Goal: Information Seeking & Learning: Learn about a topic

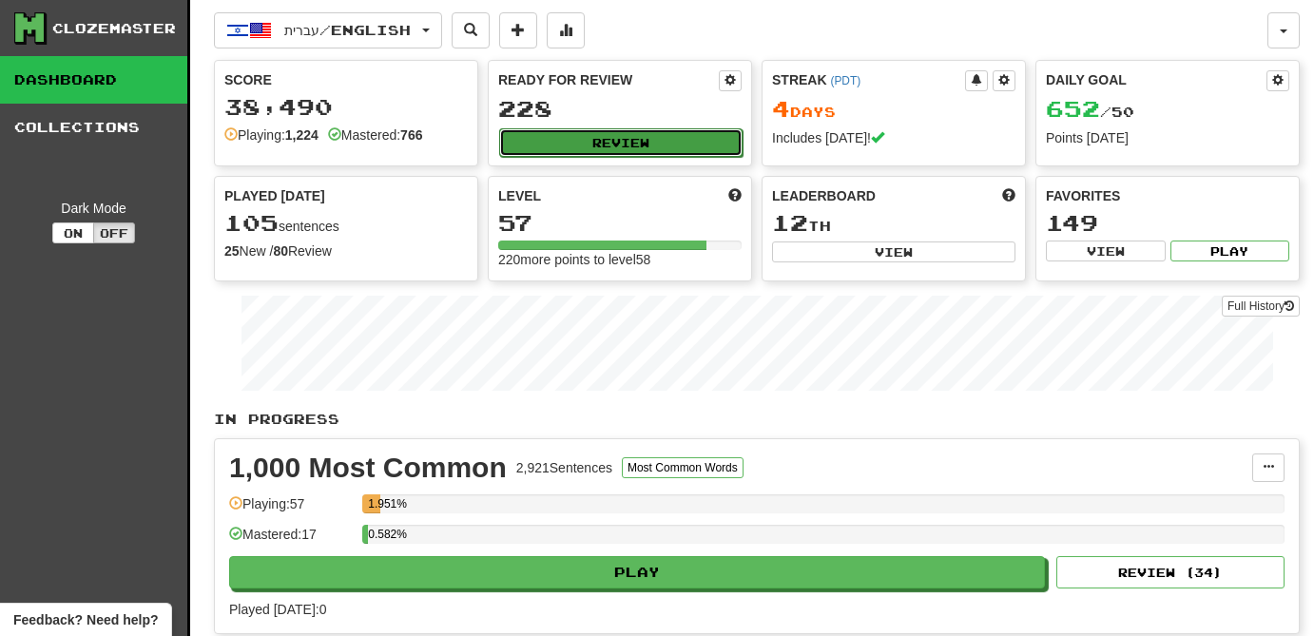
click at [623, 138] on button "Review" at bounding box center [620, 142] width 243 height 29
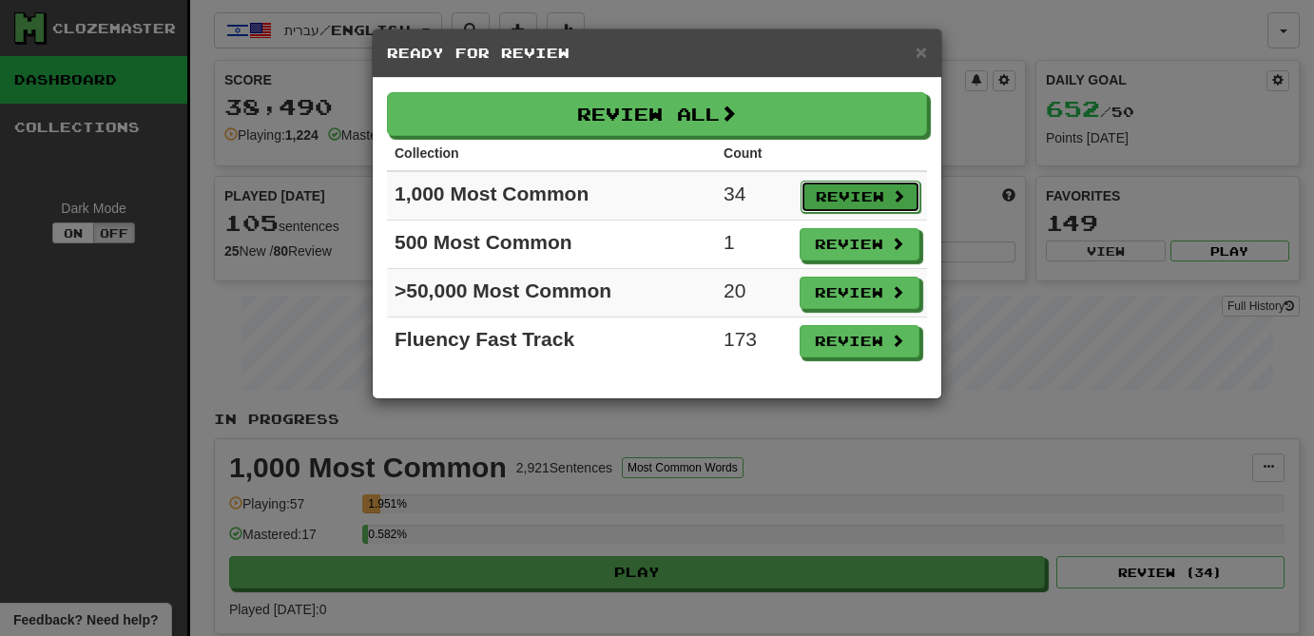
click at [870, 191] on button "Review" at bounding box center [860, 197] width 120 height 32
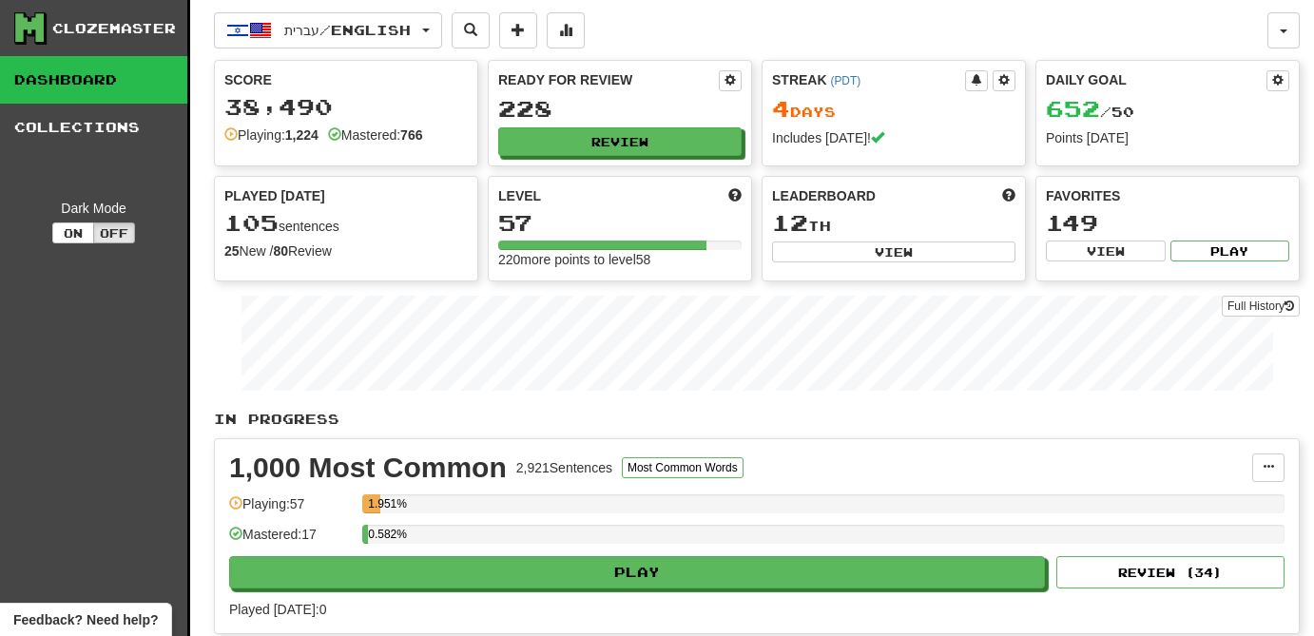
select select "**"
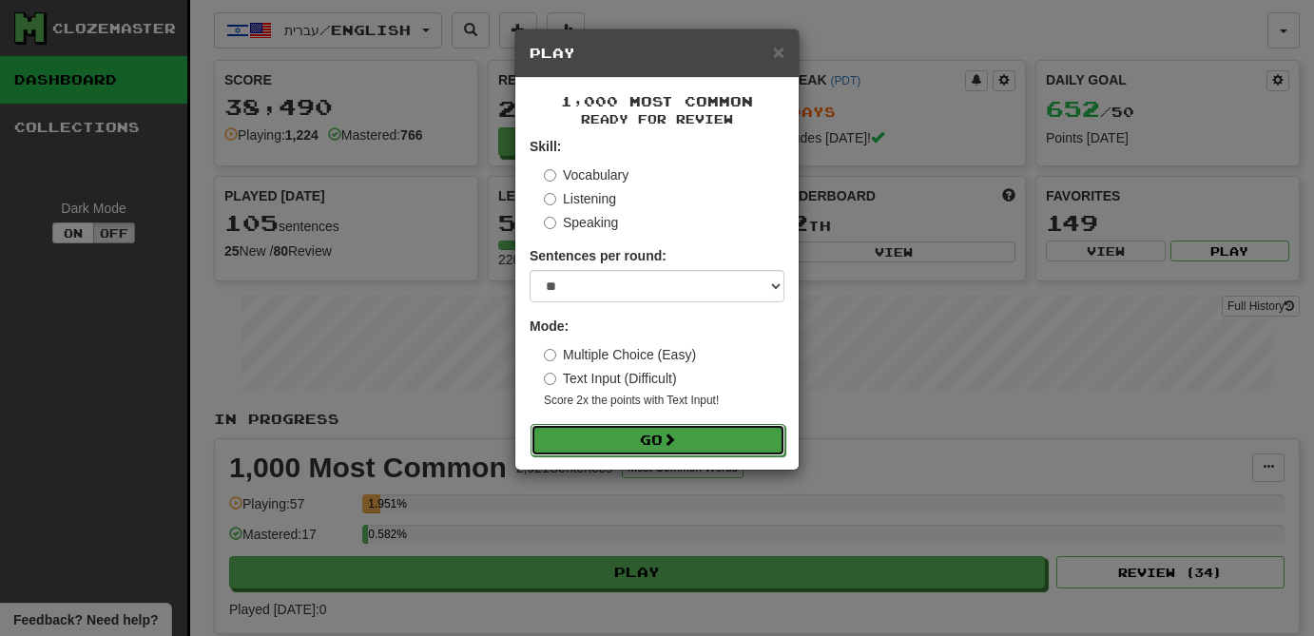
click at [706, 425] on button "Go" at bounding box center [657, 440] width 255 height 32
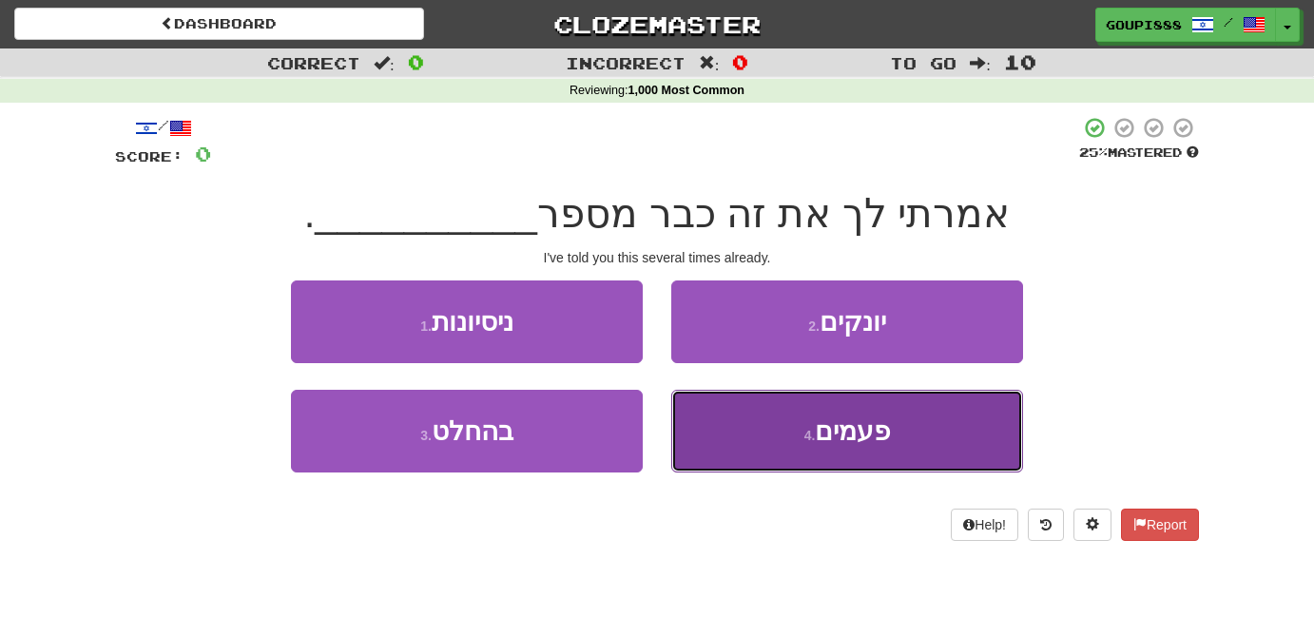
click at [875, 437] on span "פעמים" at bounding box center [852, 430] width 75 height 29
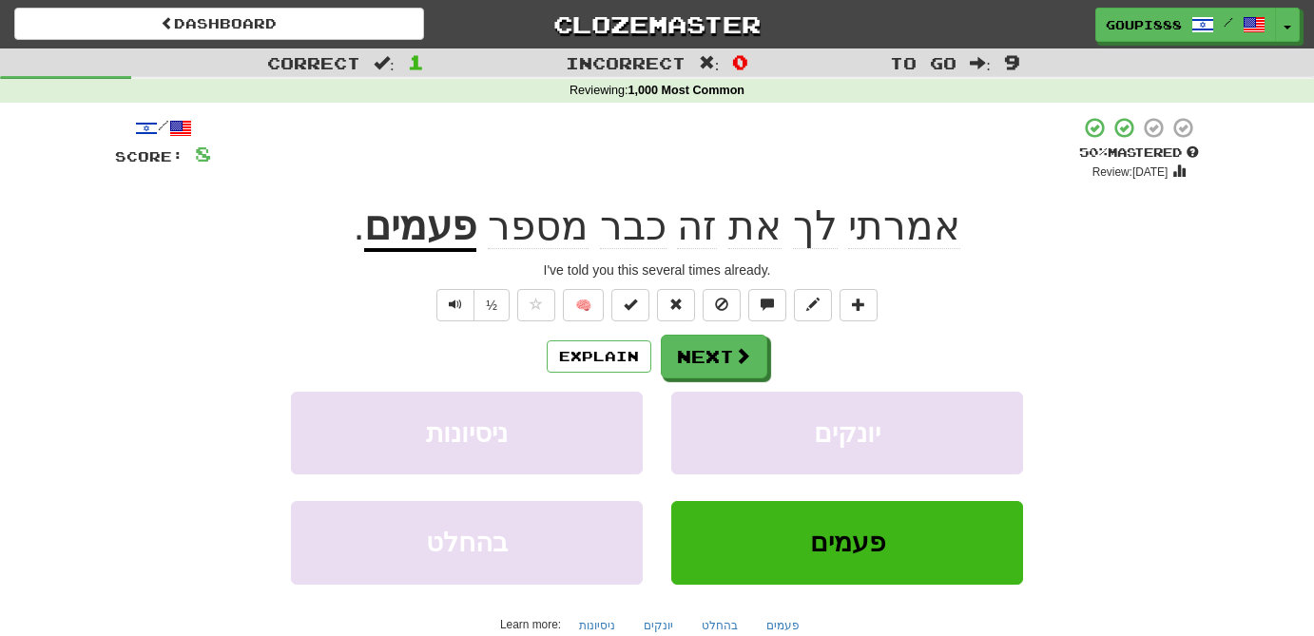
click at [442, 223] on u "פעמים" at bounding box center [420, 227] width 112 height 48
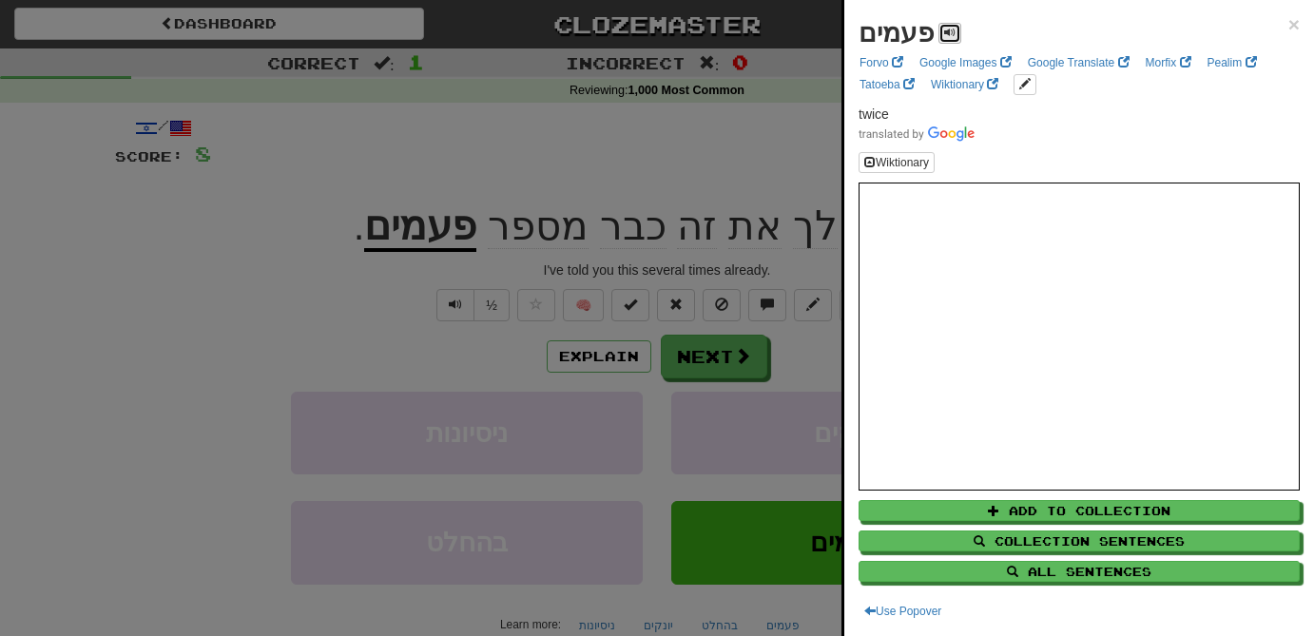
click at [944, 35] on span at bounding box center [949, 32] width 11 height 11
click at [368, 276] on div at bounding box center [657, 318] width 1314 height 636
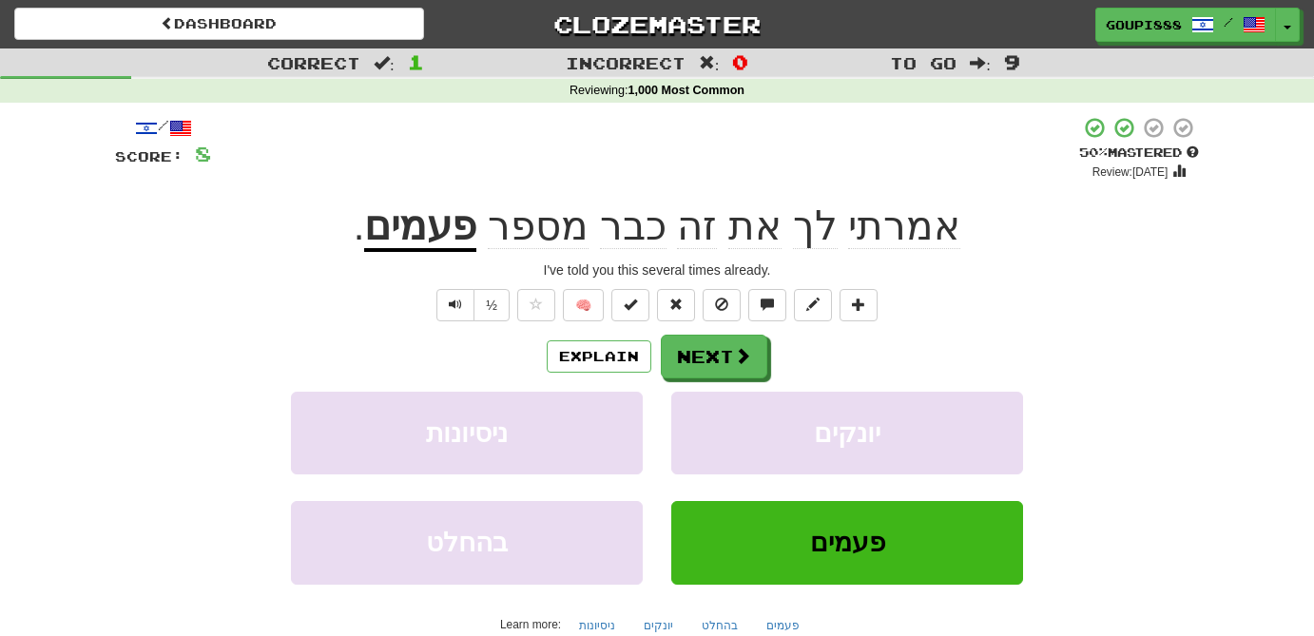
click at [538, 240] on span "מספר" at bounding box center [538, 226] width 101 height 46
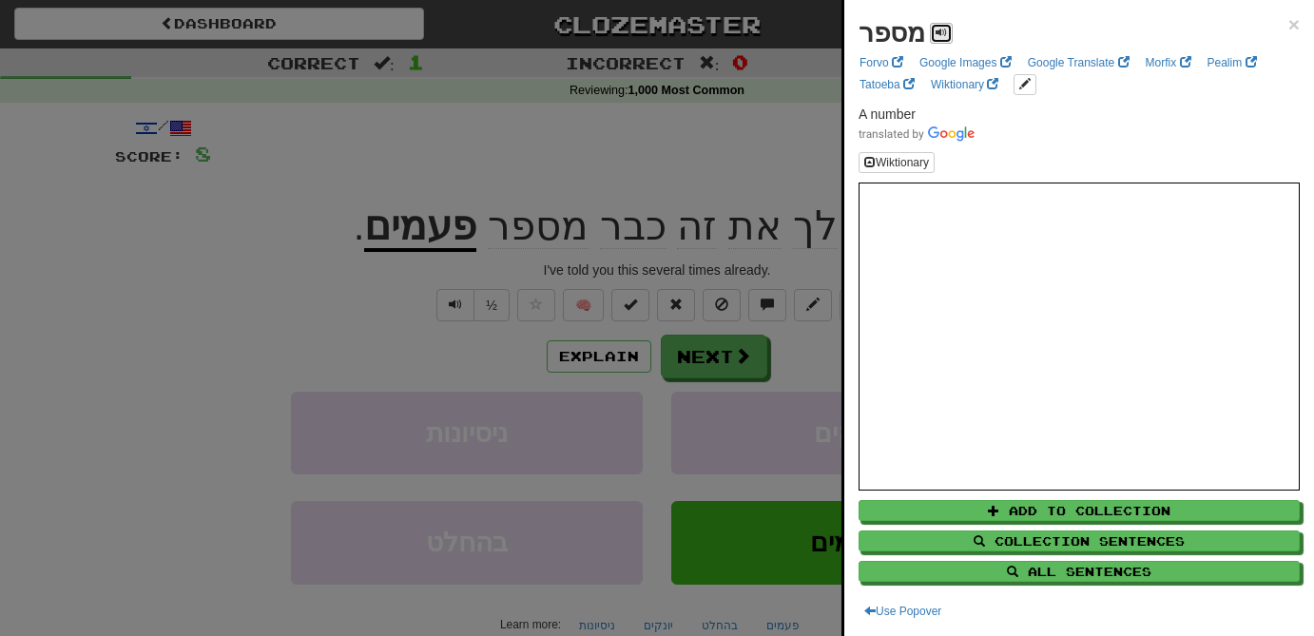
click at [935, 28] on span at bounding box center [940, 32] width 11 height 11
click at [742, 143] on div at bounding box center [657, 318] width 1314 height 636
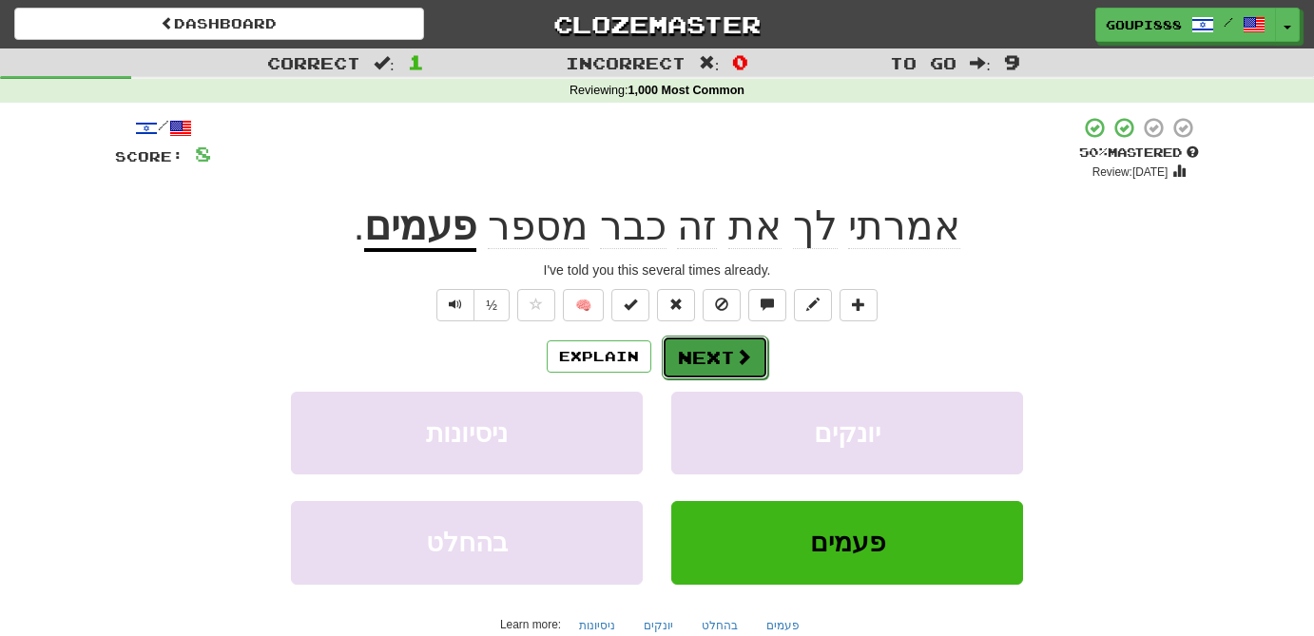
click at [716, 358] on button "Next" at bounding box center [715, 358] width 106 height 44
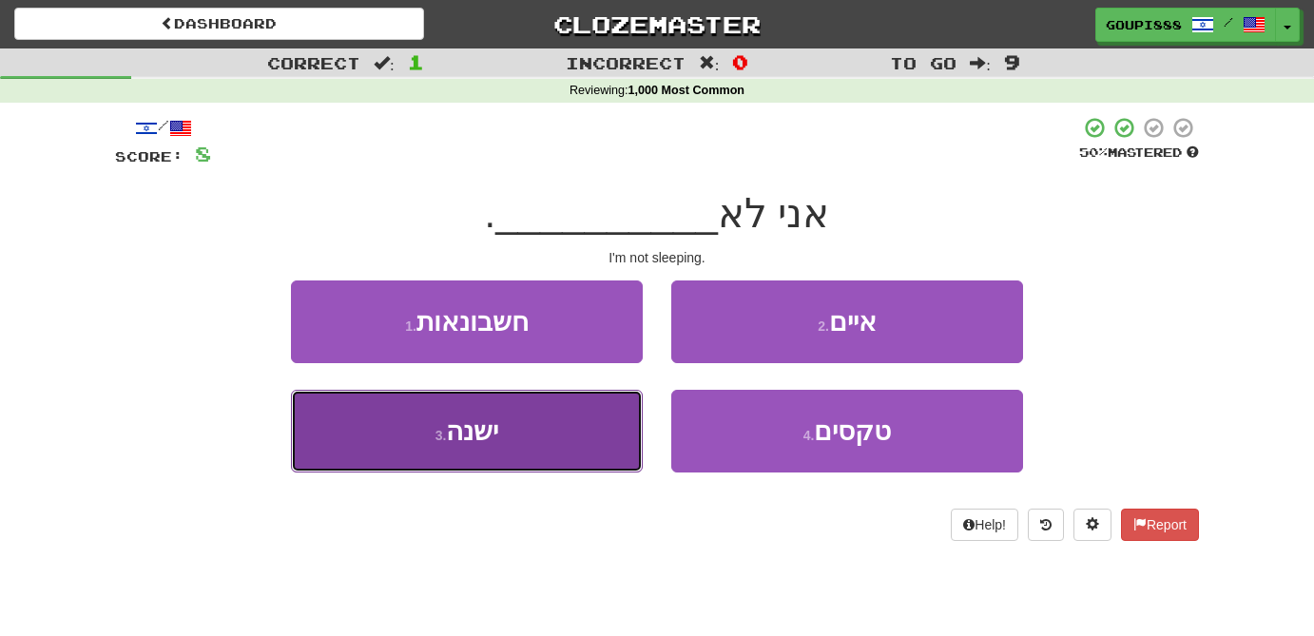
click at [547, 449] on button "3 . ישנה" at bounding box center [467, 431] width 352 height 83
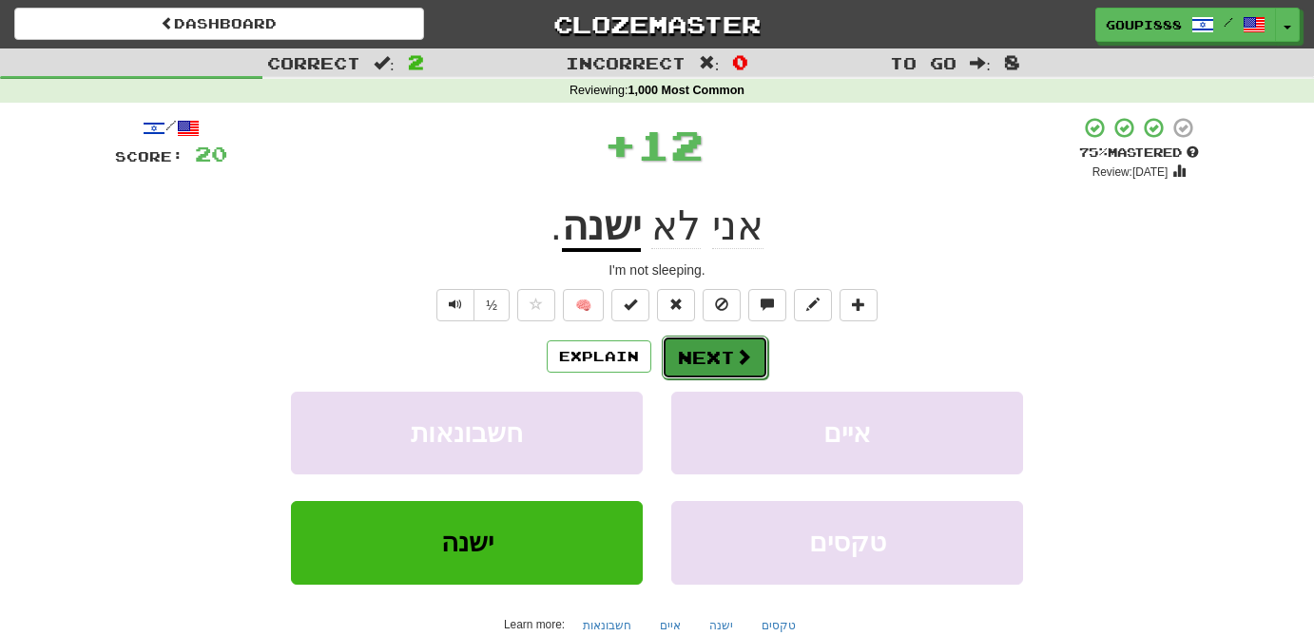
click at [722, 359] on button "Next" at bounding box center [715, 358] width 106 height 44
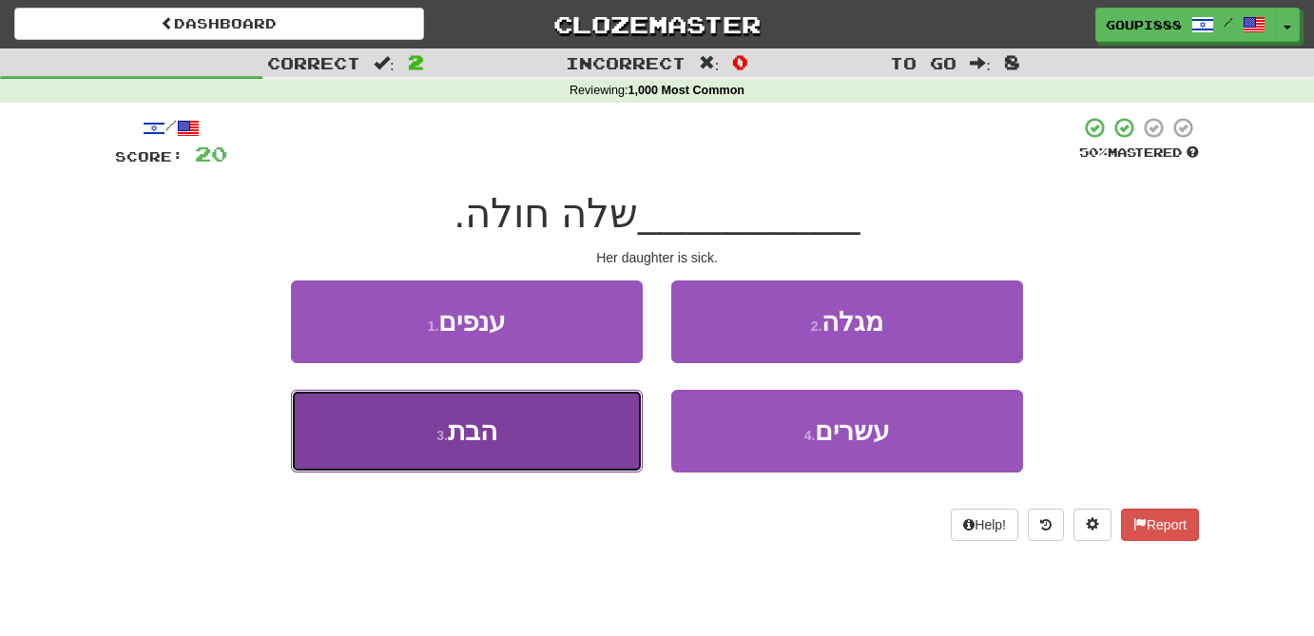
click at [493, 442] on span "הבת" at bounding box center [472, 430] width 49 height 29
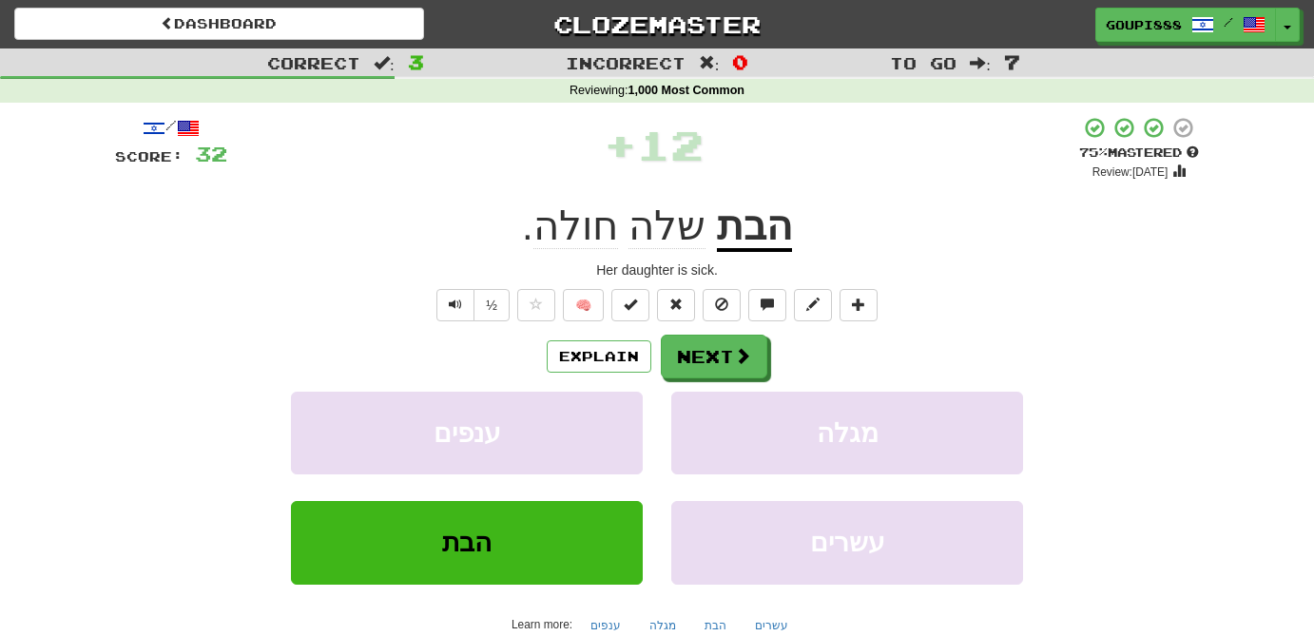
click at [745, 242] on u "הבת" at bounding box center [754, 227] width 75 height 48
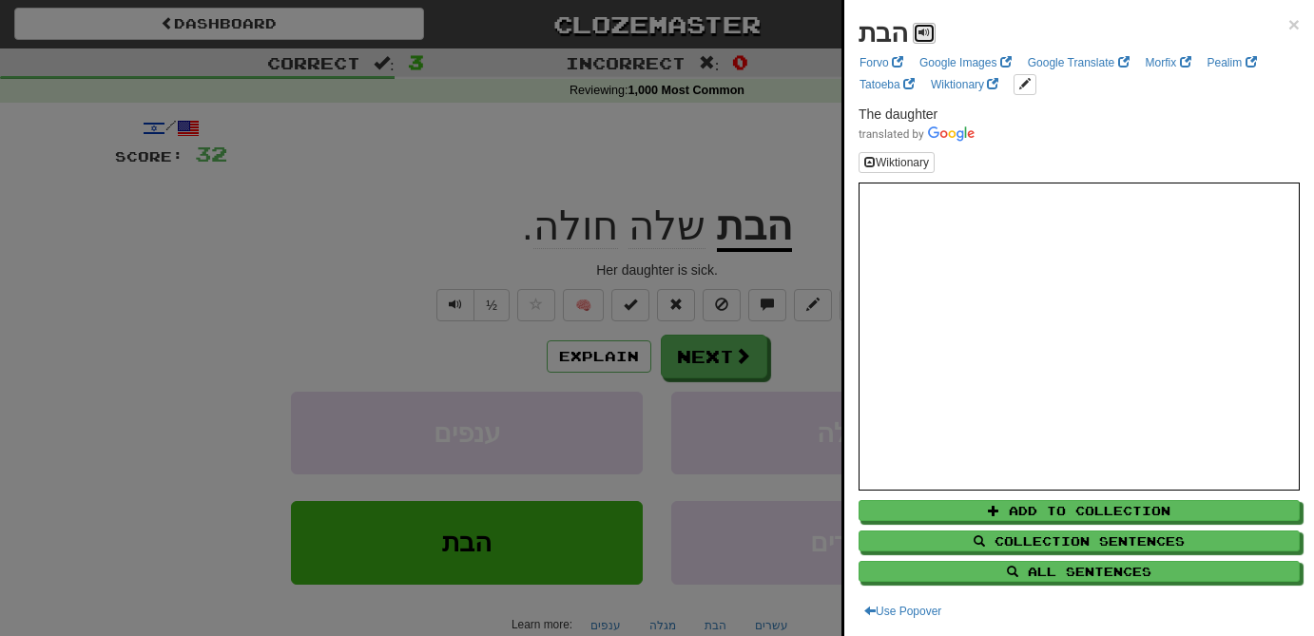
click at [930, 39] on button at bounding box center [923, 33] width 23 height 21
click at [351, 259] on div at bounding box center [657, 318] width 1314 height 636
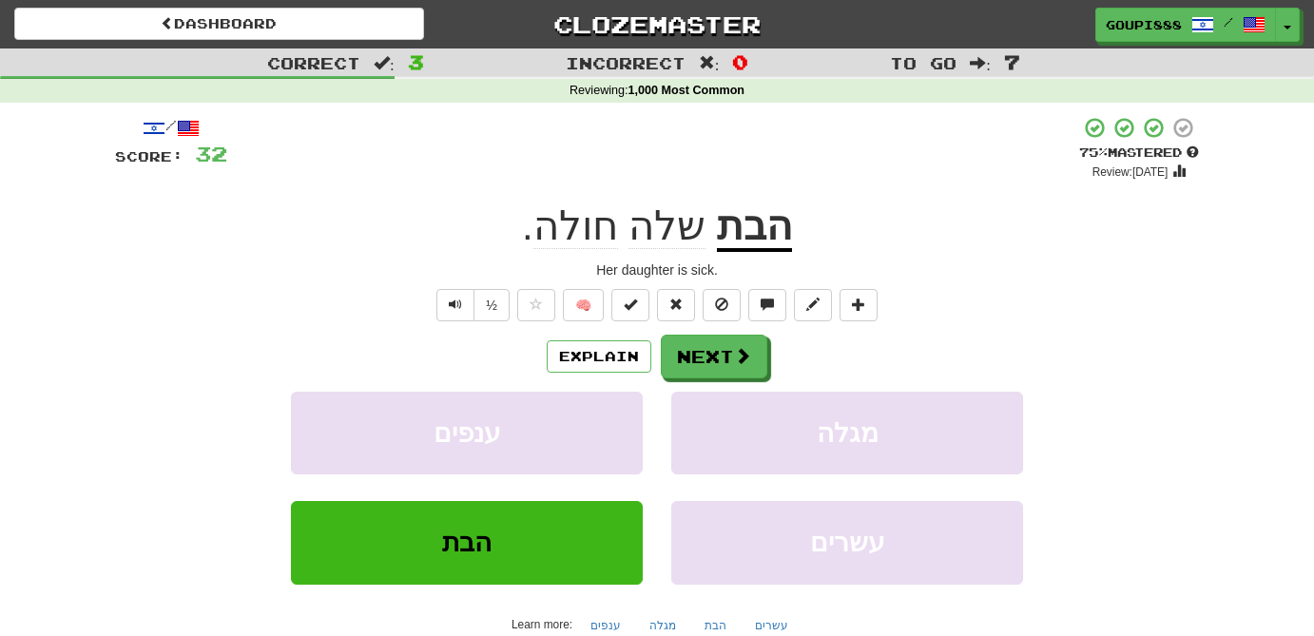
click at [657, 240] on span "שלה" at bounding box center [666, 226] width 77 height 46
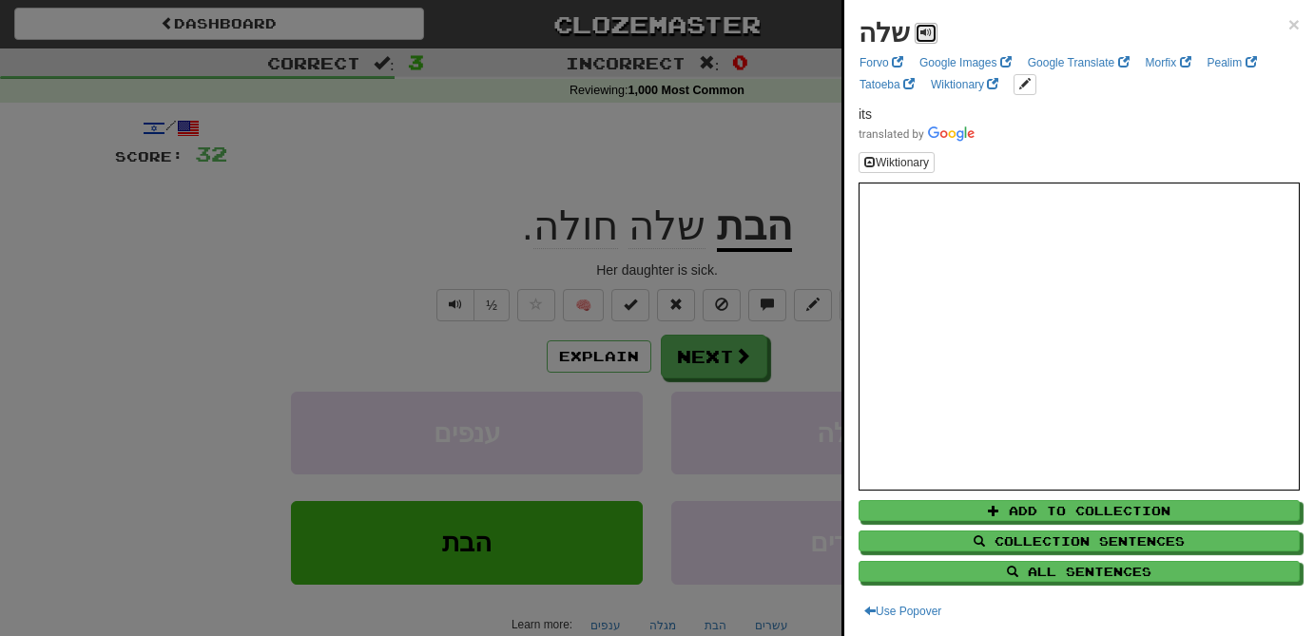
click at [923, 34] on span at bounding box center [925, 32] width 11 height 11
click at [567, 244] on div at bounding box center [657, 318] width 1314 height 636
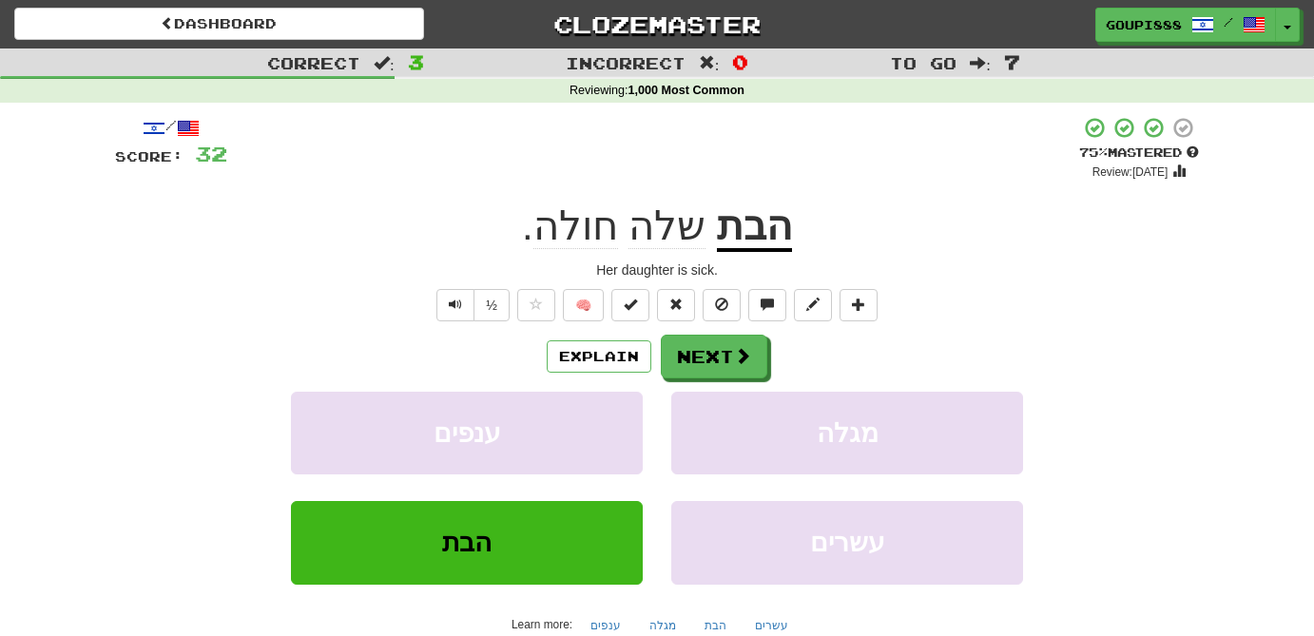
click at [591, 235] on span "חולה" at bounding box center [575, 226] width 85 height 46
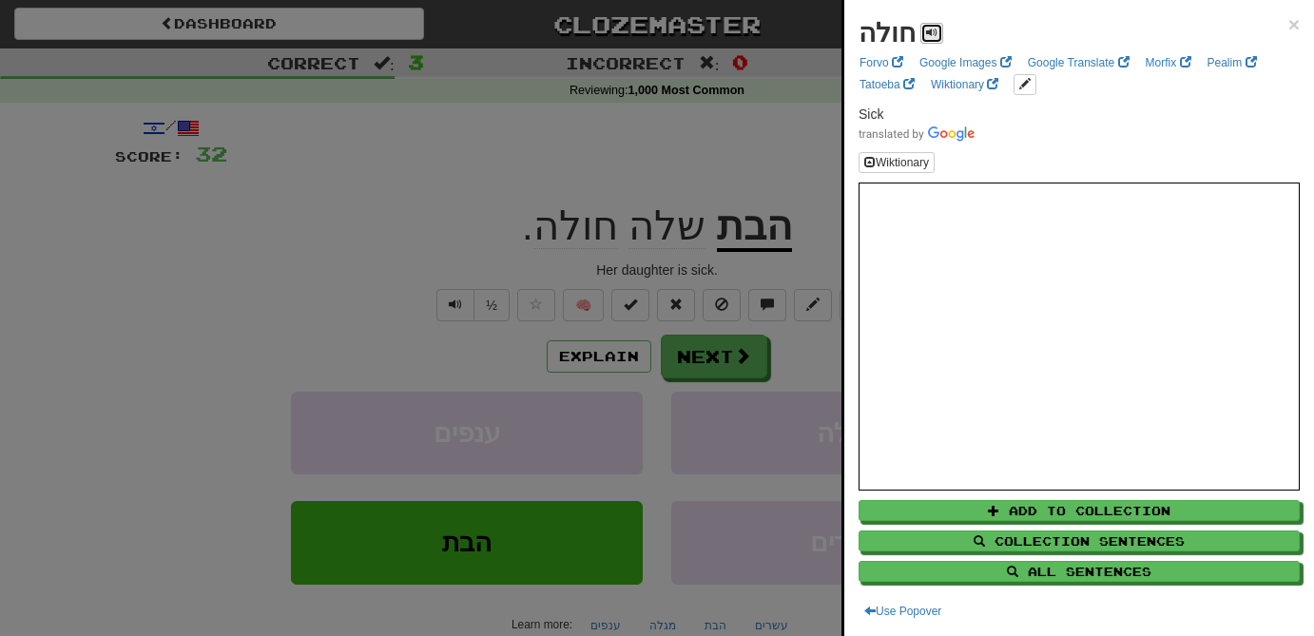
click at [926, 37] on span at bounding box center [931, 32] width 11 height 11
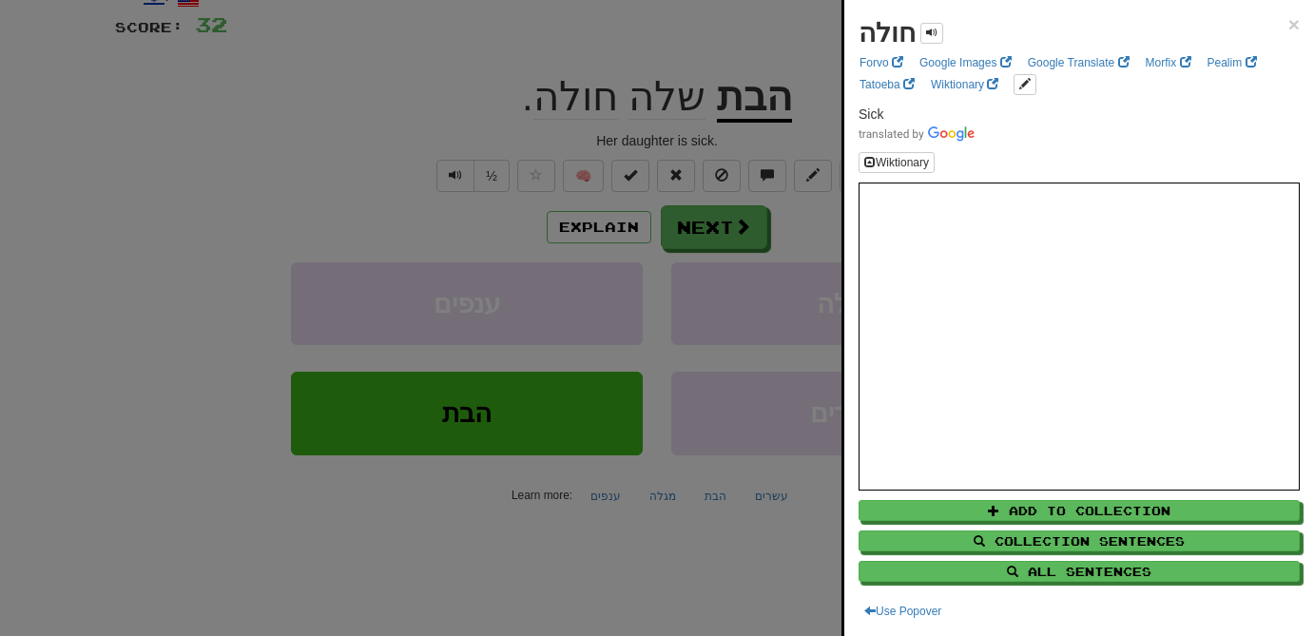
scroll to position [189, 0]
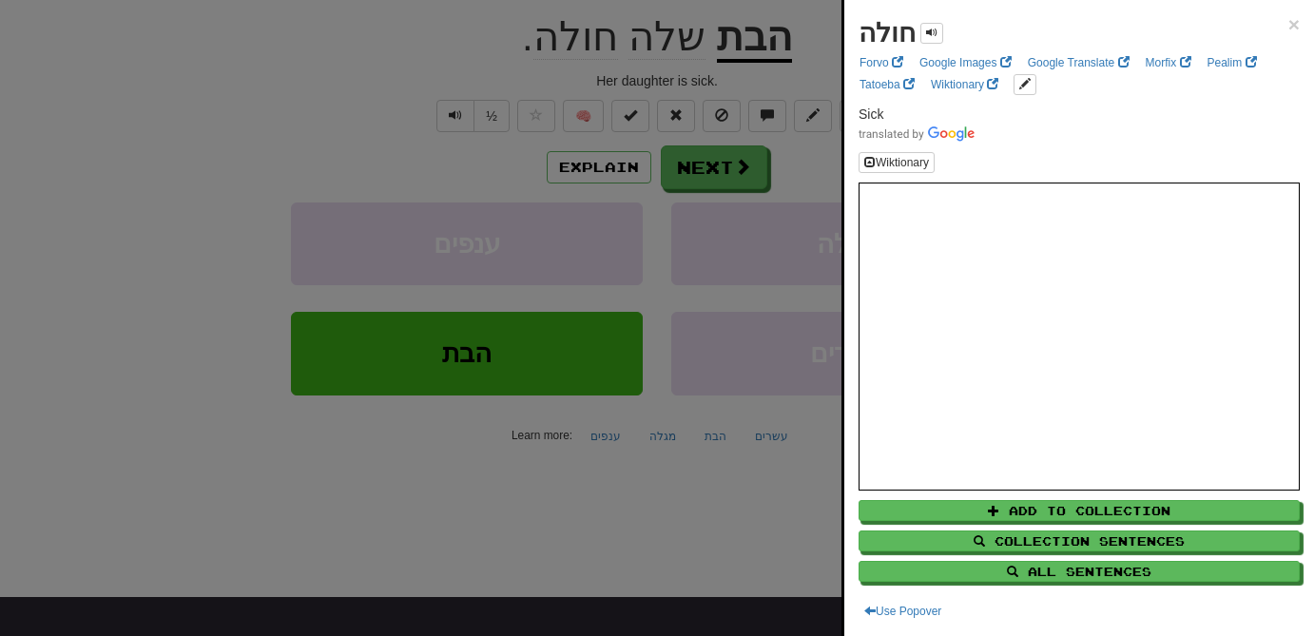
click at [223, 136] on div at bounding box center [657, 318] width 1314 height 636
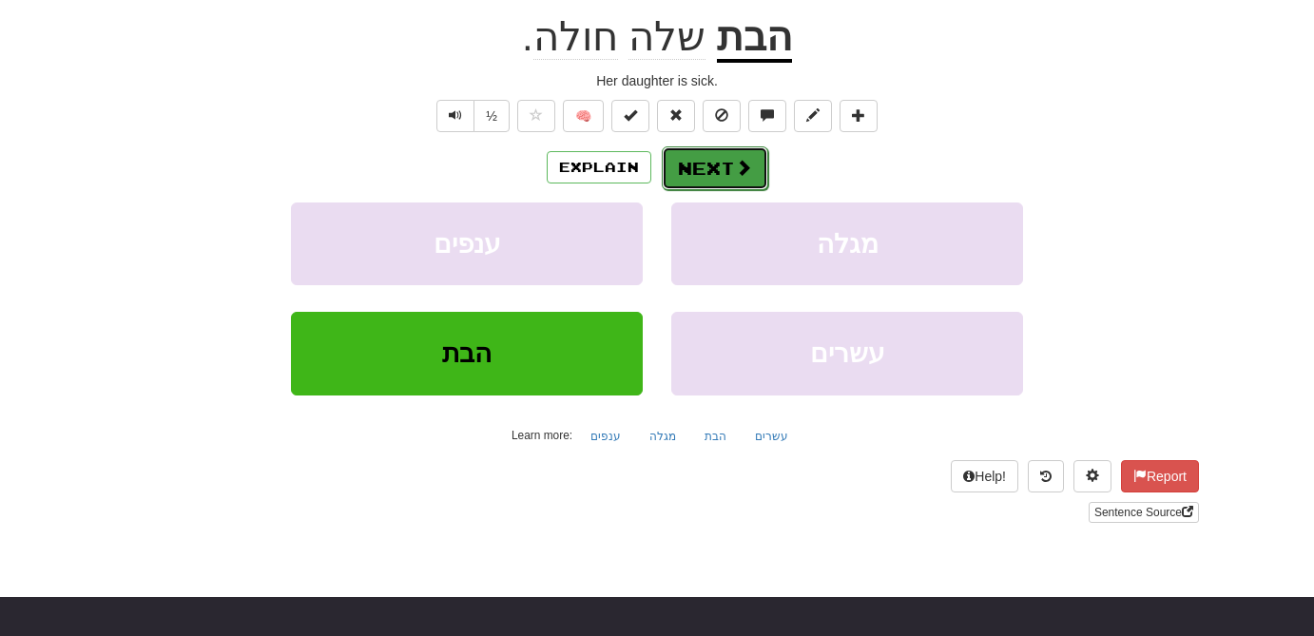
click at [717, 167] on button "Next" at bounding box center [715, 168] width 106 height 44
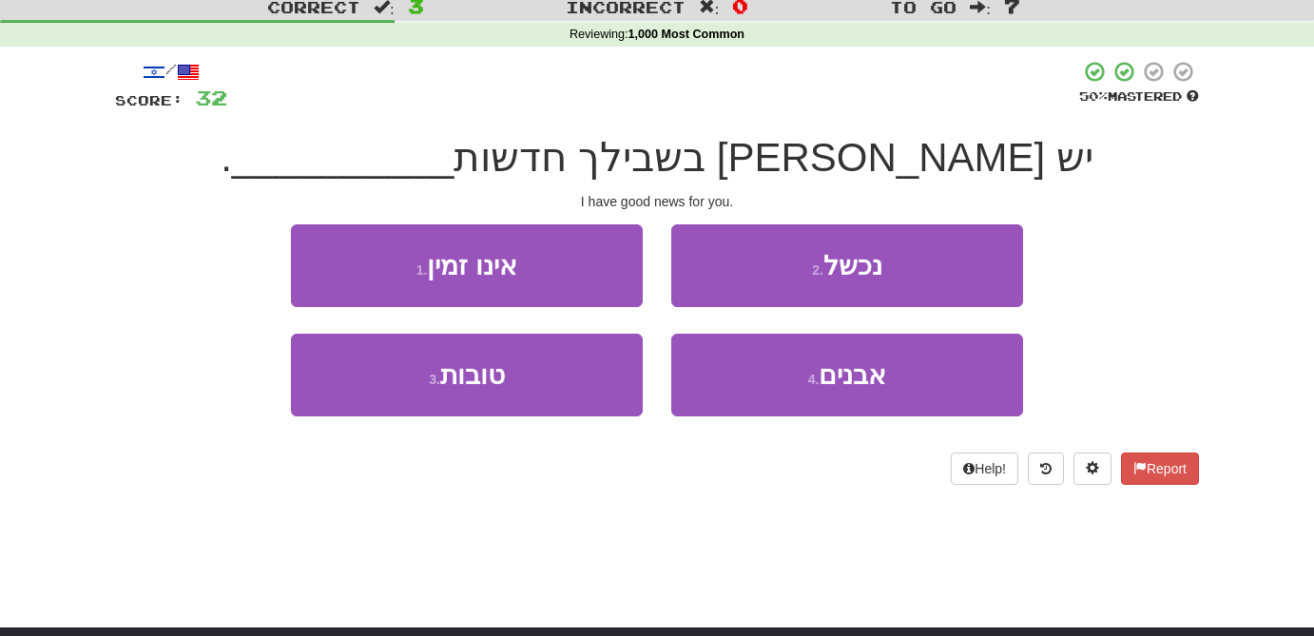
scroll to position [54, 0]
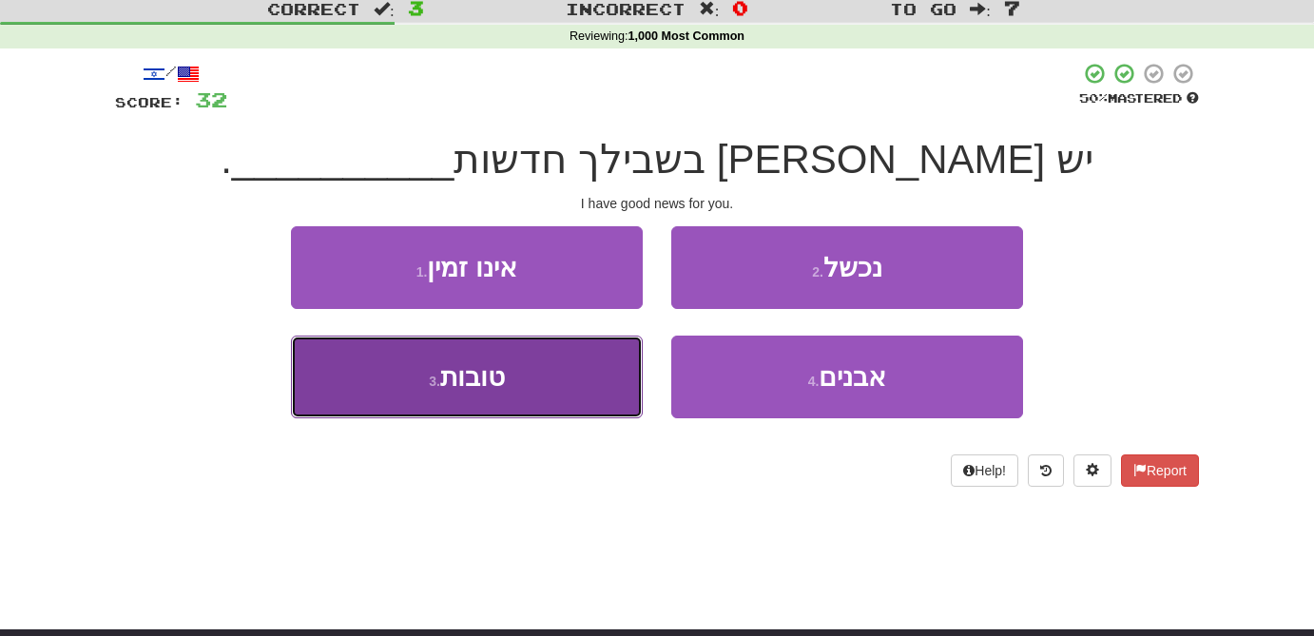
click at [514, 404] on button "3 . טובות" at bounding box center [467, 377] width 352 height 83
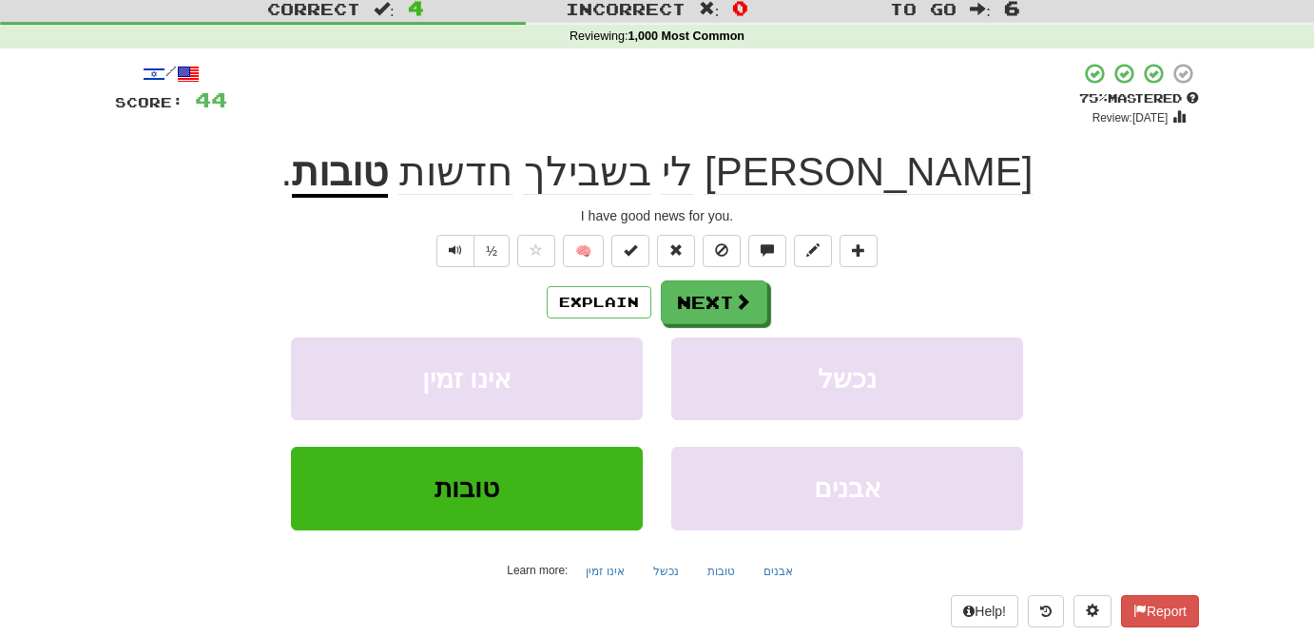
click at [388, 190] on u "טובות" at bounding box center [340, 173] width 96 height 48
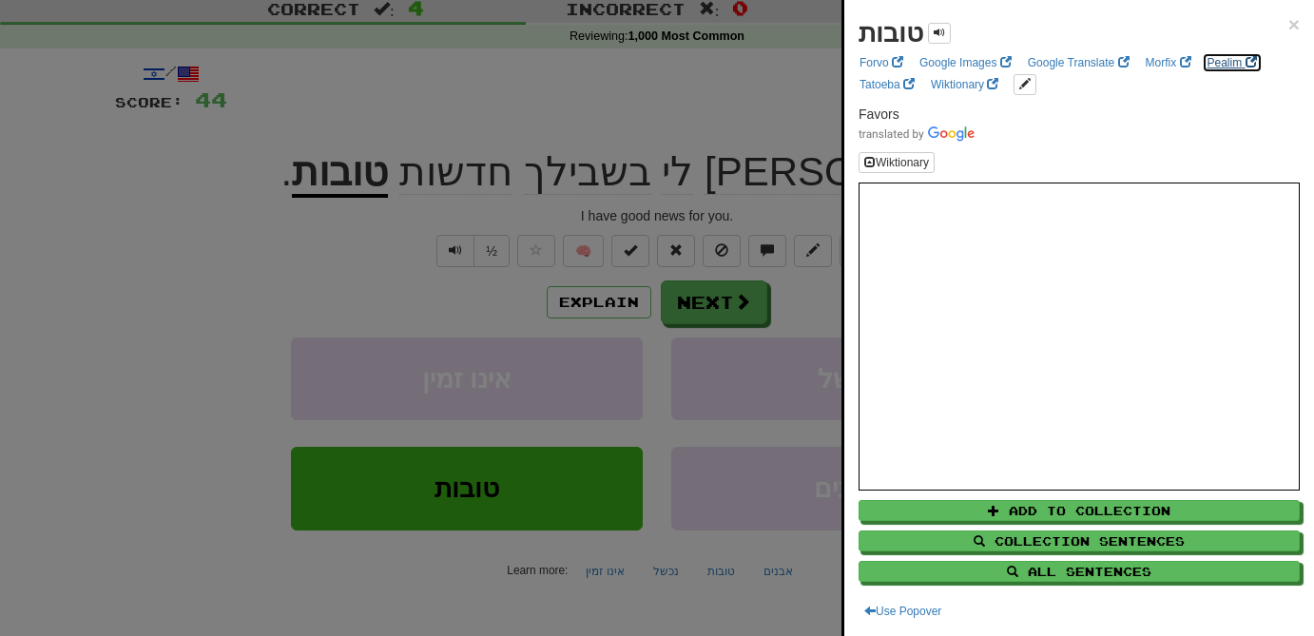
click at [1222, 62] on link "Pealim" at bounding box center [1231, 62] width 61 height 21
click at [718, 109] on div at bounding box center [657, 318] width 1314 height 636
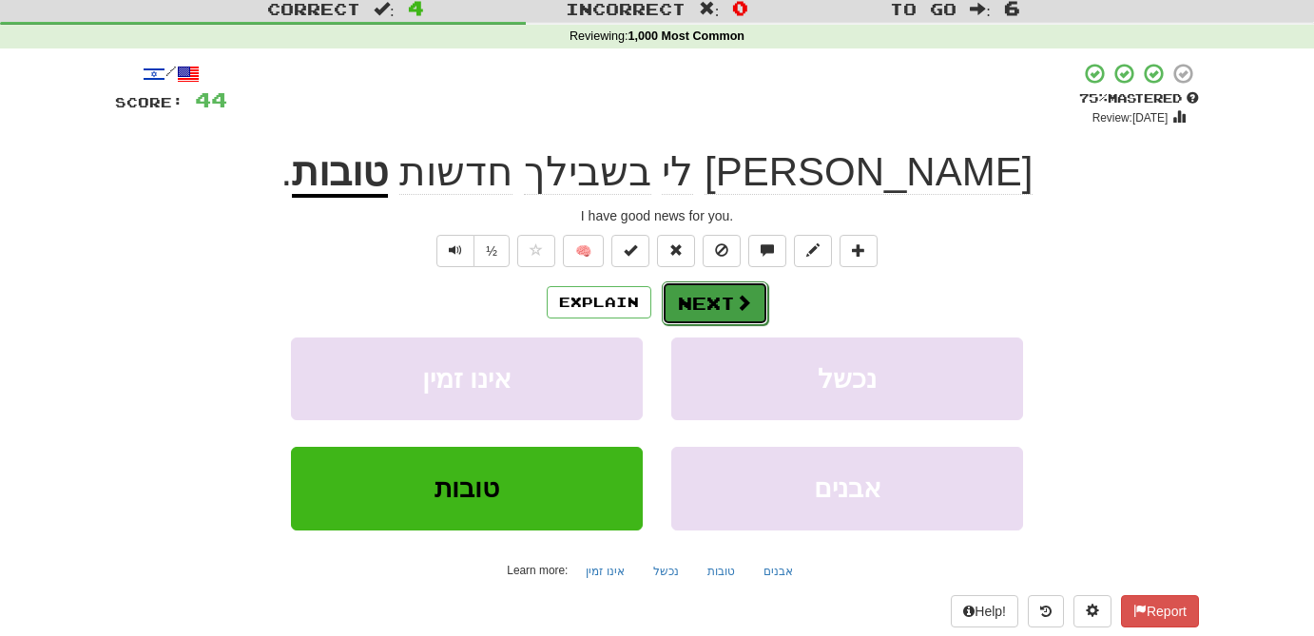
click at [711, 297] on button "Next" at bounding box center [715, 303] width 106 height 44
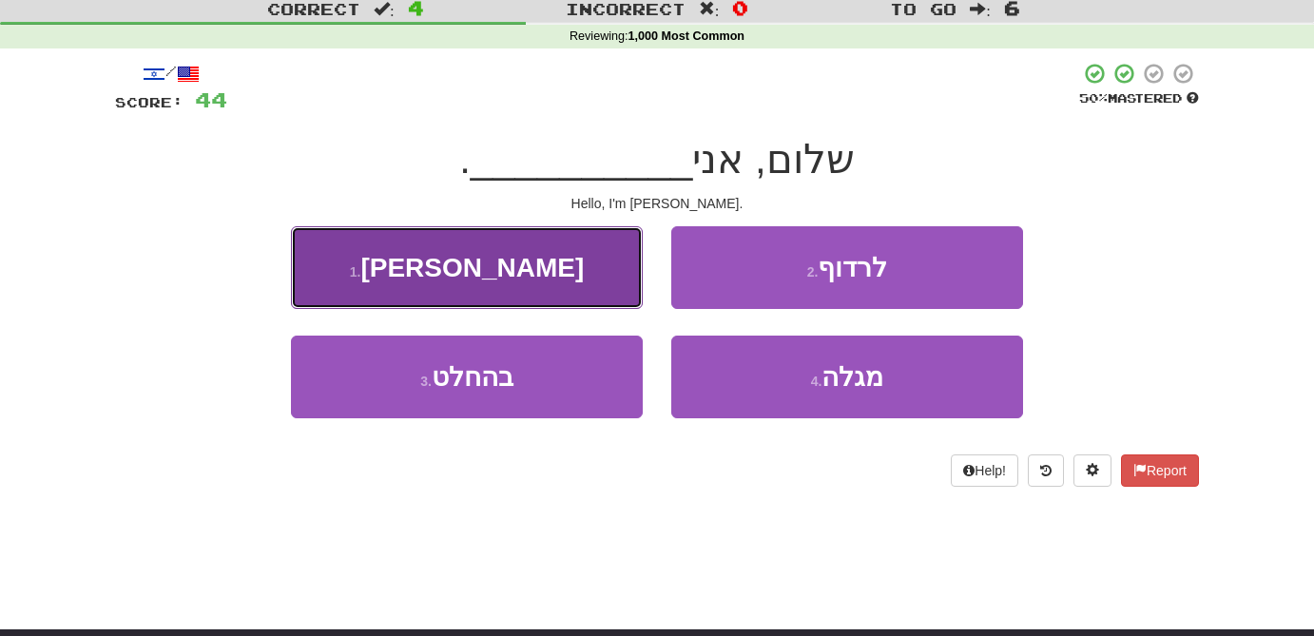
click at [523, 299] on button "1 . מייק" at bounding box center [467, 267] width 352 height 83
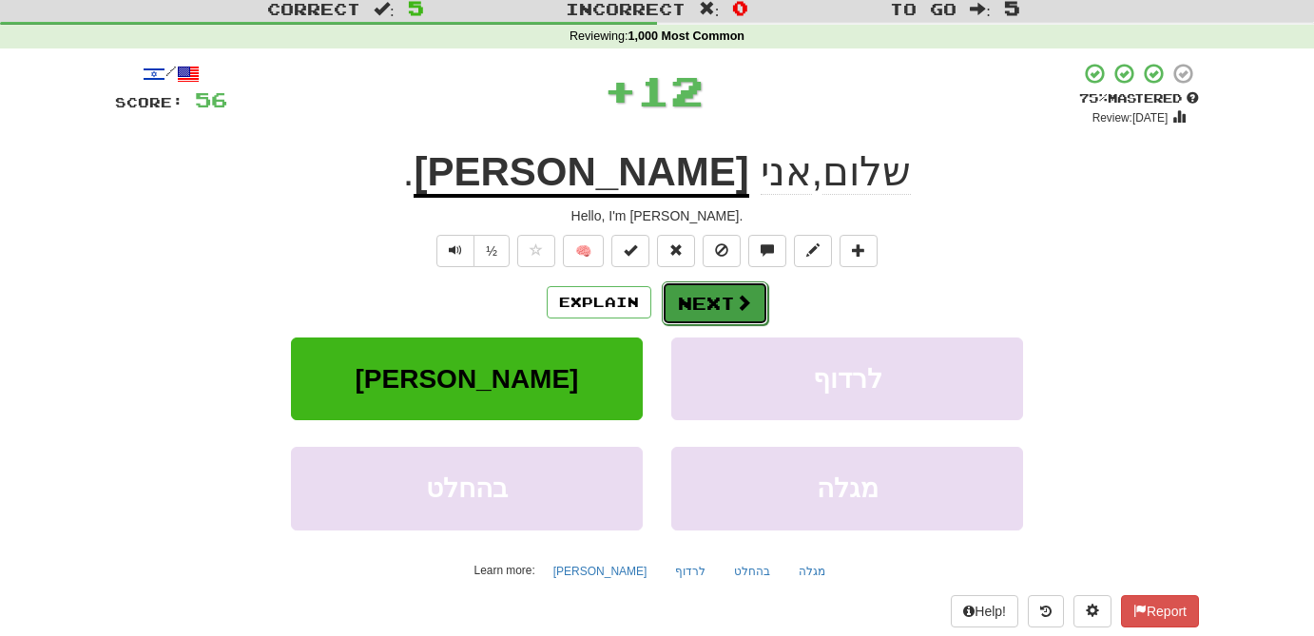
click at [740, 305] on span at bounding box center [743, 302] width 17 height 17
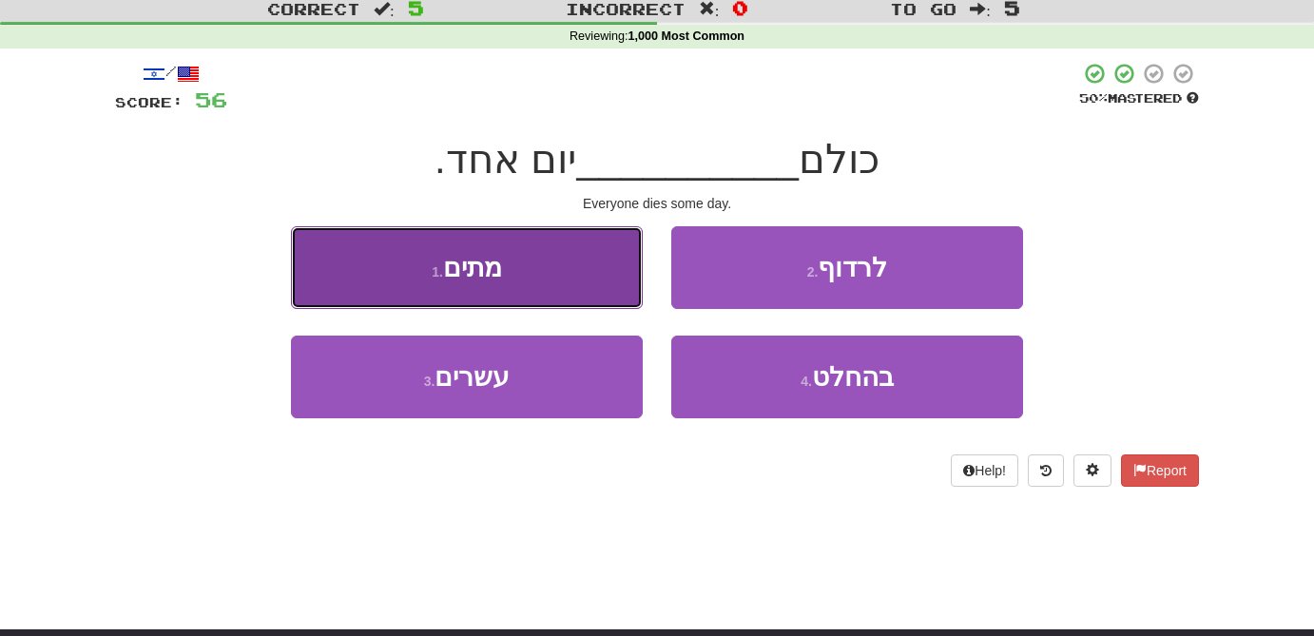
click at [542, 292] on button "1 . מתים" at bounding box center [467, 267] width 352 height 83
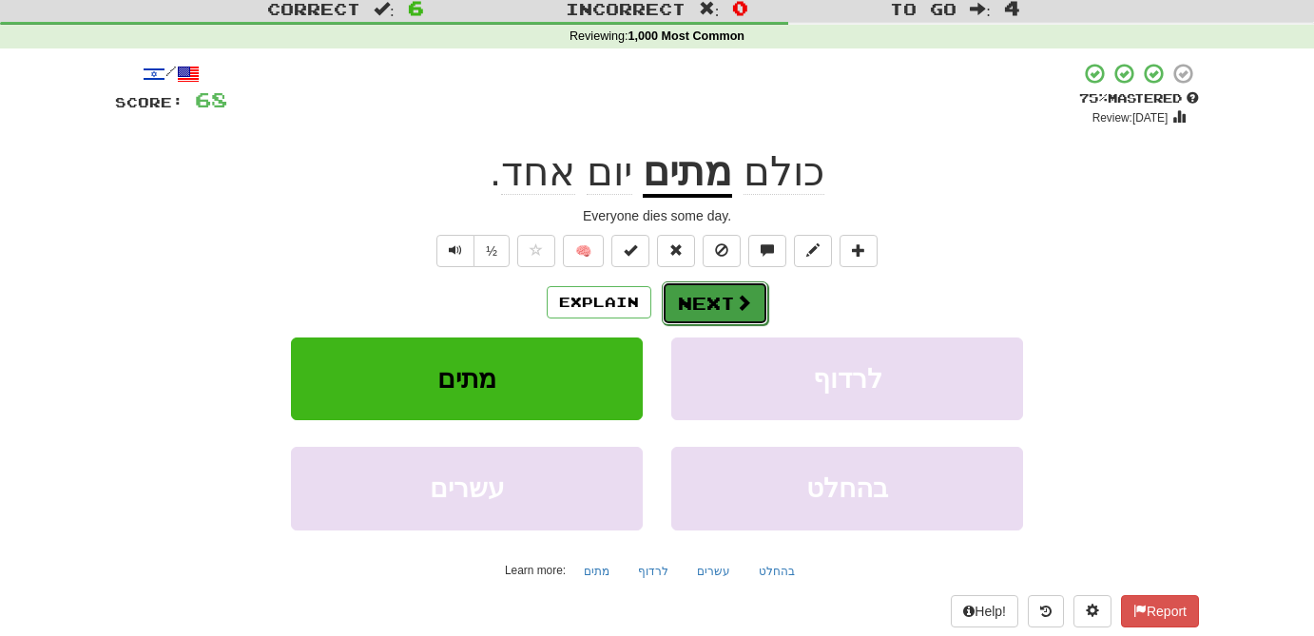
click at [717, 316] on button "Next" at bounding box center [715, 303] width 106 height 44
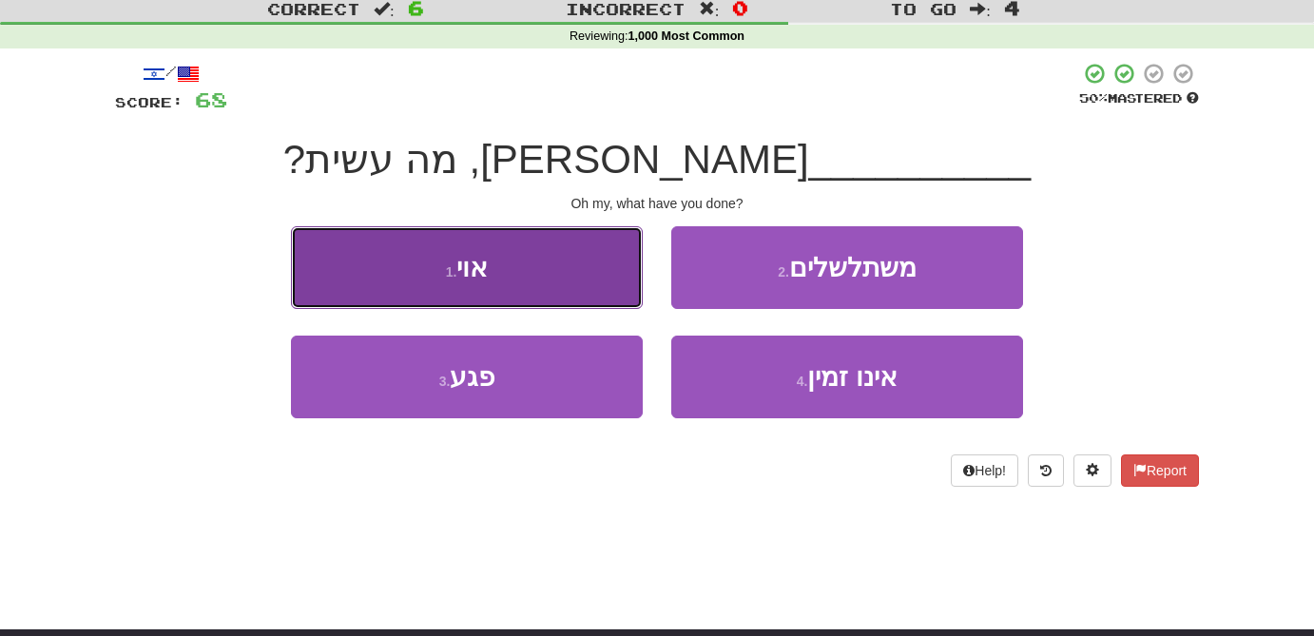
click at [529, 285] on button "1 . אוי" at bounding box center [467, 267] width 352 height 83
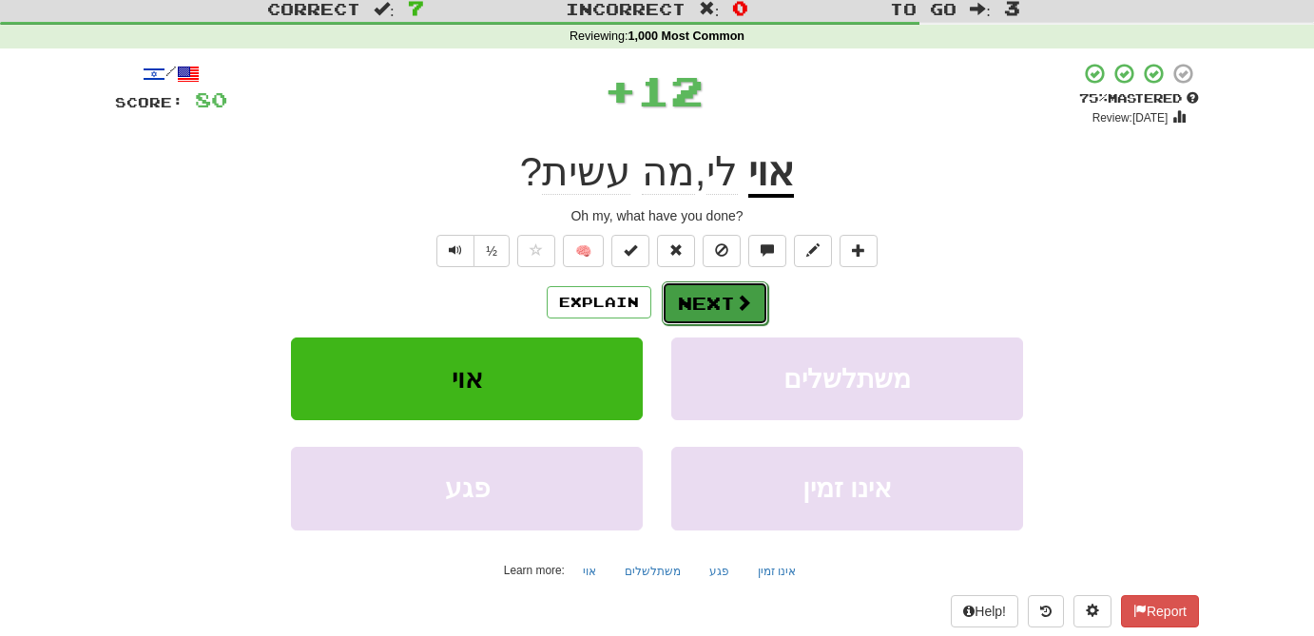
click at [755, 309] on button "Next" at bounding box center [715, 303] width 106 height 44
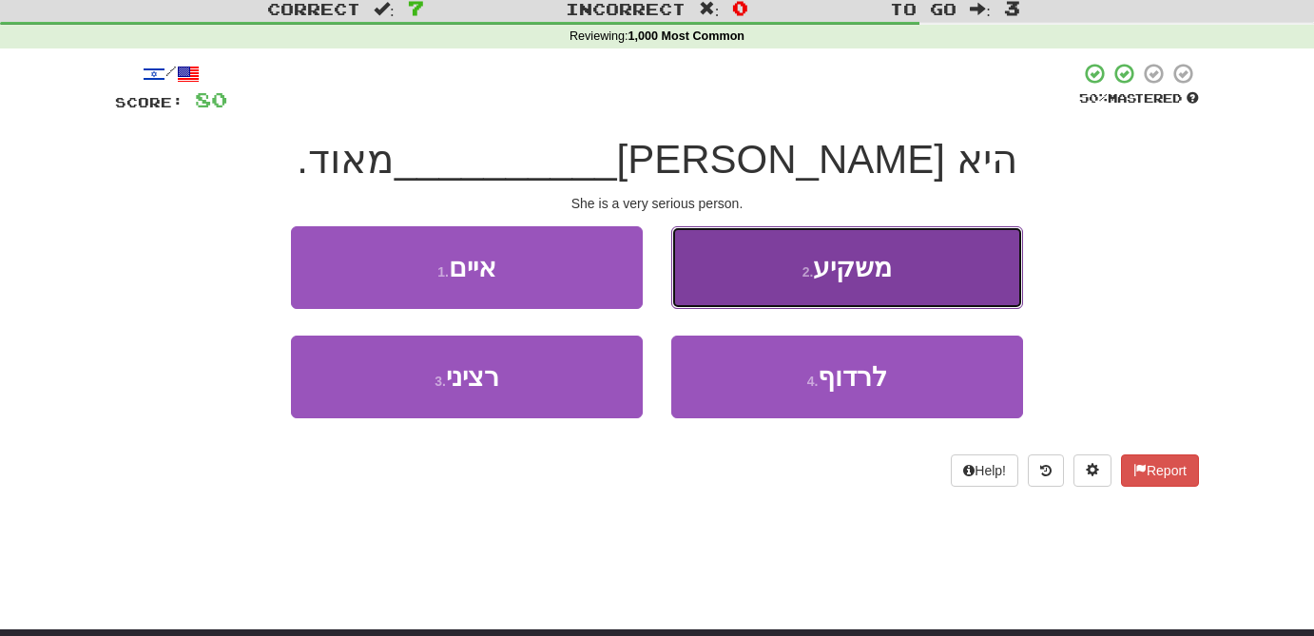
click at [904, 273] on button "2 . משקיע" at bounding box center [847, 267] width 352 height 83
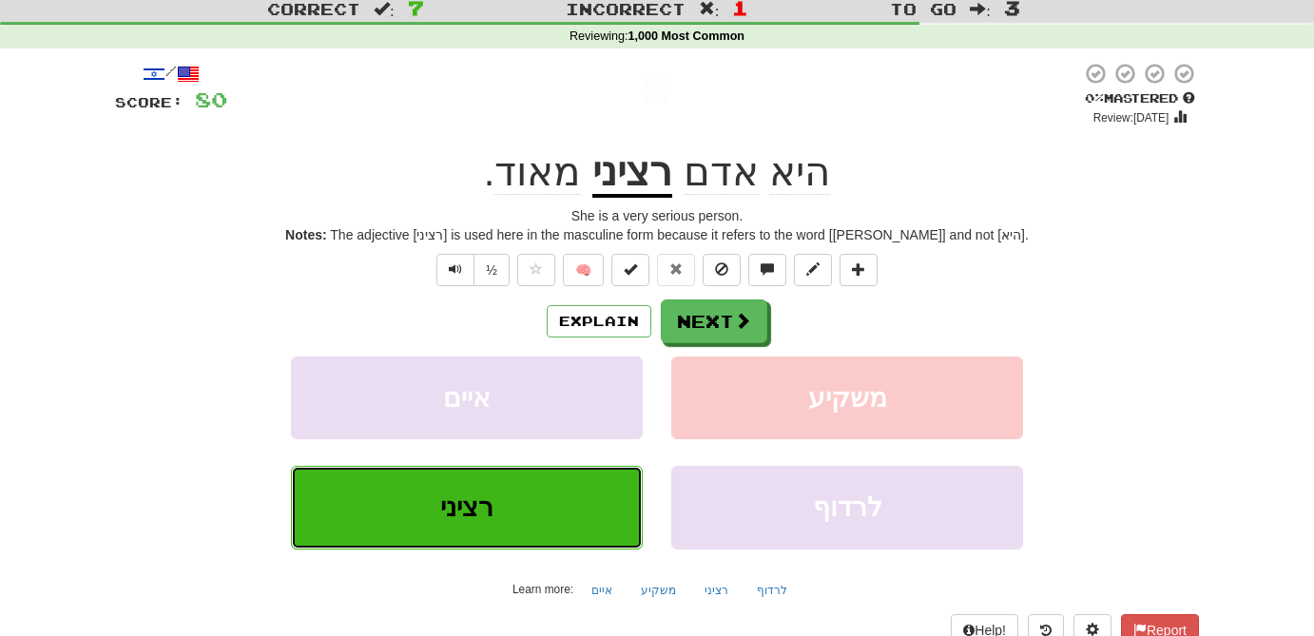
click at [495, 527] on button "רציני" at bounding box center [467, 507] width 352 height 83
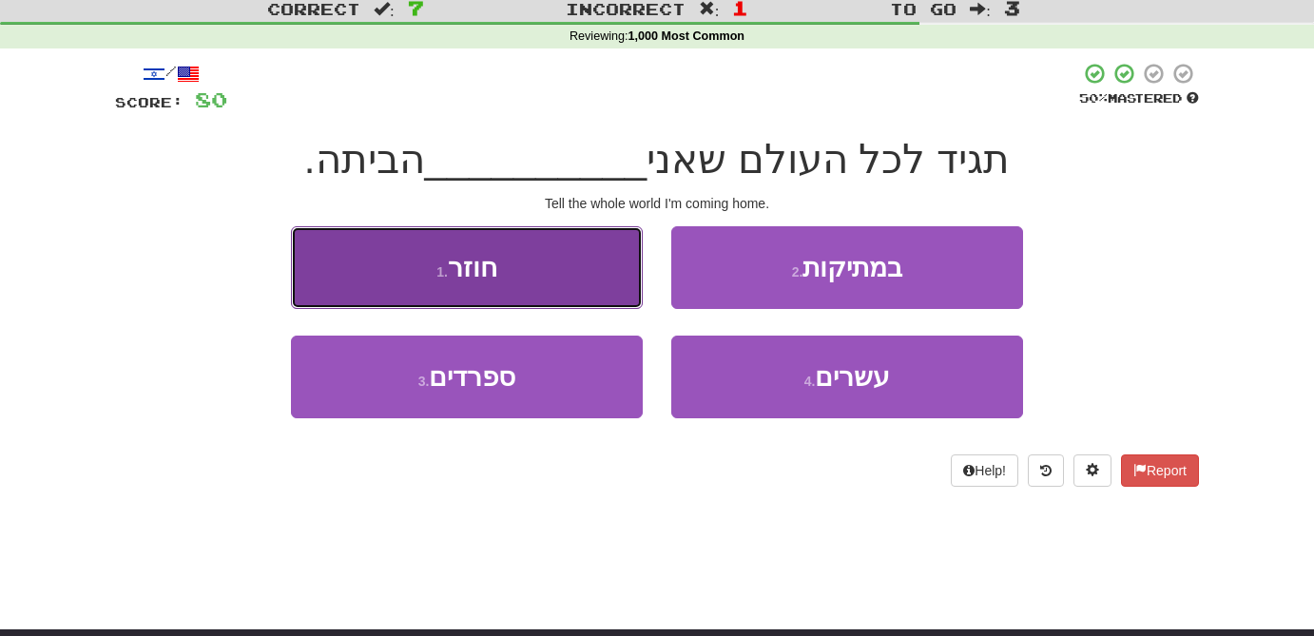
click at [577, 266] on button "1 . חוזר" at bounding box center [467, 267] width 352 height 83
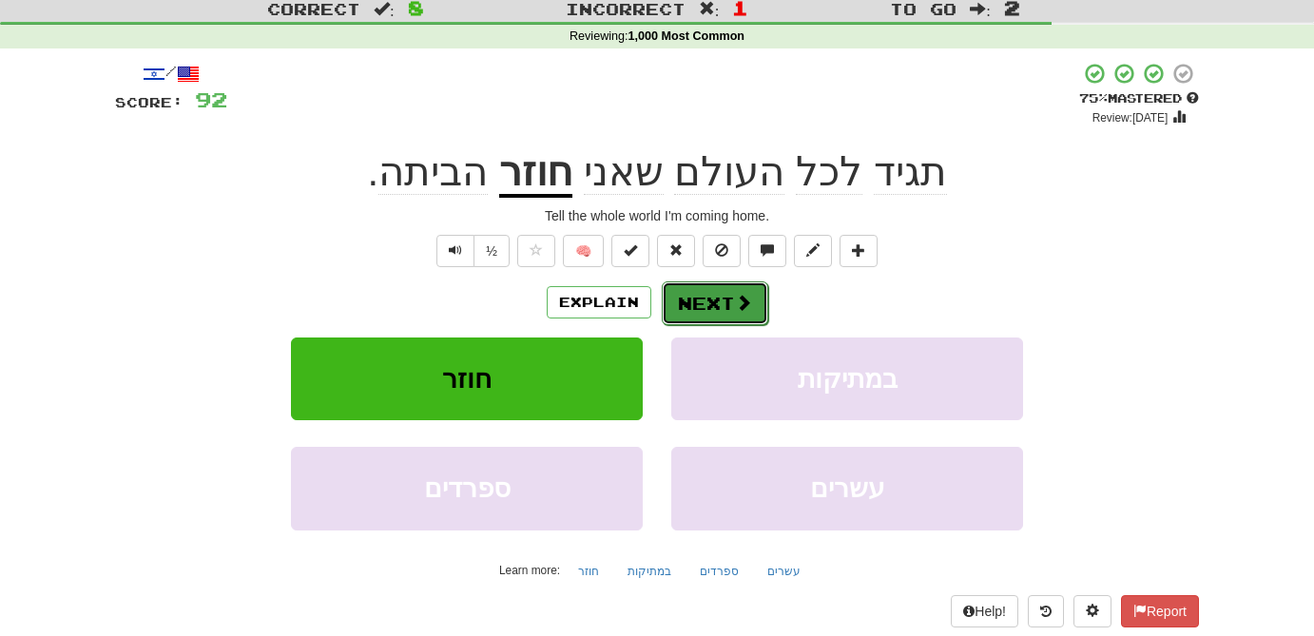
click at [746, 309] on span at bounding box center [743, 302] width 17 height 17
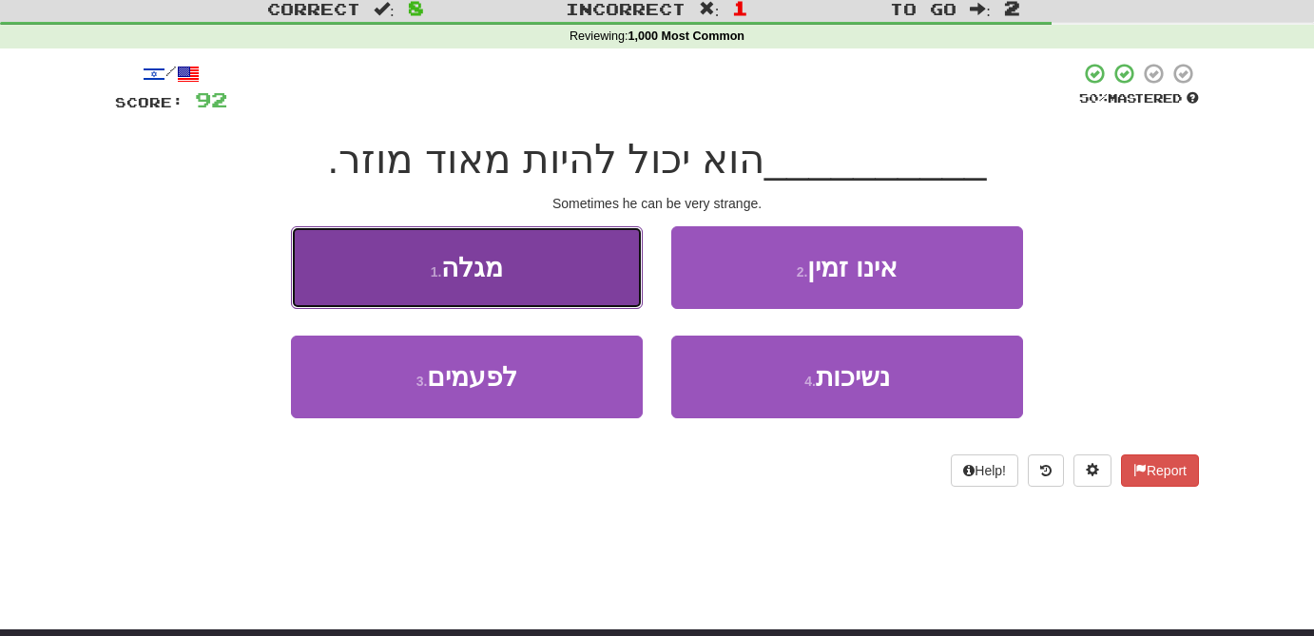
click at [558, 289] on button "1 . מגלה" at bounding box center [467, 267] width 352 height 83
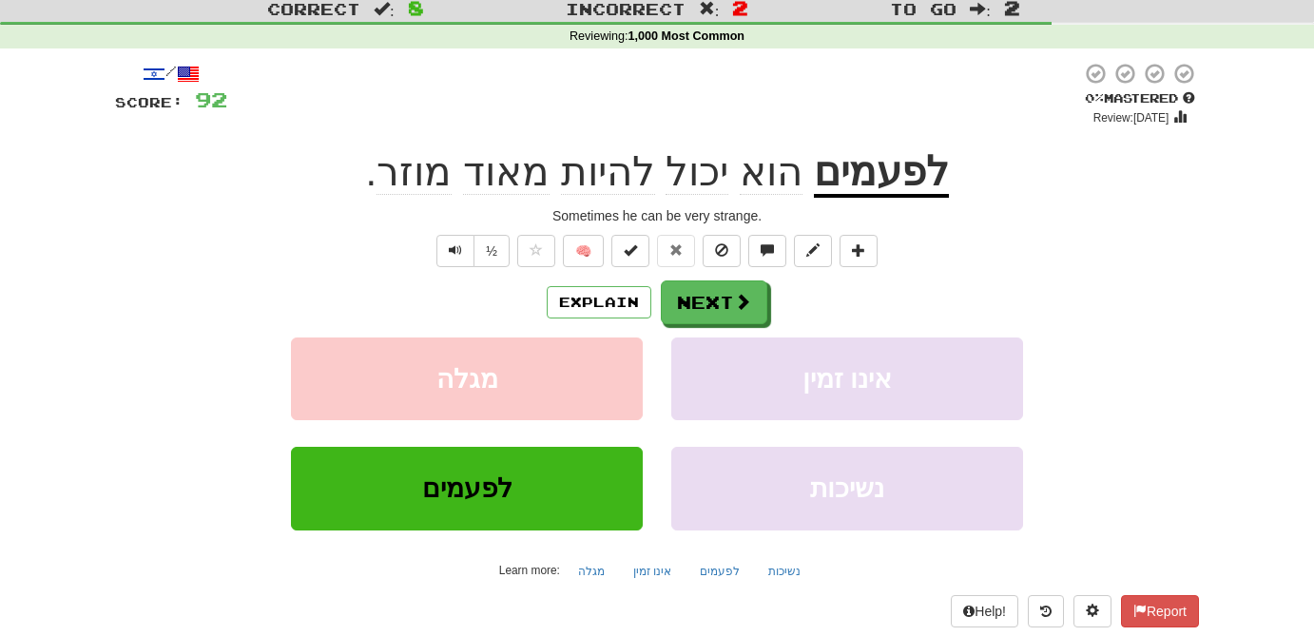
click at [862, 173] on u "לפעמים" at bounding box center [881, 173] width 135 height 48
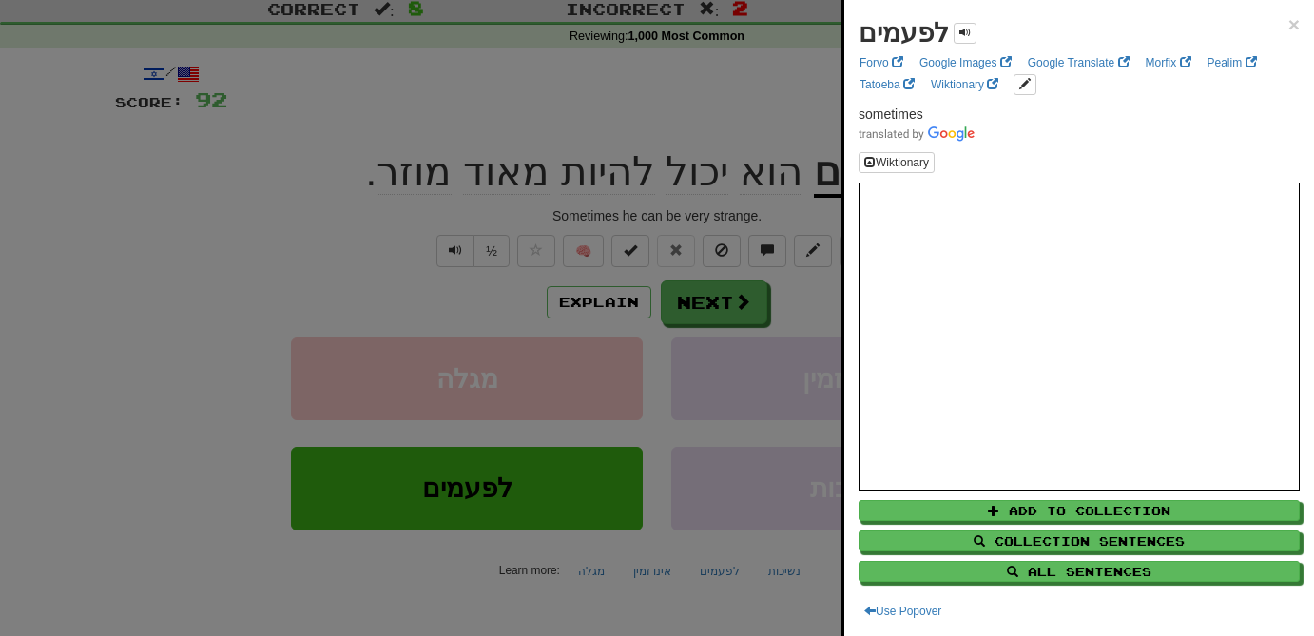
click at [285, 245] on div at bounding box center [657, 318] width 1314 height 636
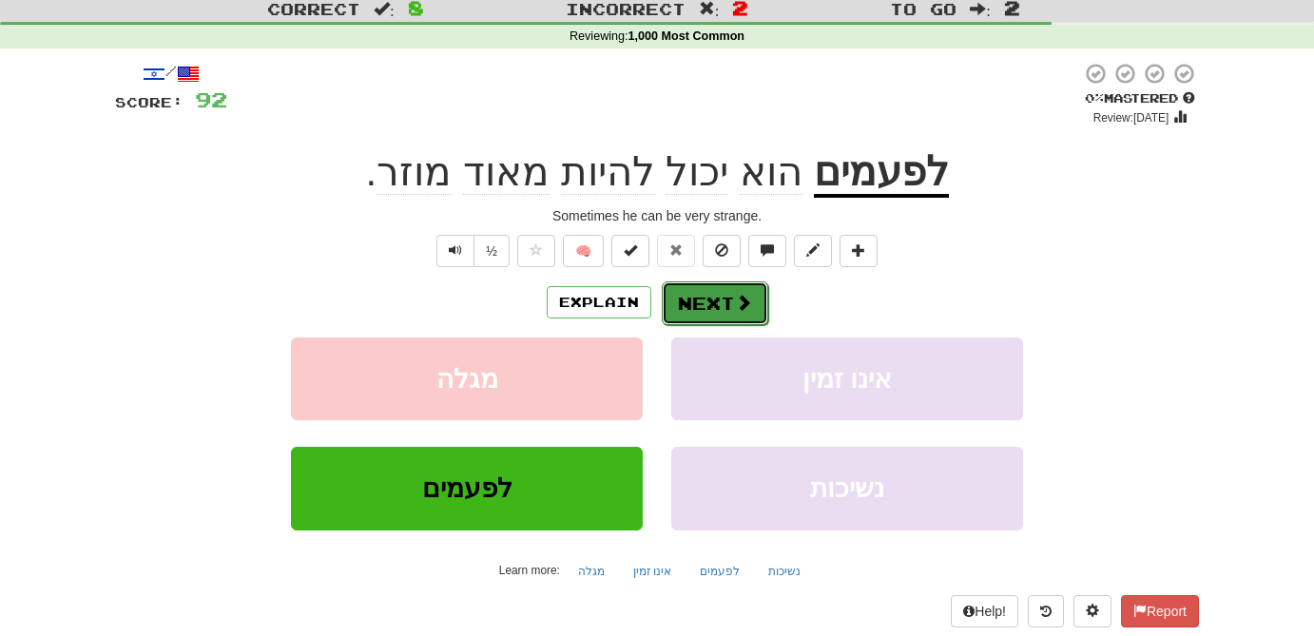
click at [703, 298] on button "Next" at bounding box center [715, 303] width 106 height 44
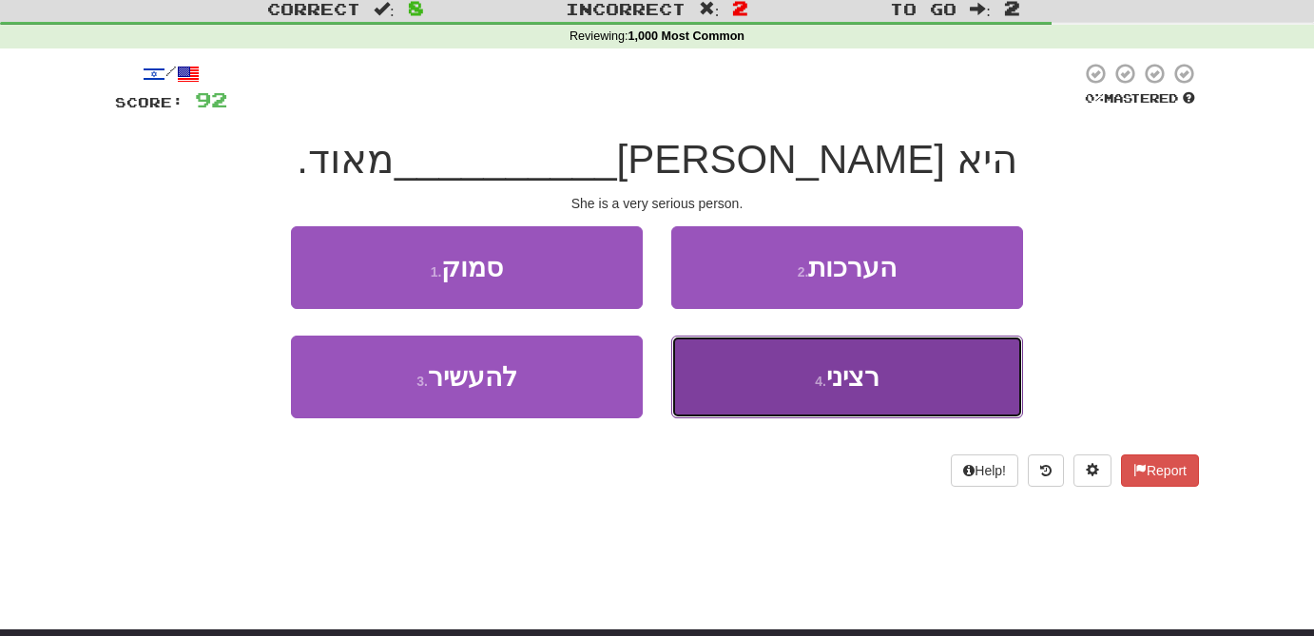
click at [911, 381] on button "4 . רציני" at bounding box center [847, 377] width 352 height 83
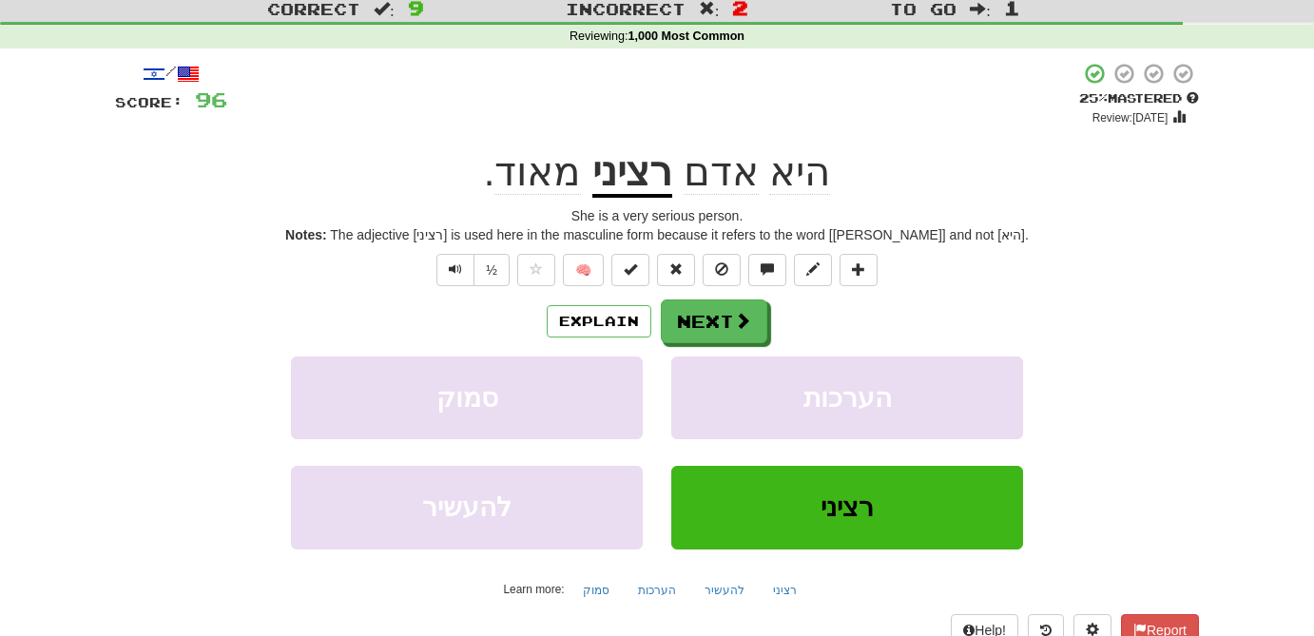
click at [621, 176] on u "רציני" at bounding box center [632, 173] width 80 height 48
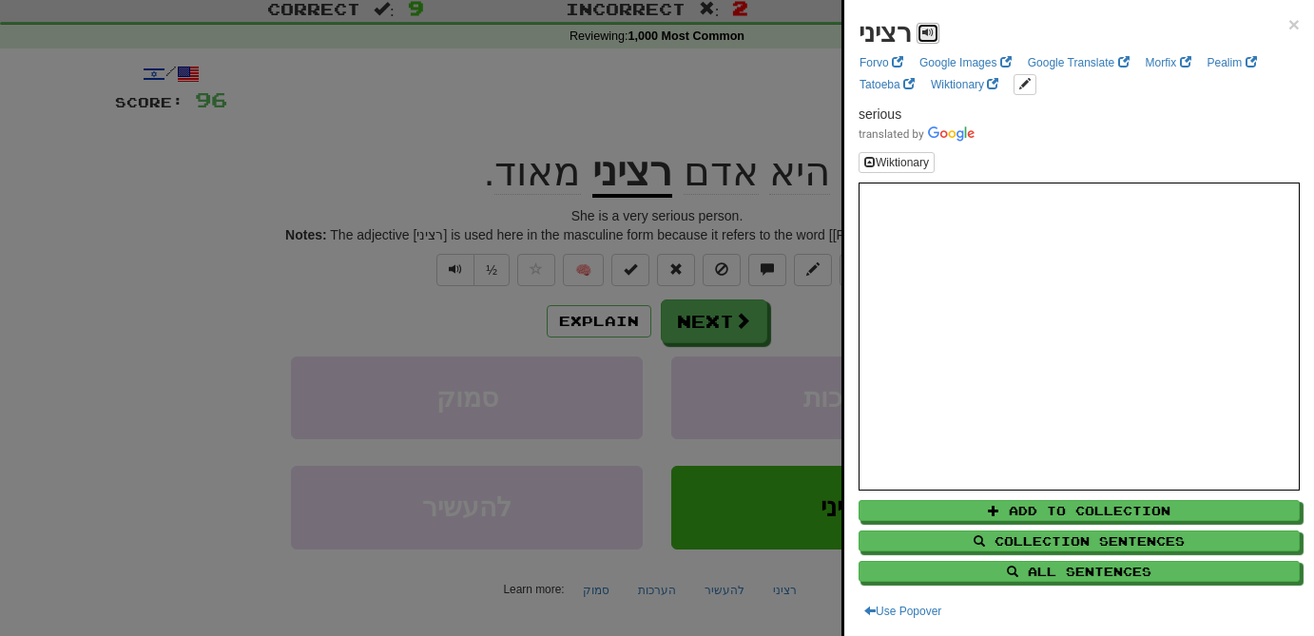
click at [928, 35] on span at bounding box center [927, 32] width 11 height 11
click at [796, 351] on div at bounding box center [657, 318] width 1314 height 636
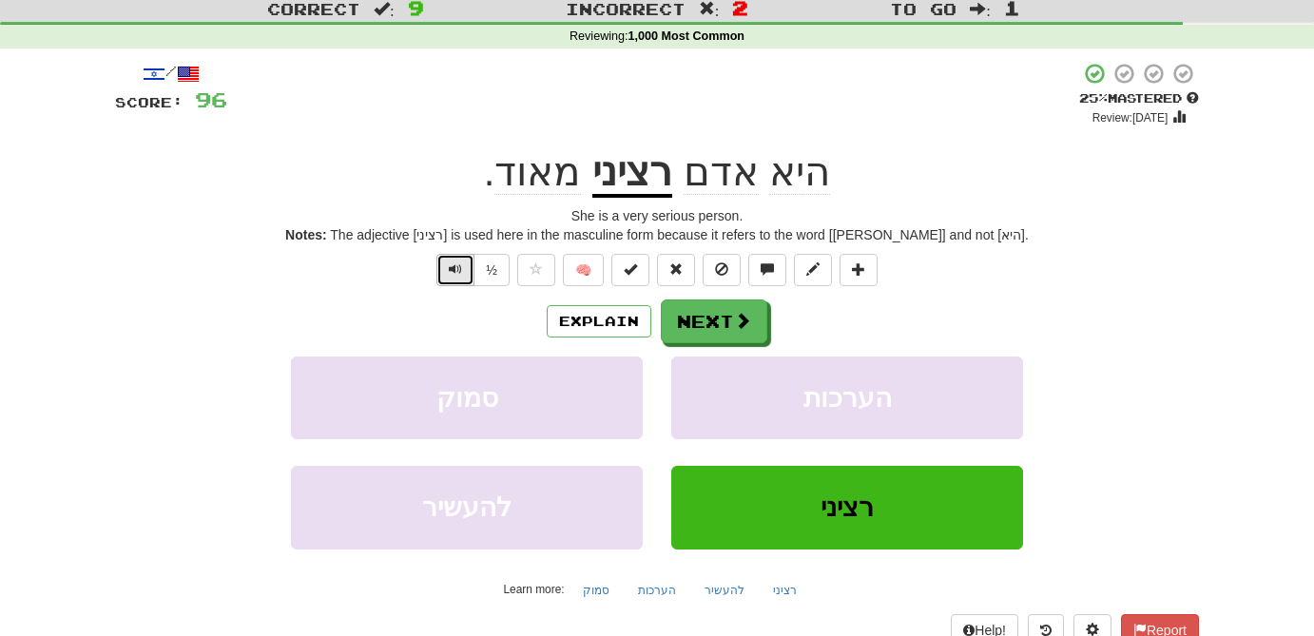
click at [464, 272] on button "Text-to-speech controls" at bounding box center [455, 270] width 38 height 32
click at [749, 328] on span at bounding box center [743, 321] width 17 height 17
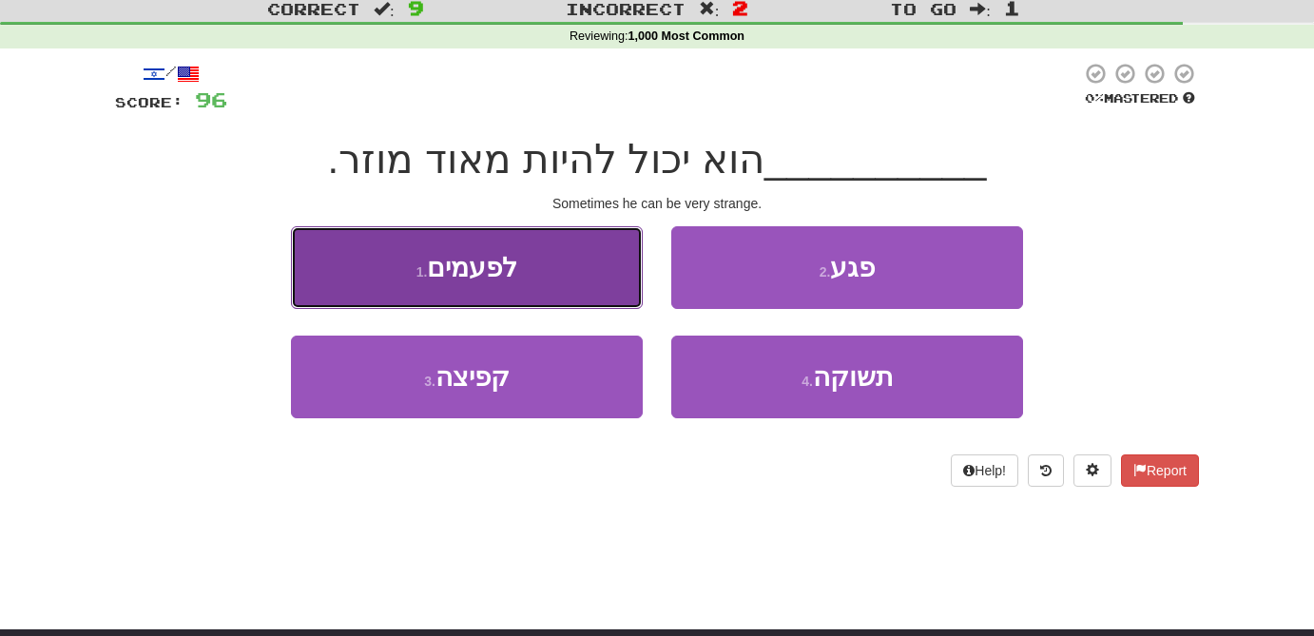
click at [538, 277] on button "1 . לפעמים" at bounding box center [467, 267] width 352 height 83
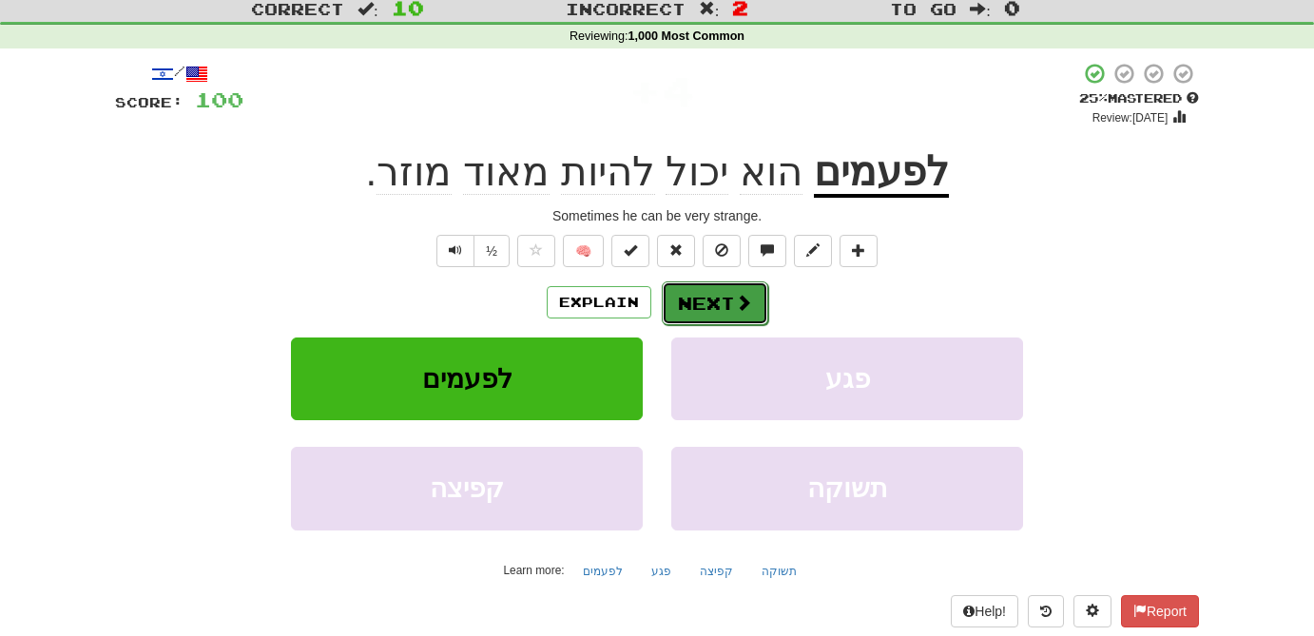
click at [750, 309] on button "Next" at bounding box center [715, 303] width 106 height 44
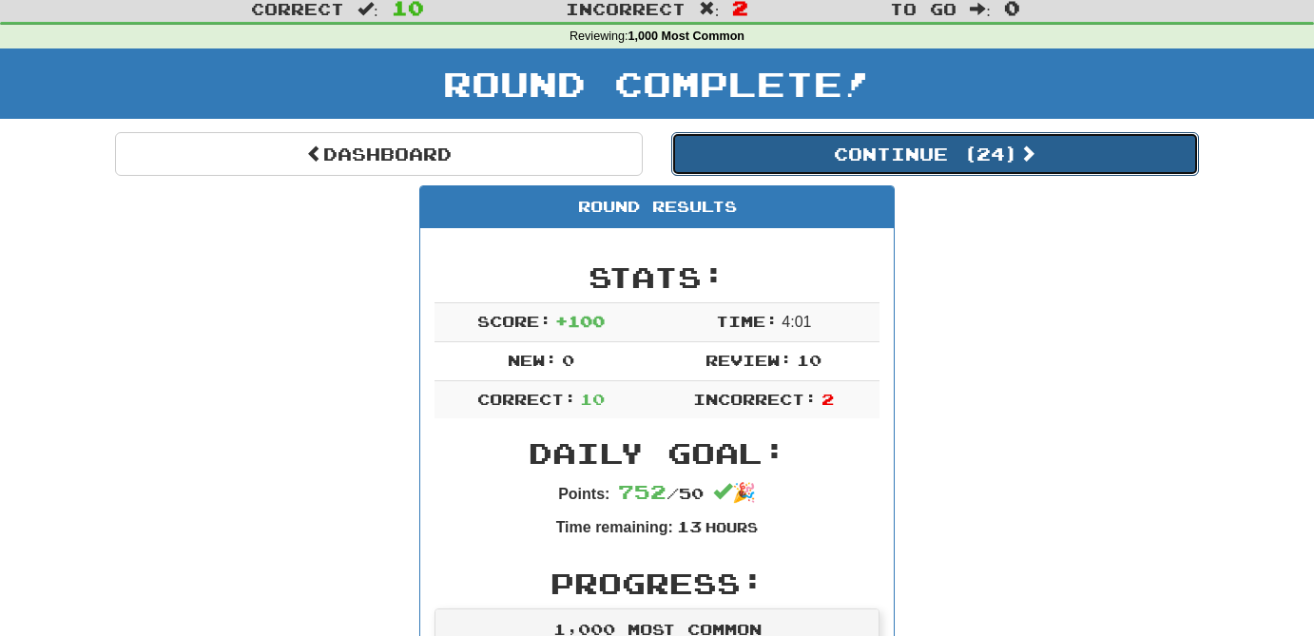
click at [1055, 167] on button "Continue ( 24 )" at bounding box center [934, 154] width 527 height 44
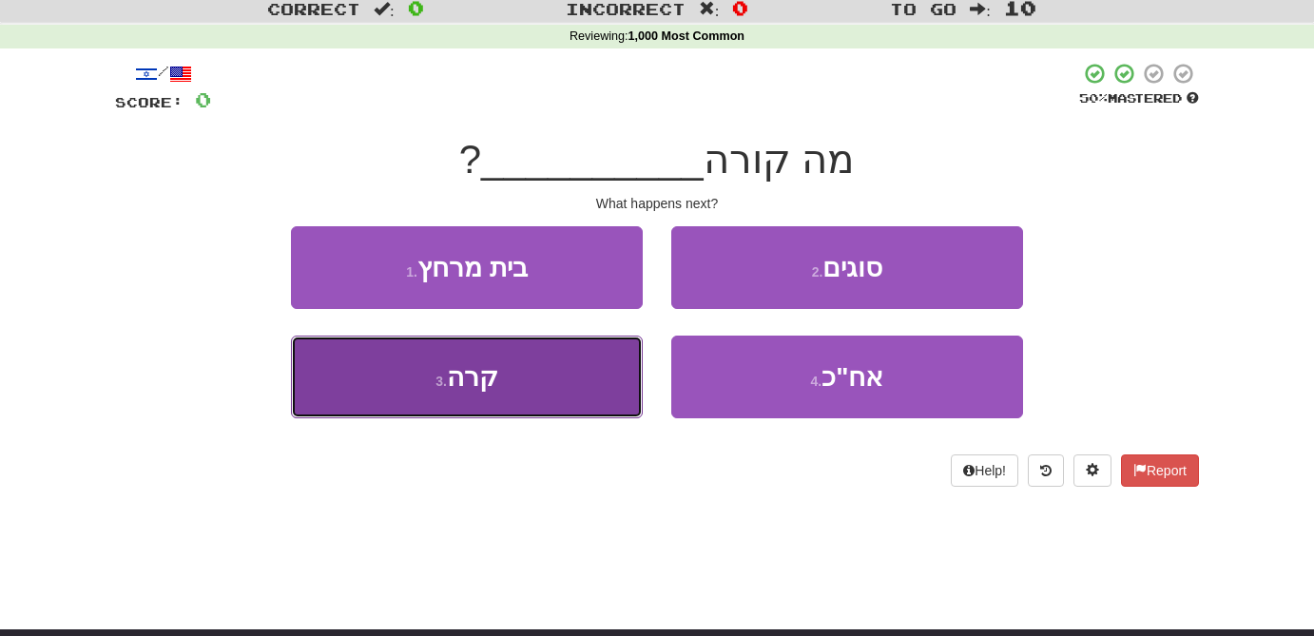
click at [516, 391] on button "3 . קרה" at bounding box center [467, 377] width 352 height 83
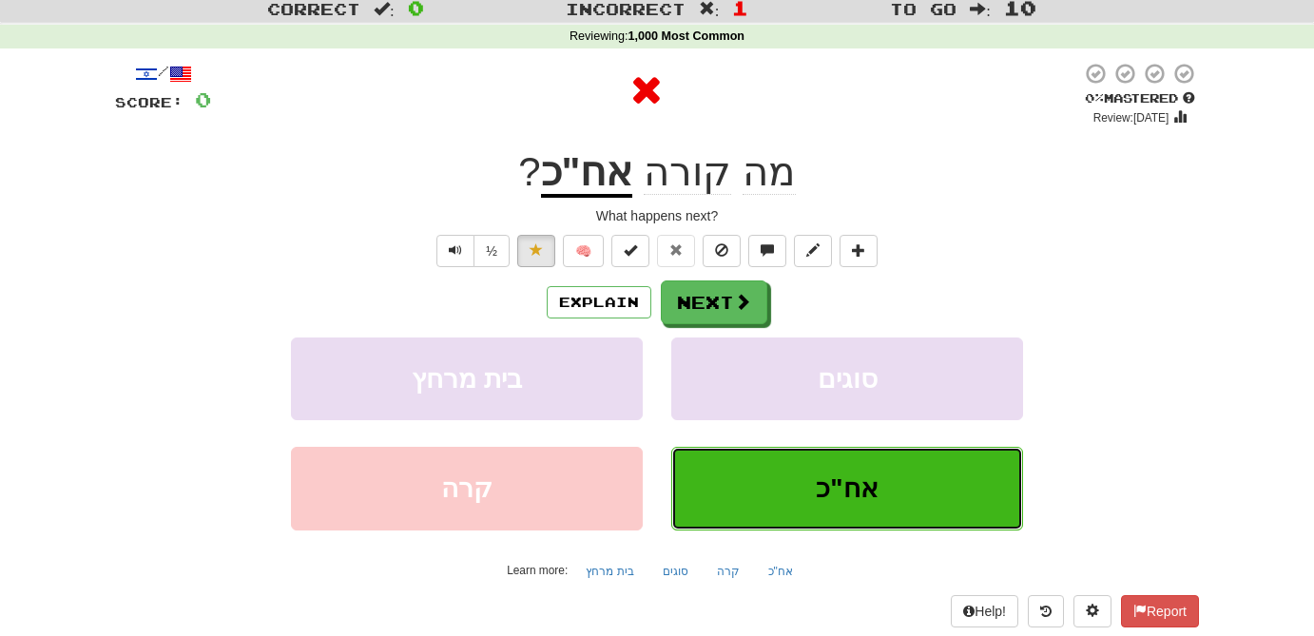
click at [858, 516] on button "אח"כ" at bounding box center [847, 488] width 352 height 83
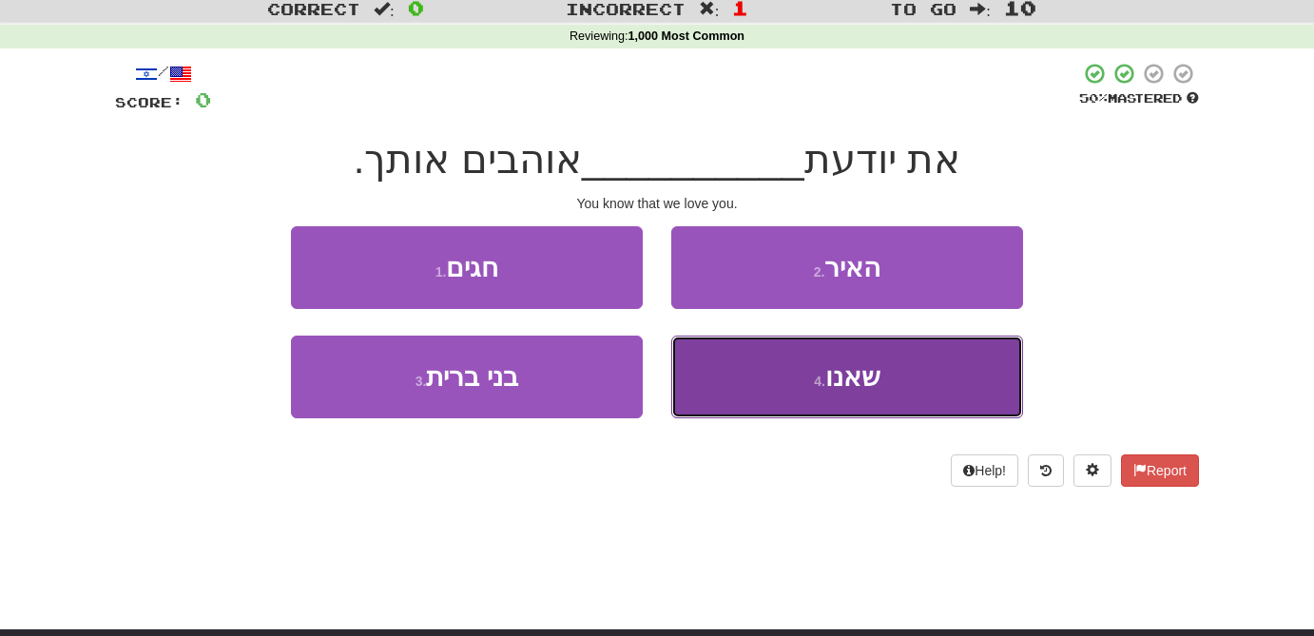
click at [875, 383] on span "שאנו" at bounding box center [852, 376] width 55 height 29
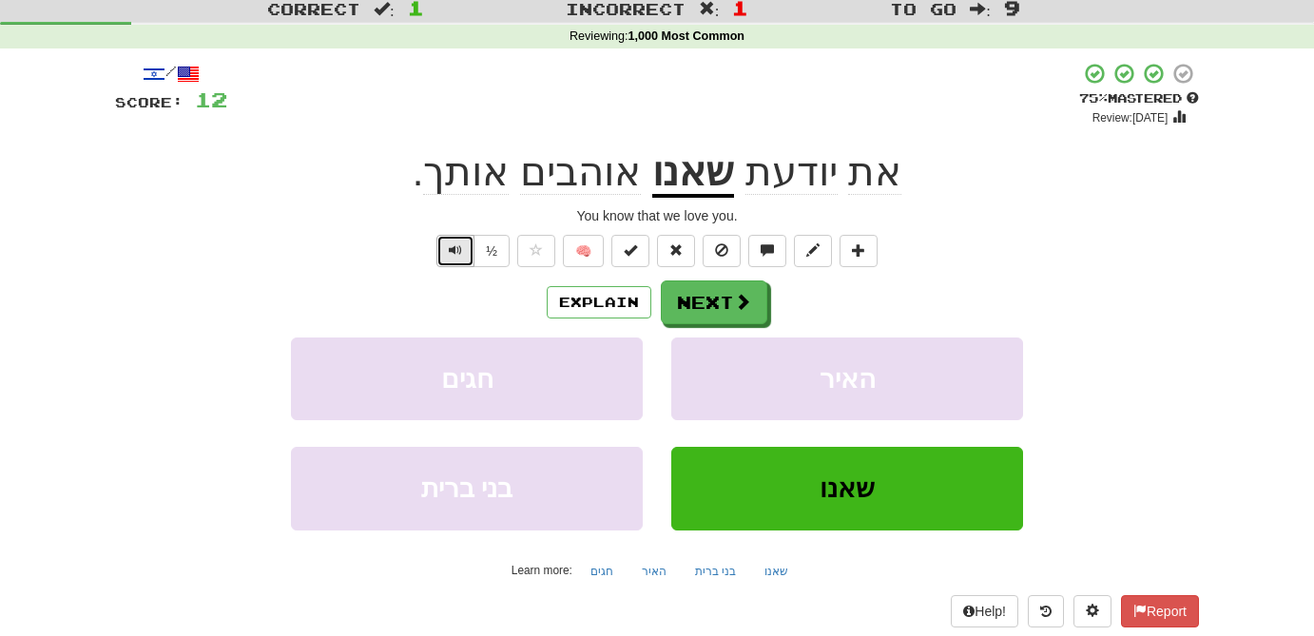
click at [446, 253] on button "Text-to-speech controls" at bounding box center [455, 251] width 38 height 32
click at [588, 185] on span "אוהבים" at bounding box center [580, 172] width 121 height 46
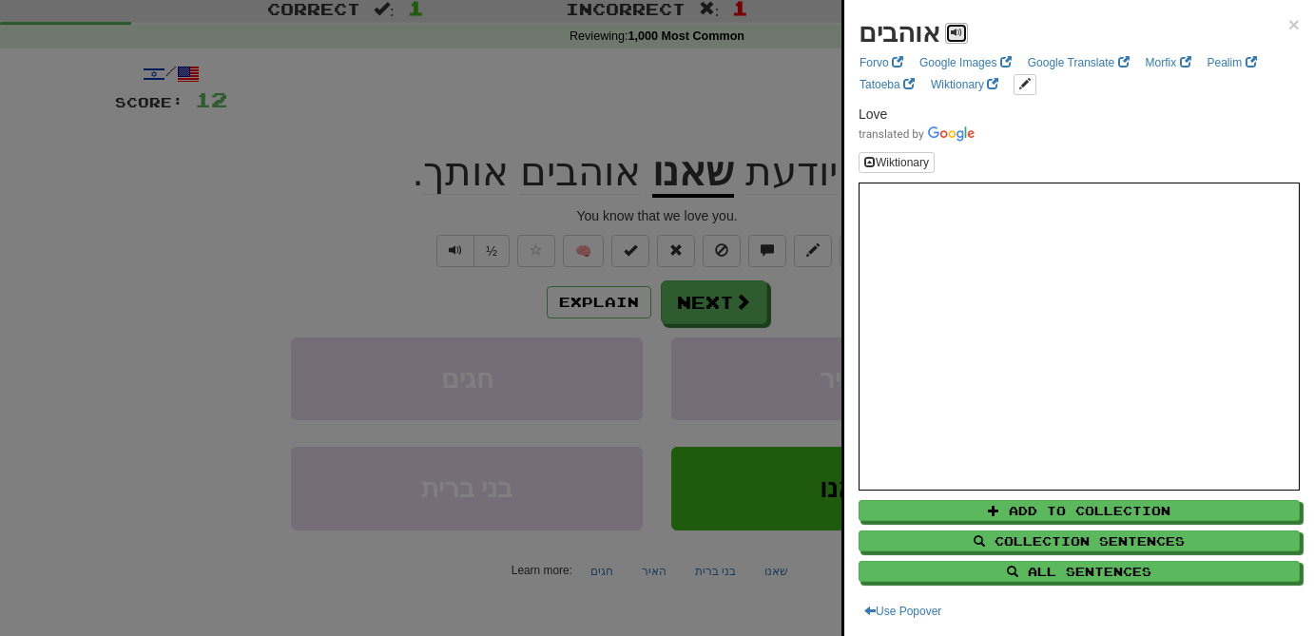
click at [954, 31] on span at bounding box center [955, 32] width 11 height 11
click at [450, 259] on div at bounding box center [657, 318] width 1314 height 636
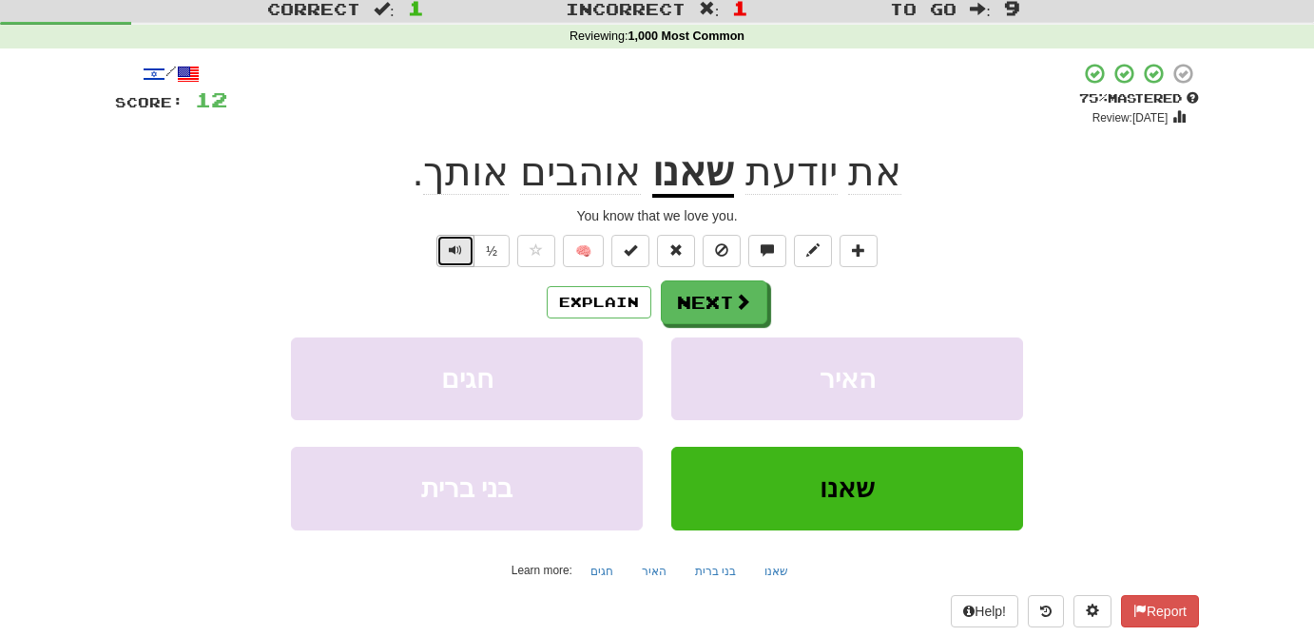
click at [453, 257] on span "Text-to-speech controls" at bounding box center [455, 249] width 13 height 13
click at [713, 304] on button "Next" at bounding box center [715, 303] width 106 height 44
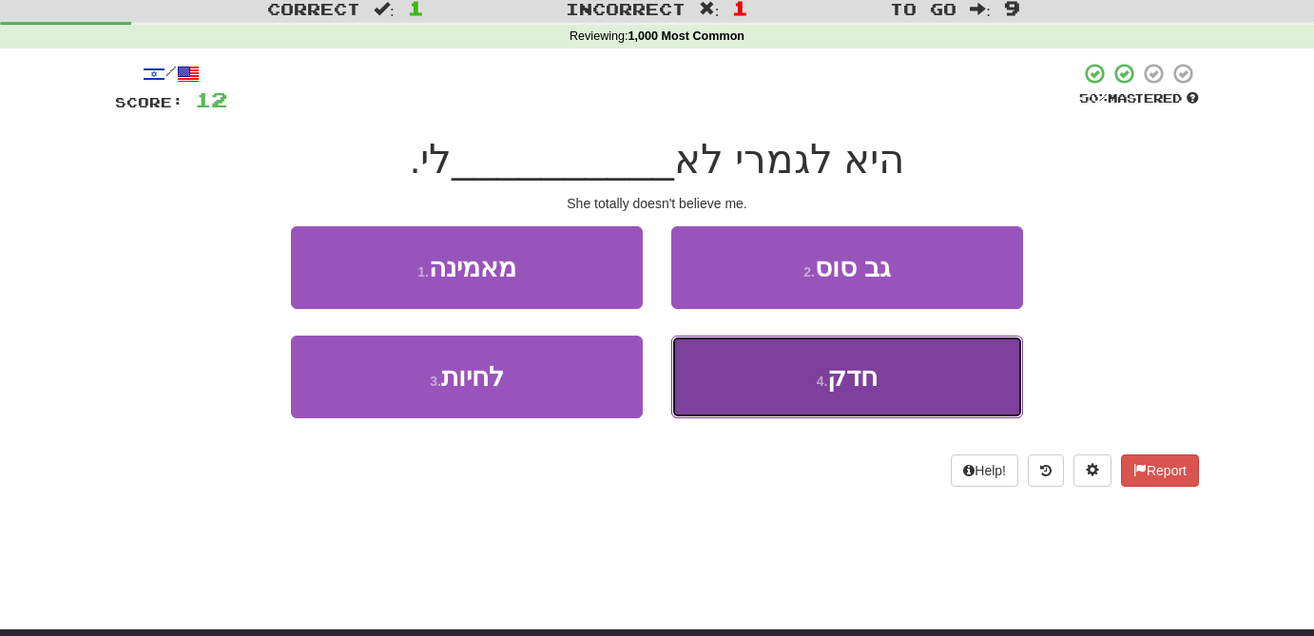
click at [851, 386] on span "חדק" at bounding box center [852, 376] width 50 height 29
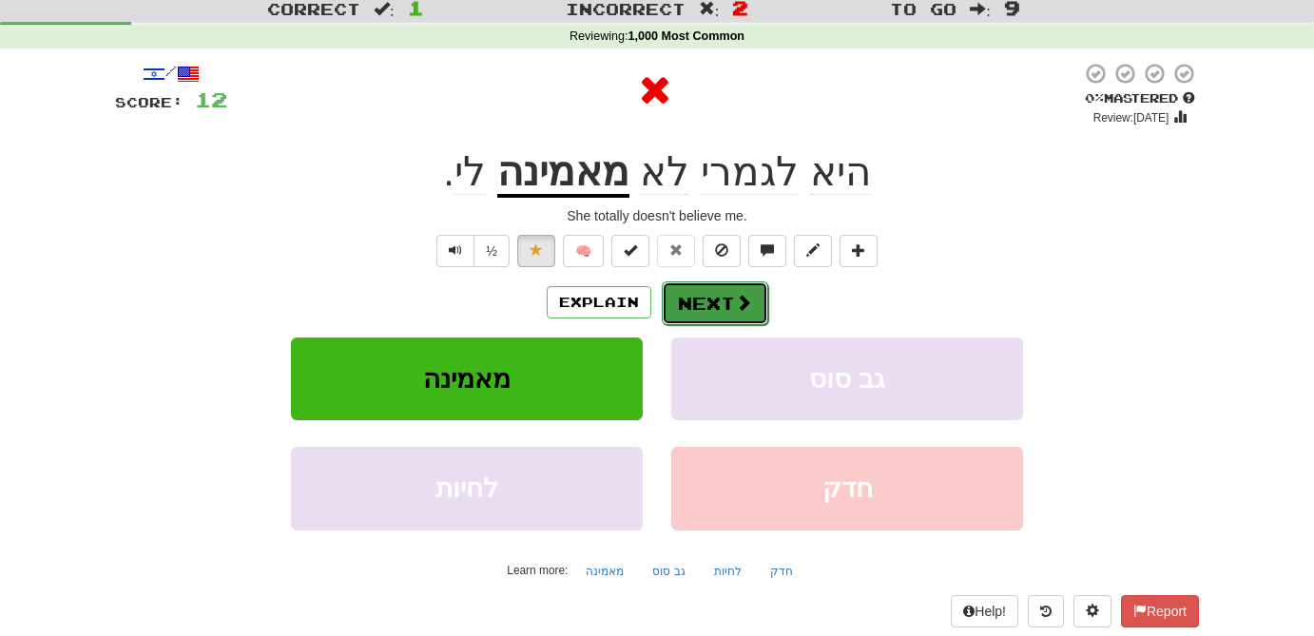
click at [753, 311] on button "Next" at bounding box center [715, 303] width 106 height 44
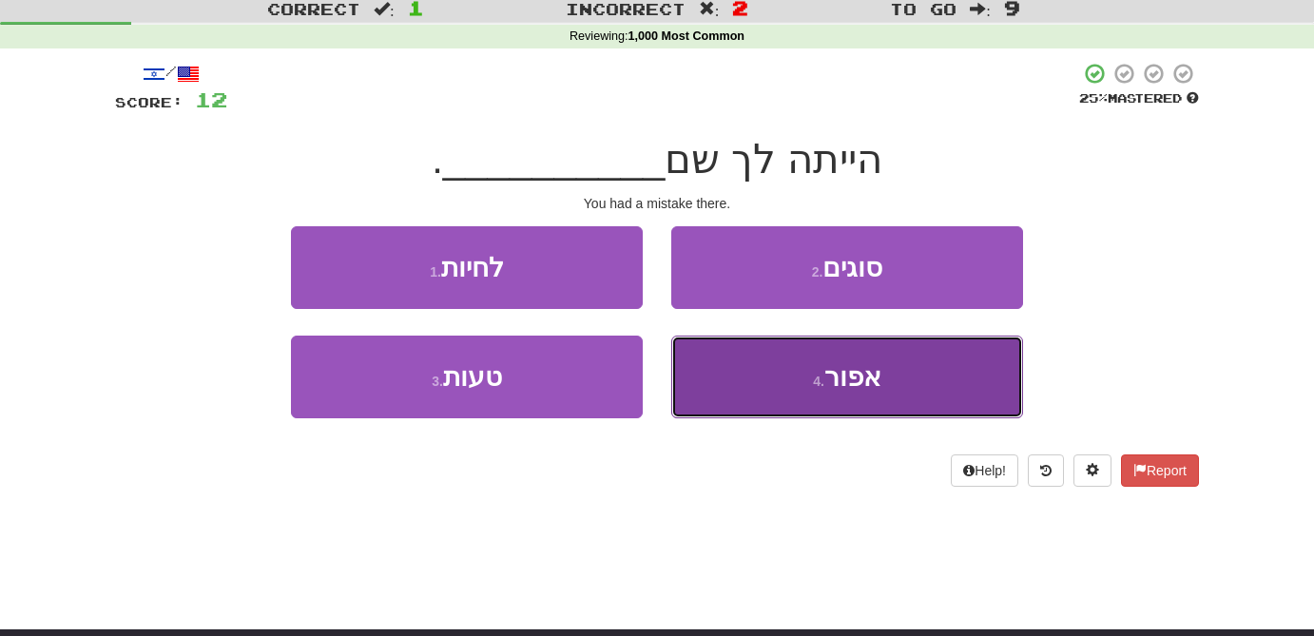
click at [824, 374] on small "4 ." at bounding box center [818, 381] width 11 height 15
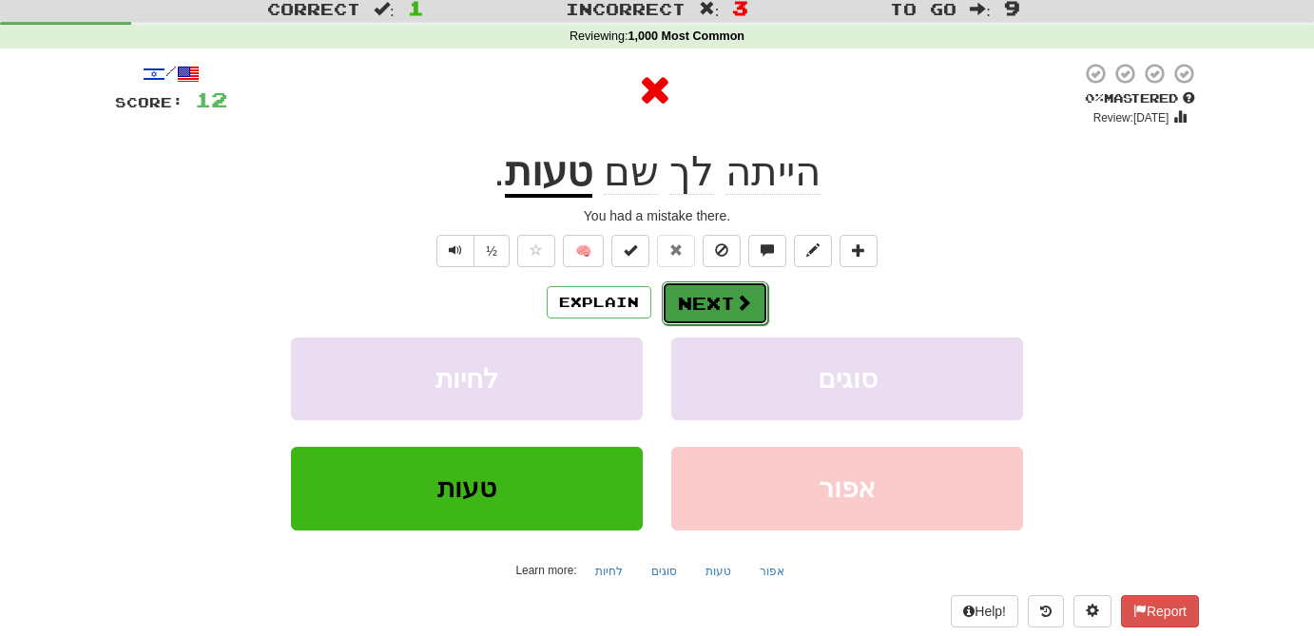
click at [744, 304] on span at bounding box center [743, 302] width 17 height 17
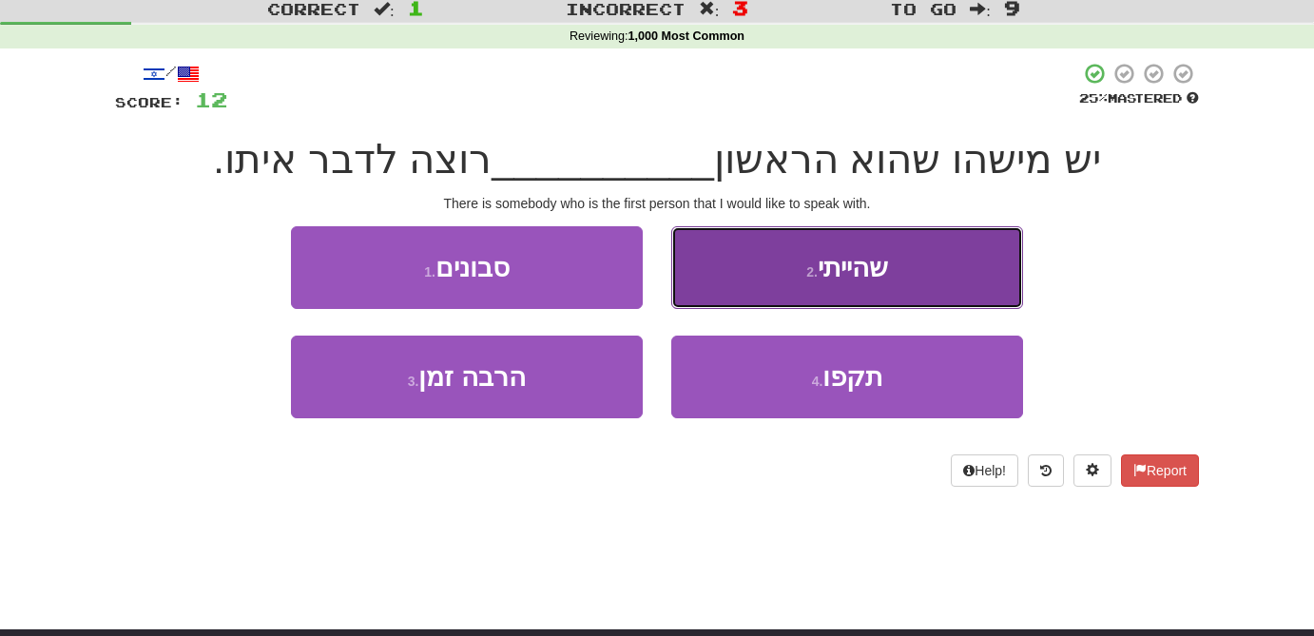
click at [858, 294] on button "2 . שהייתי" at bounding box center [847, 267] width 352 height 83
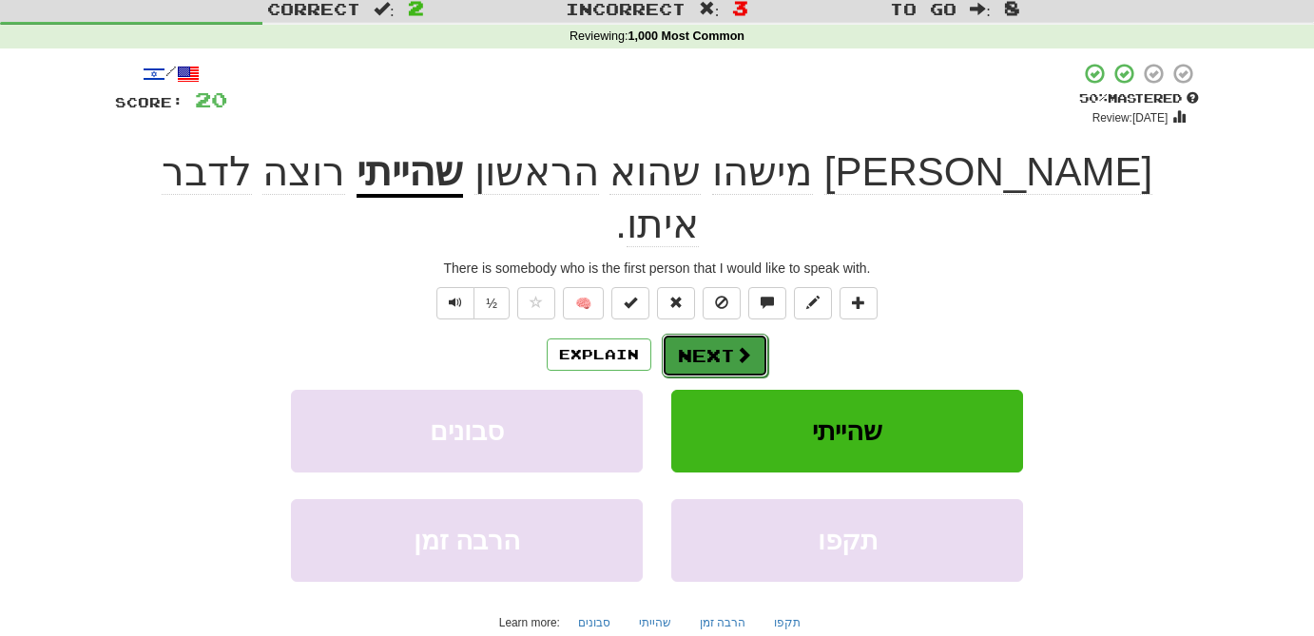
click at [725, 334] on button "Next" at bounding box center [715, 356] width 106 height 44
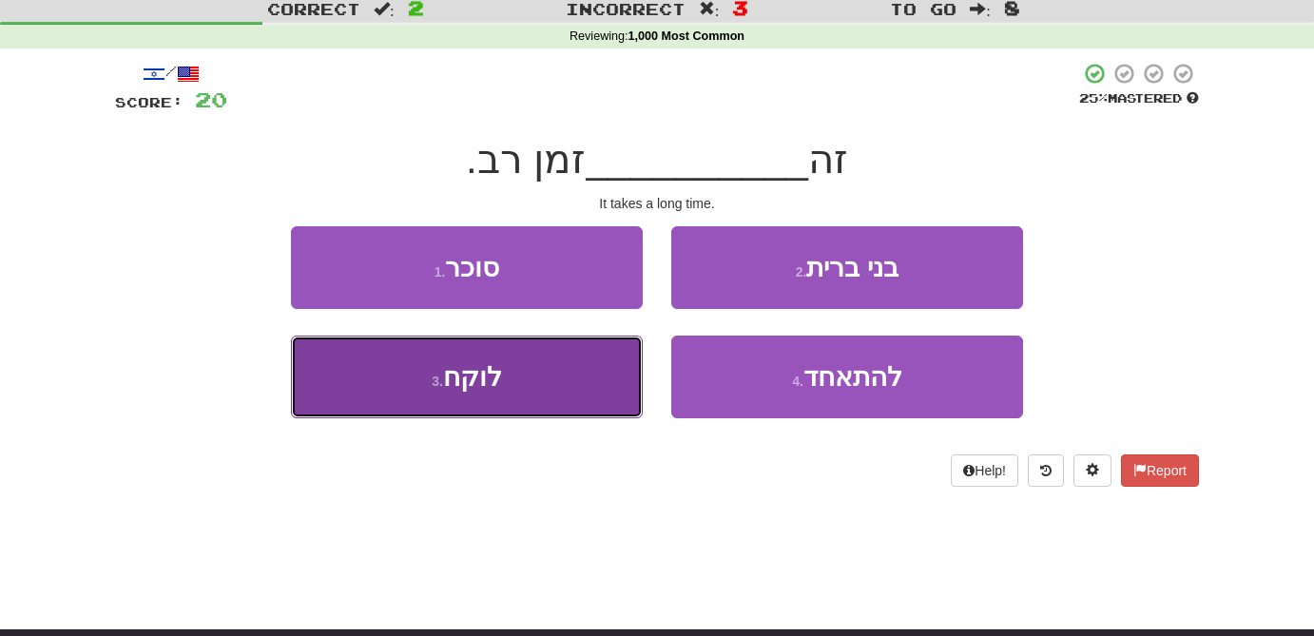
click at [468, 396] on button "3 . לוקח" at bounding box center [467, 377] width 352 height 83
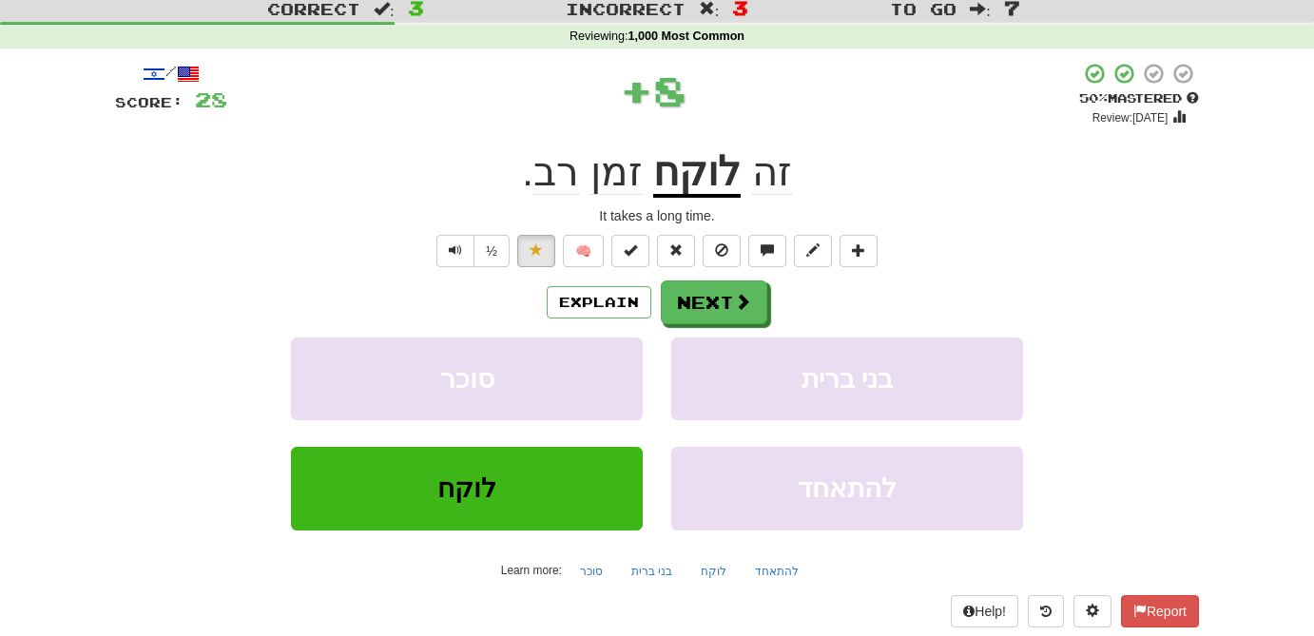
click at [705, 182] on u "לוקח" at bounding box center [696, 173] width 87 height 48
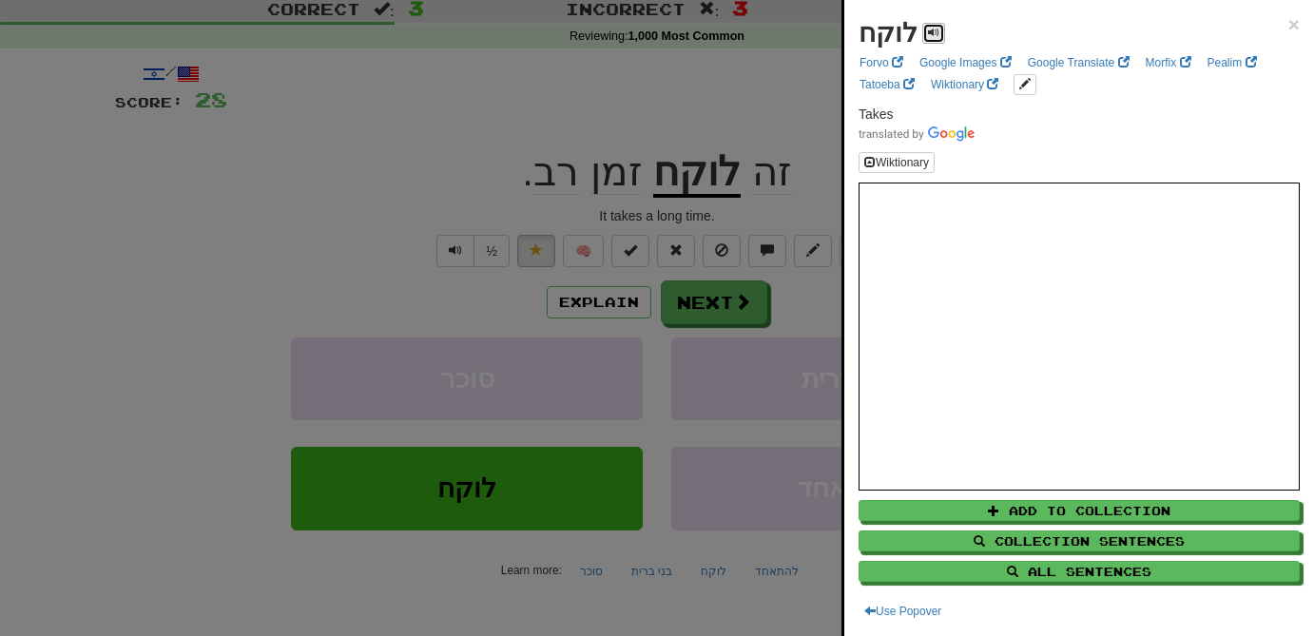
click at [931, 33] on span at bounding box center [933, 32] width 11 height 11
click at [676, 101] on div at bounding box center [657, 318] width 1314 height 636
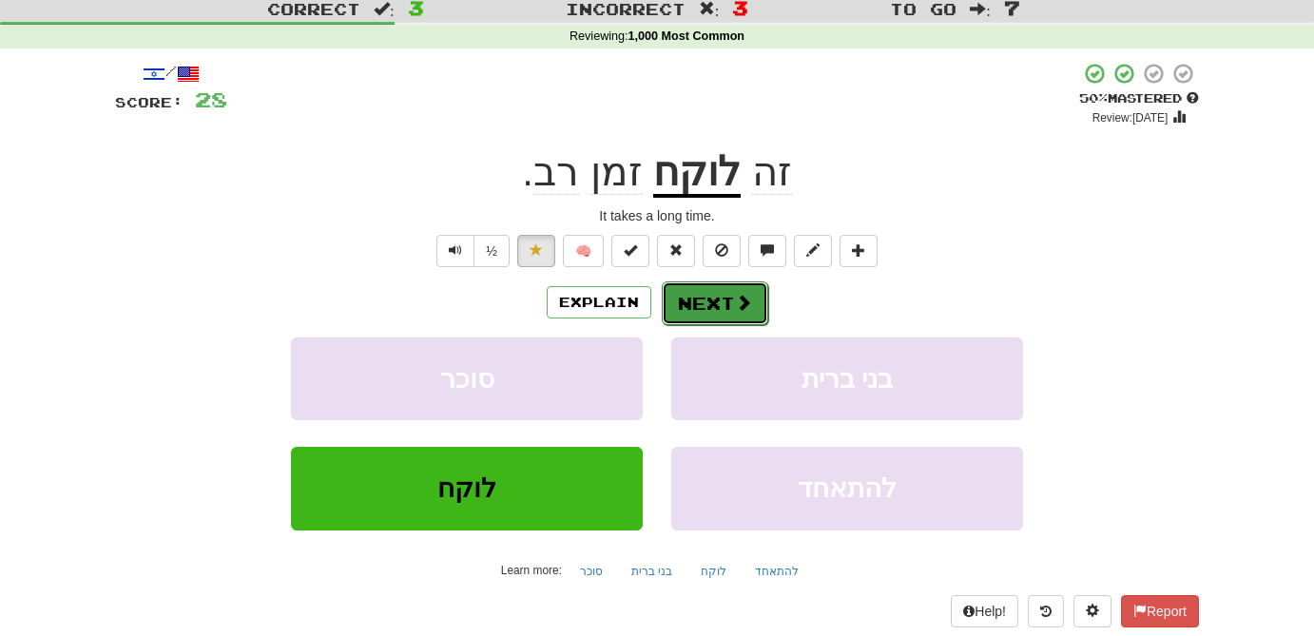
click at [718, 315] on button "Next" at bounding box center [715, 303] width 106 height 44
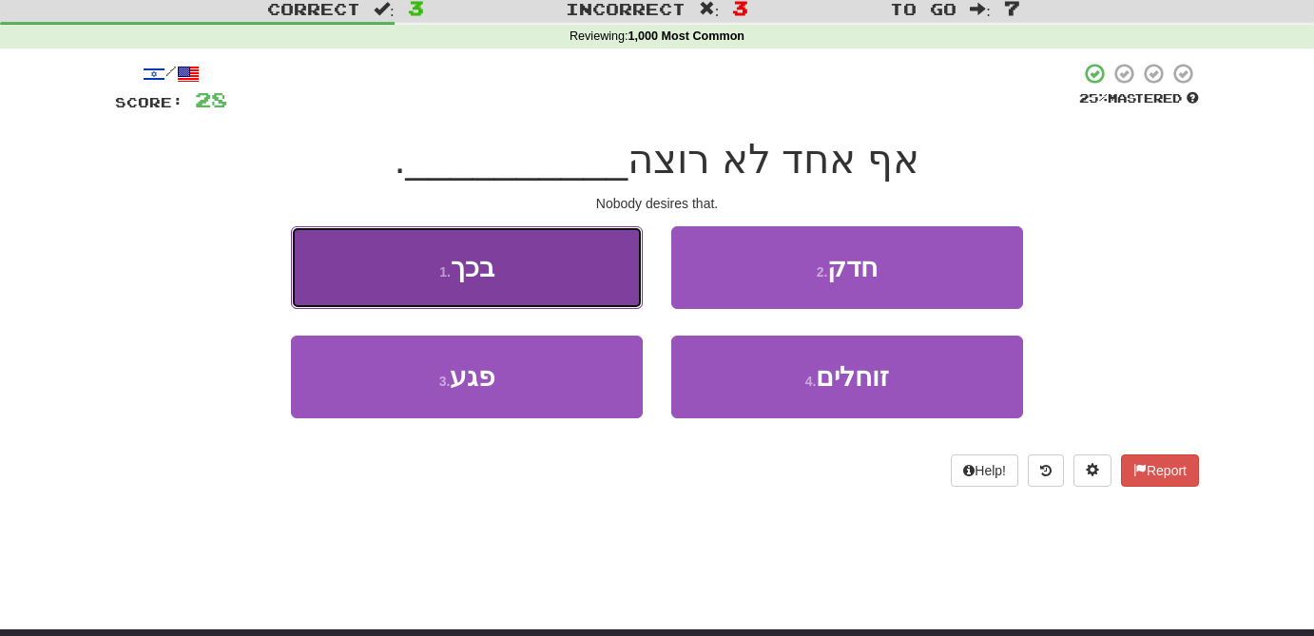
click at [569, 292] on button "1 . בכך" at bounding box center [467, 267] width 352 height 83
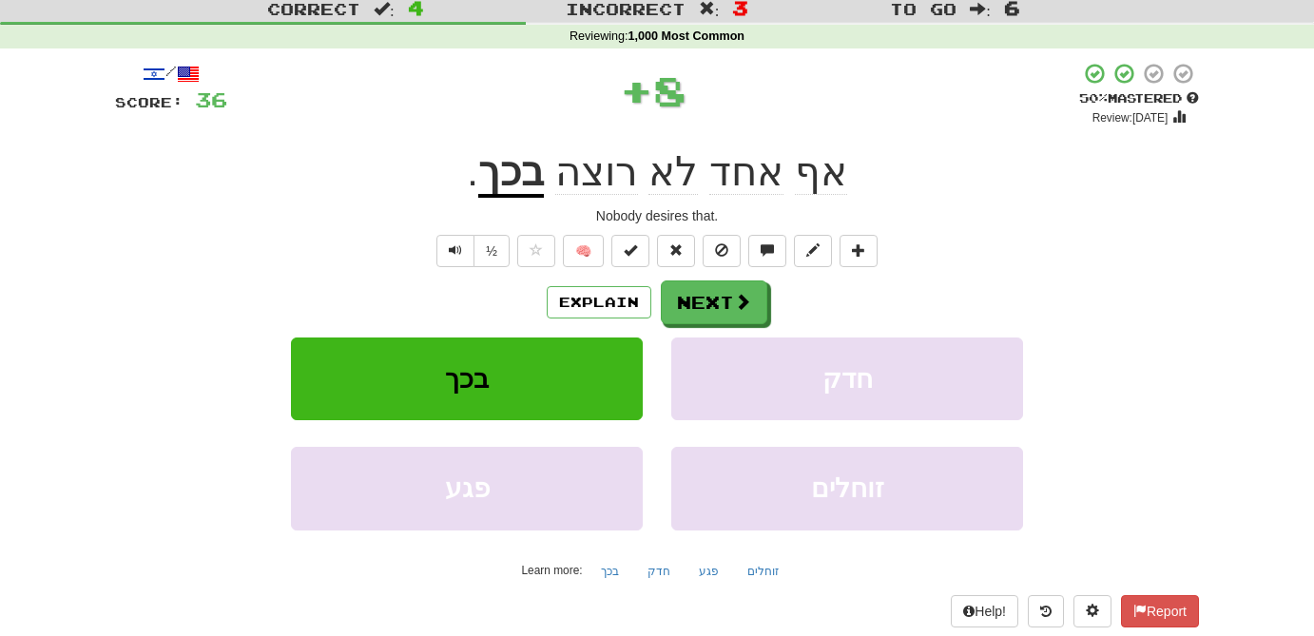
click at [818, 183] on span "אף" at bounding box center [821, 172] width 52 height 46
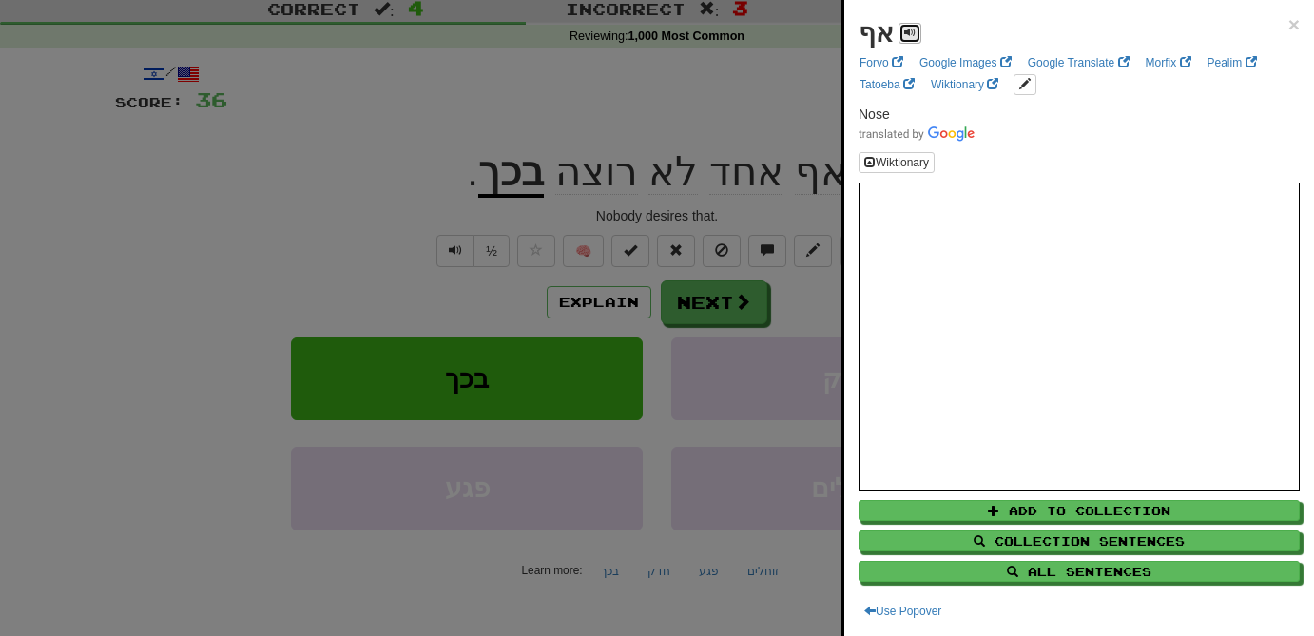
click at [911, 33] on button at bounding box center [909, 33] width 23 height 21
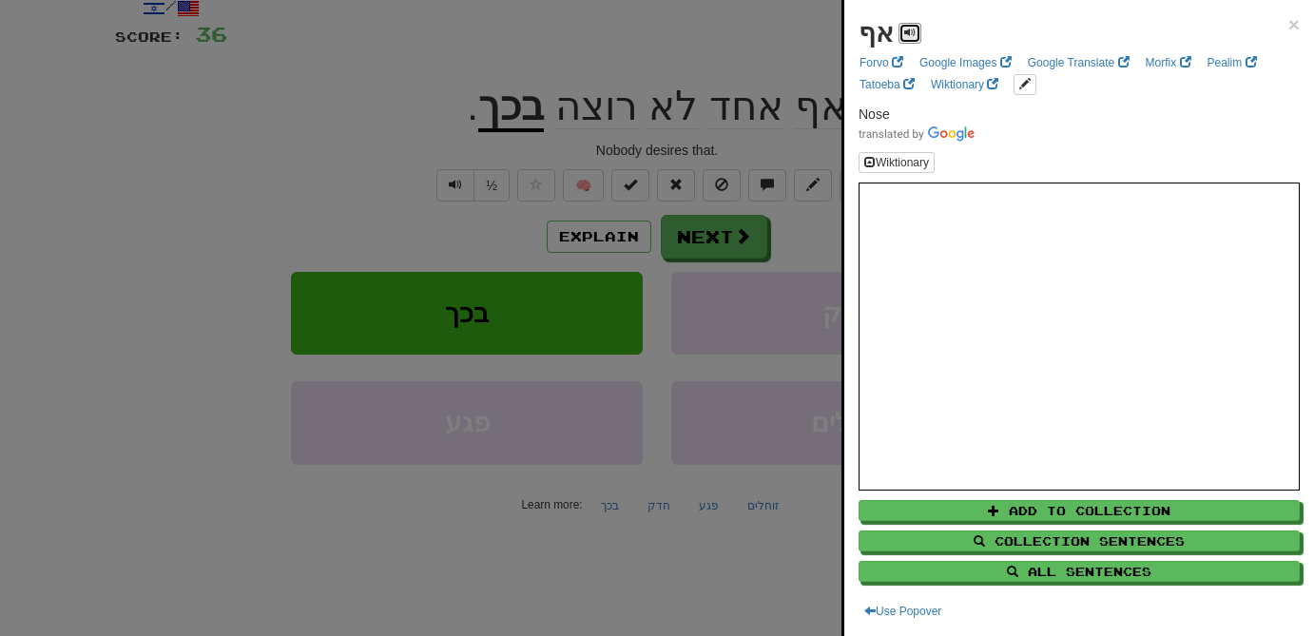
scroll to position [126, 0]
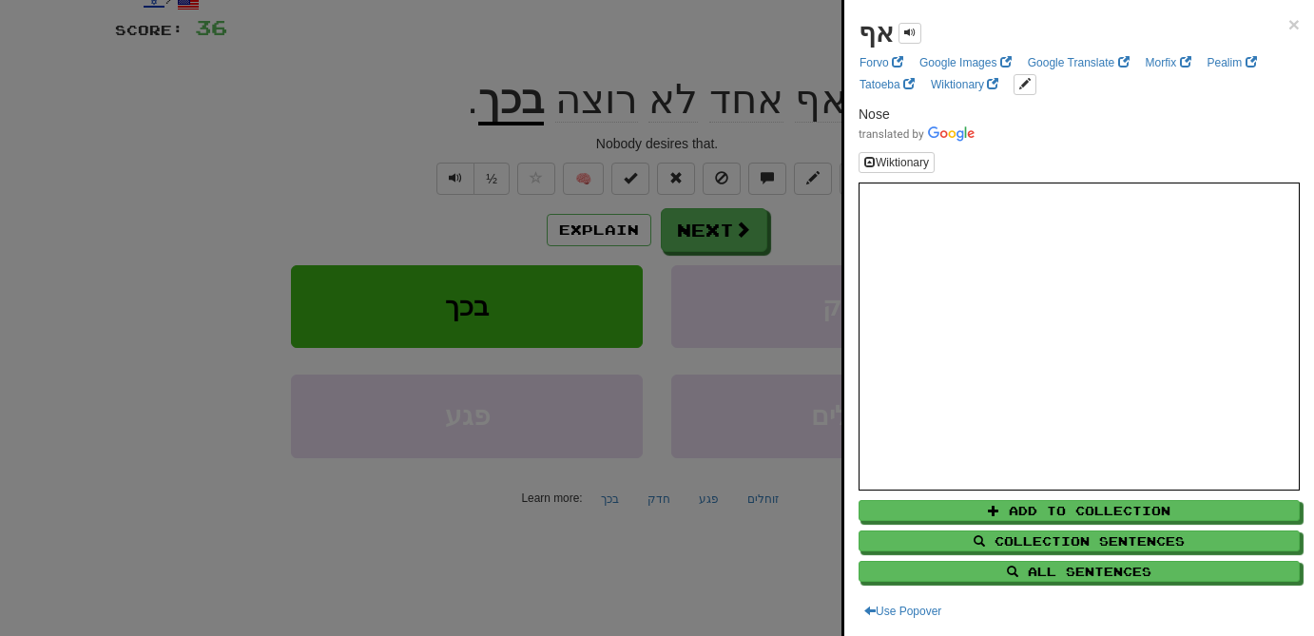
click at [374, 150] on div at bounding box center [657, 318] width 1314 height 636
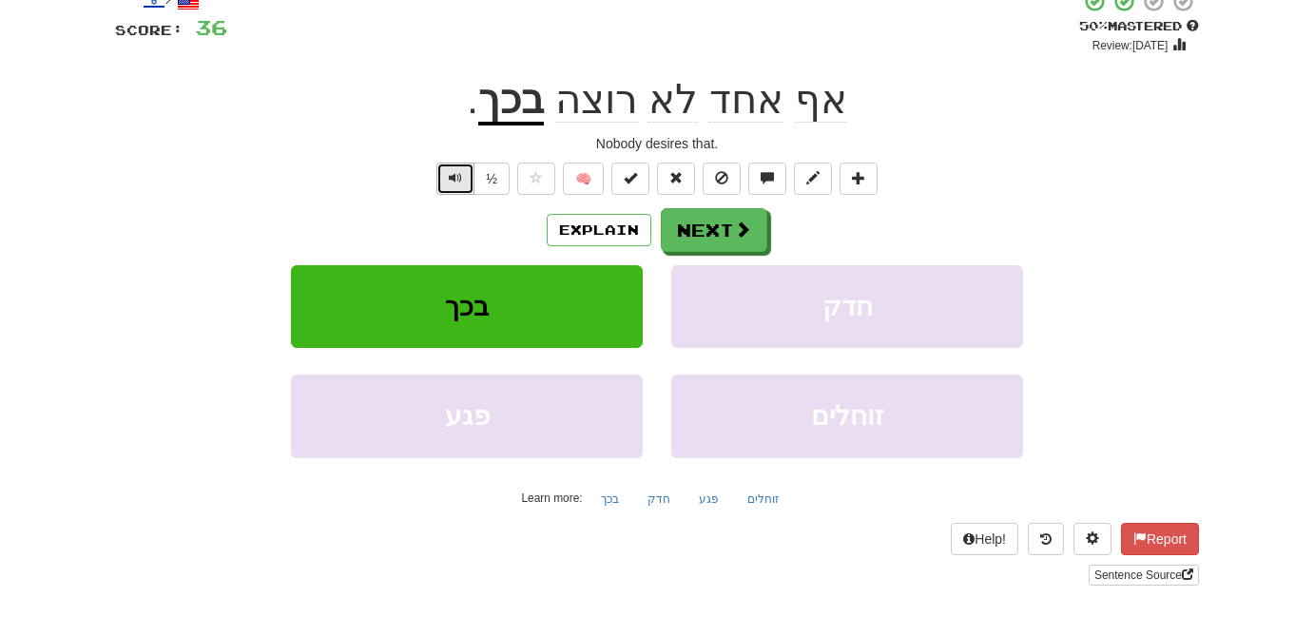
click at [458, 182] on span "Text-to-speech controls" at bounding box center [455, 177] width 13 height 13
drag, startPoint x: 735, startPoint y: 219, endPoint x: 714, endPoint y: 214, distance: 21.4
click at [714, 214] on button "Next" at bounding box center [715, 231] width 106 height 44
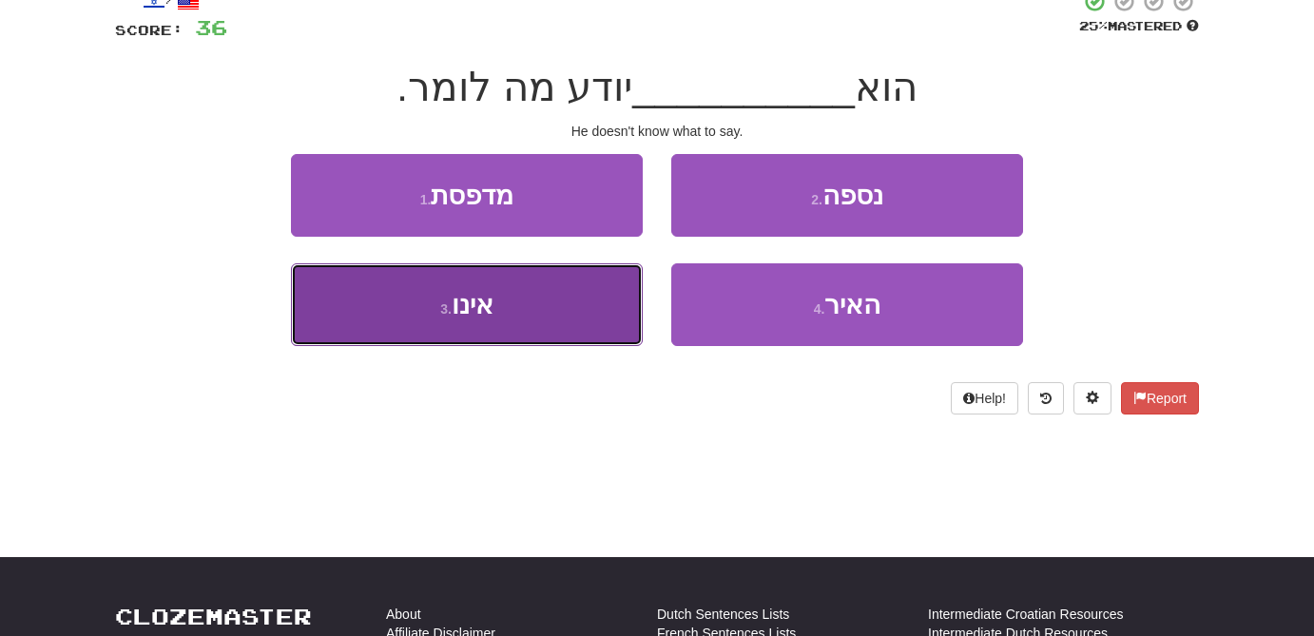
click at [559, 323] on button "3 . אינו" at bounding box center [467, 304] width 352 height 83
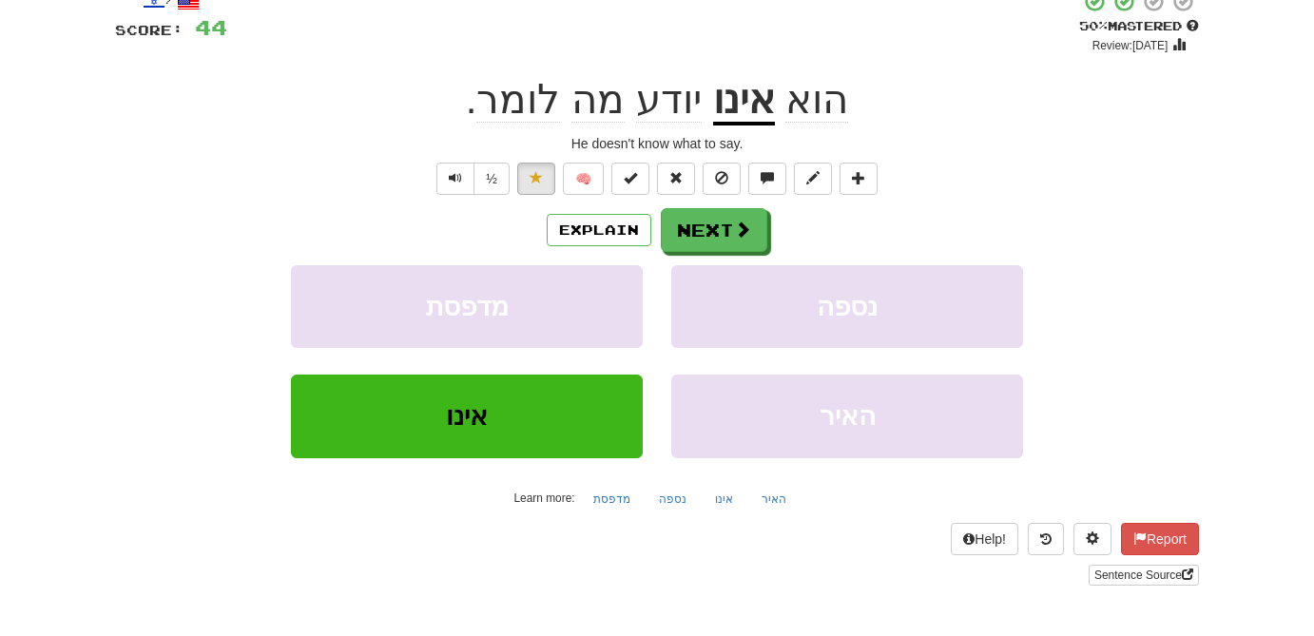
click at [738, 117] on u "אינו" at bounding box center [744, 101] width 62 height 48
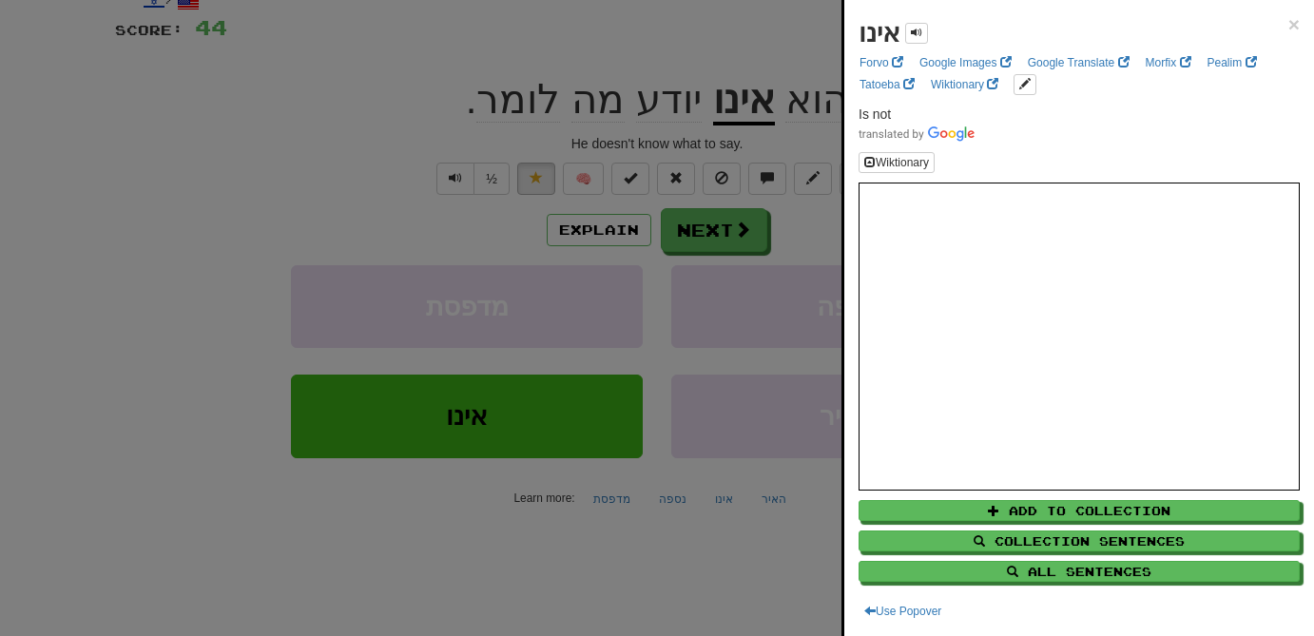
click at [806, 33] on div at bounding box center [657, 318] width 1314 height 636
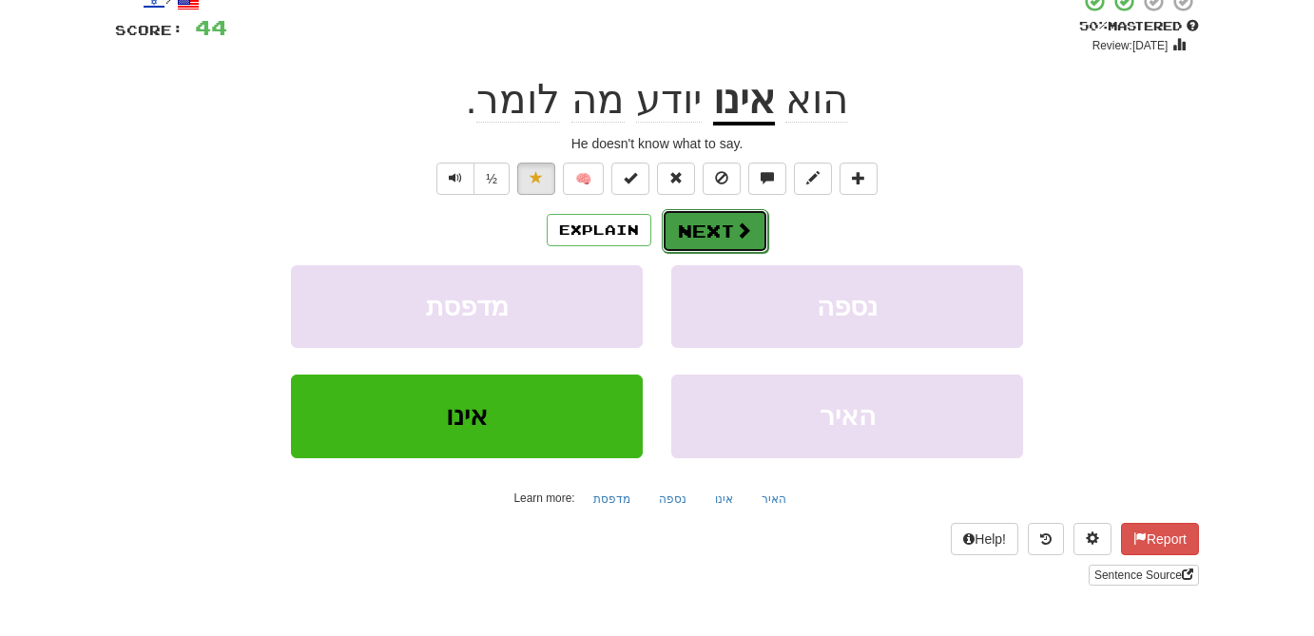
click at [726, 221] on button "Next" at bounding box center [715, 231] width 106 height 44
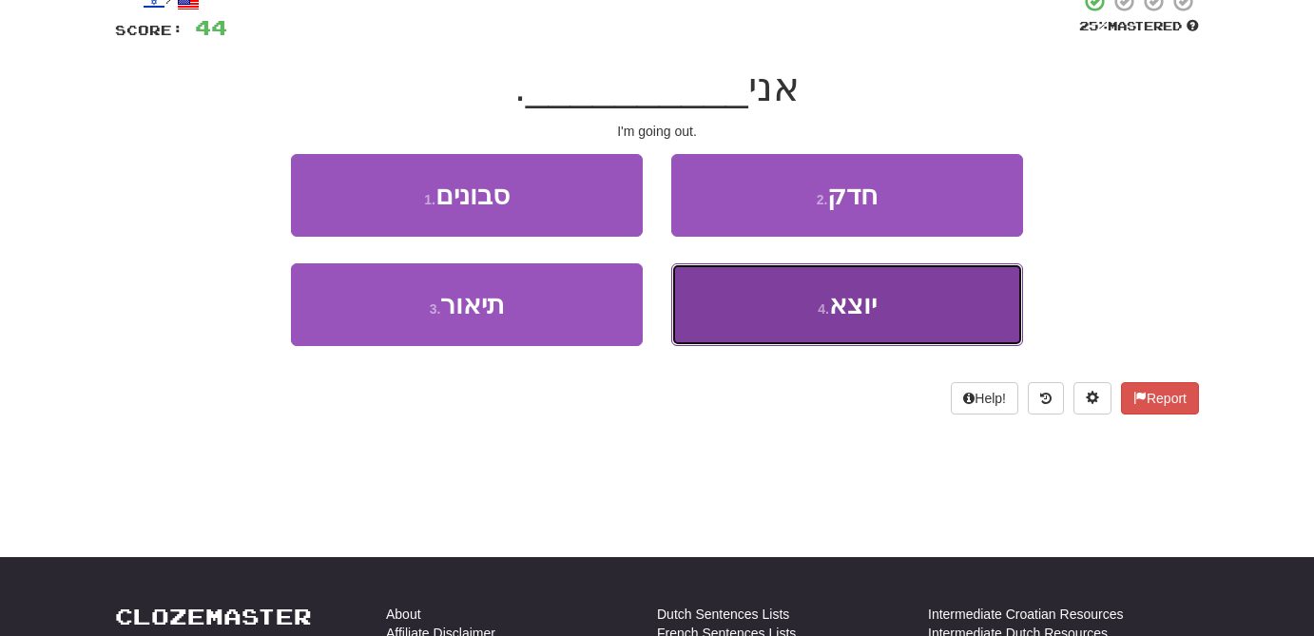
click at [832, 304] on span "יוצא" at bounding box center [853, 304] width 48 height 29
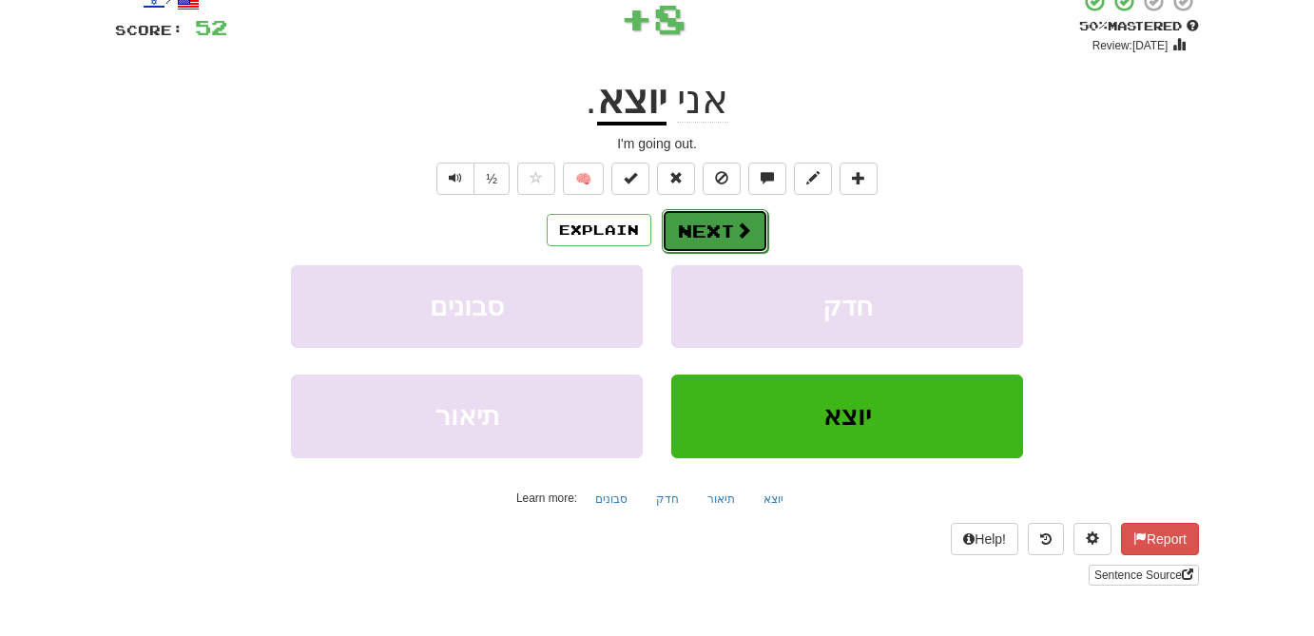
click at [748, 235] on span at bounding box center [743, 229] width 17 height 17
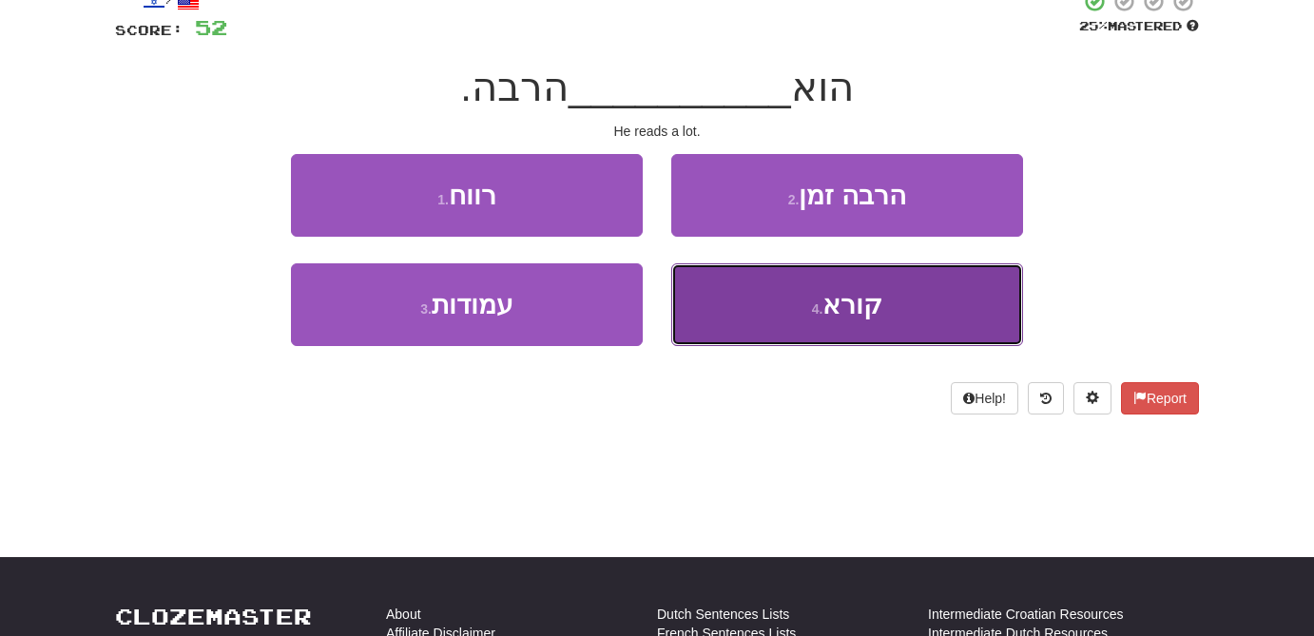
click at [823, 316] on small "4 ." at bounding box center [817, 308] width 11 height 15
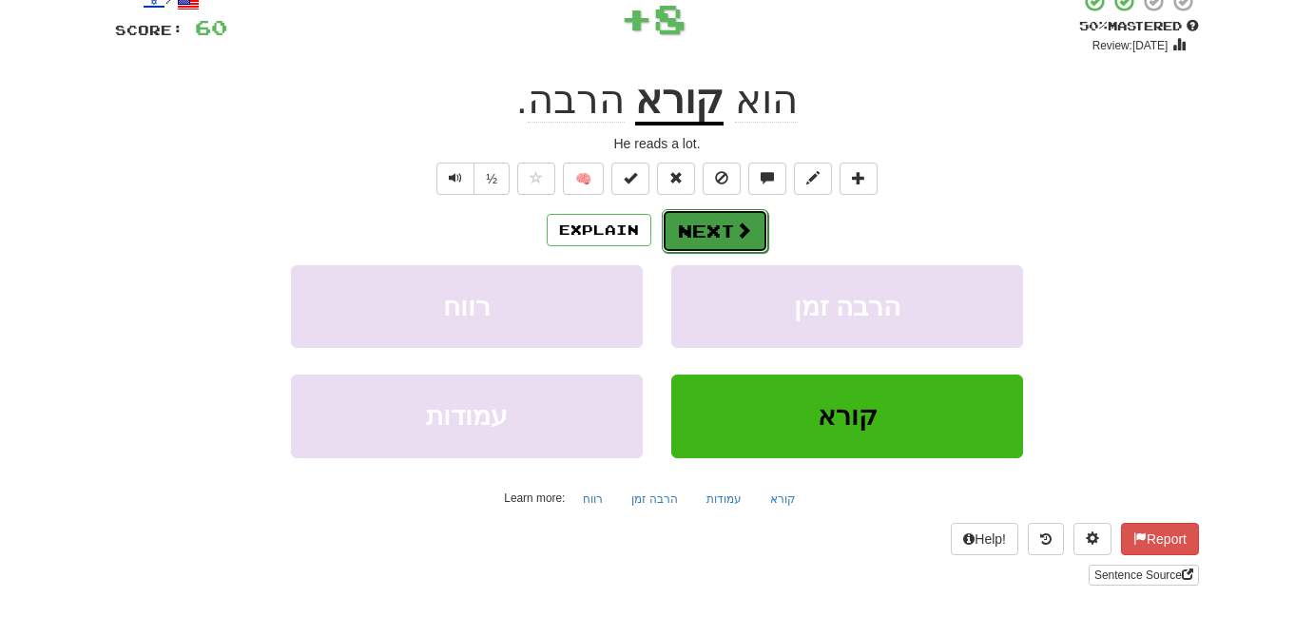
click at [736, 239] on span at bounding box center [743, 229] width 17 height 17
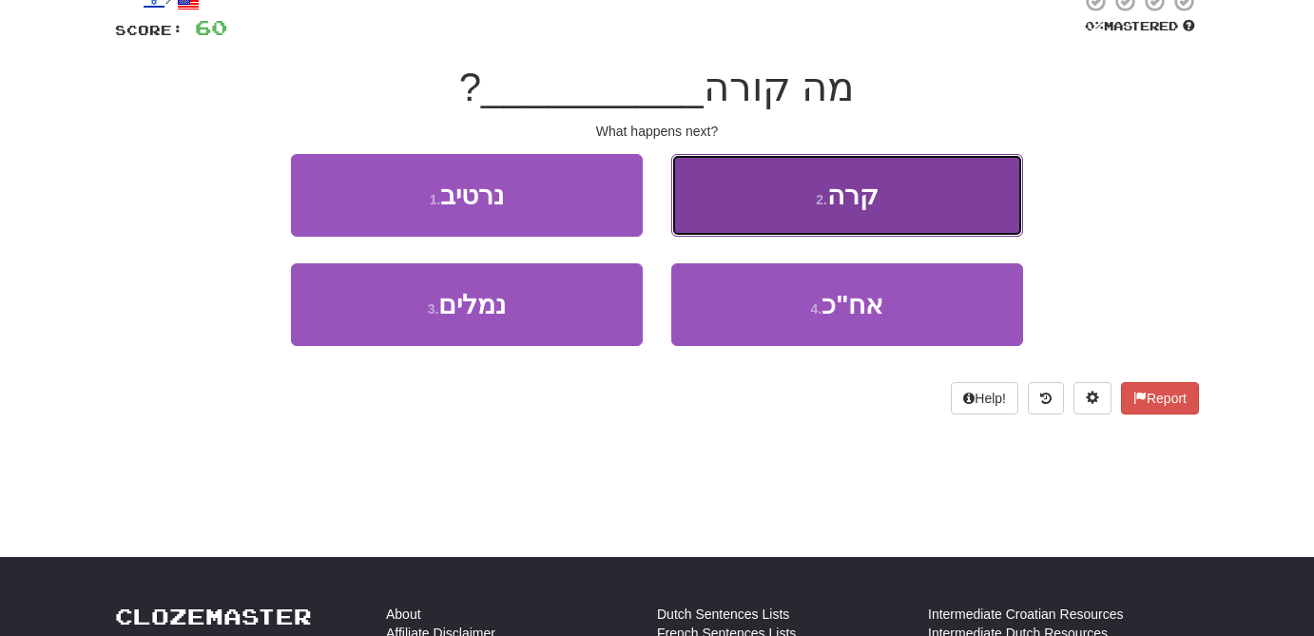
click at [818, 215] on button "2 . קרה" at bounding box center [847, 195] width 352 height 83
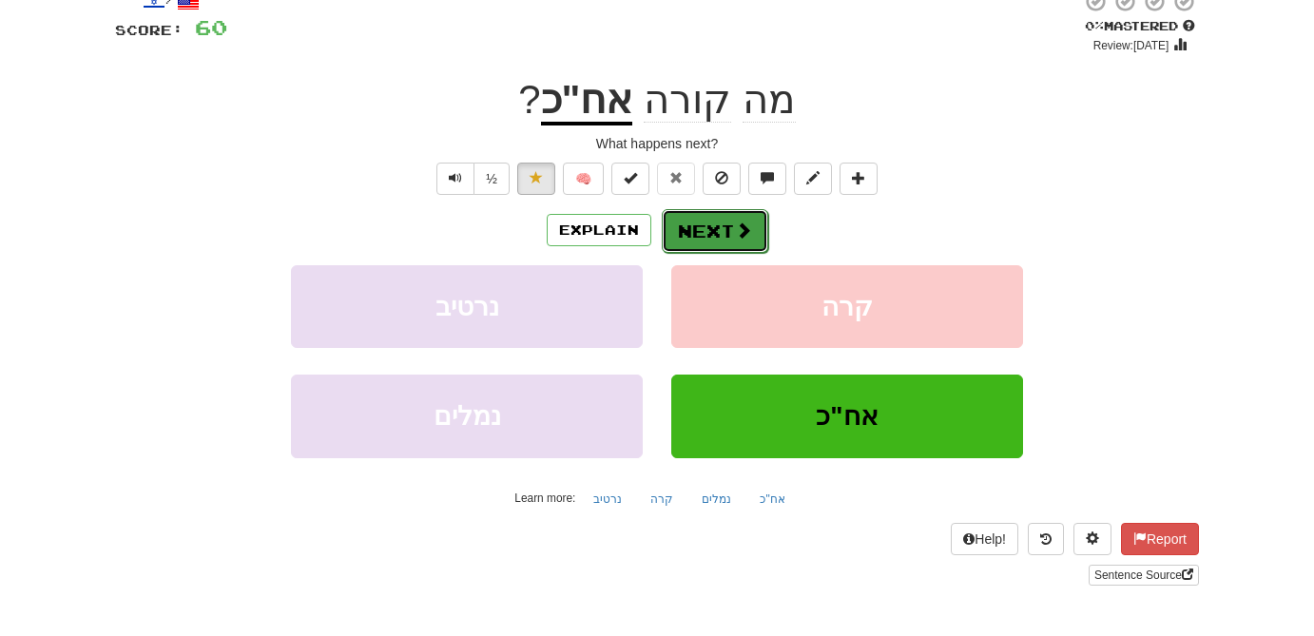
click at [726, 222] on button "Next" at bounding box center [715, 231] width 106 height 44
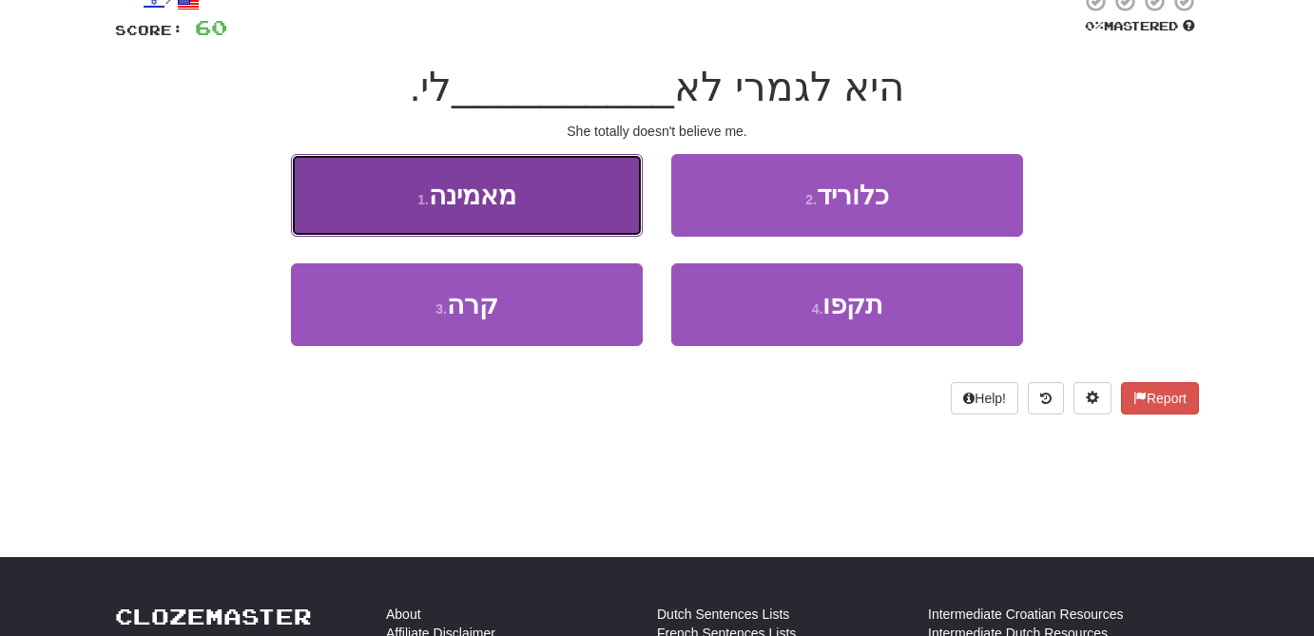
click at [580, 209] on button "1 . מאמינה" at bounding box center [467, 195] width 352 height 83
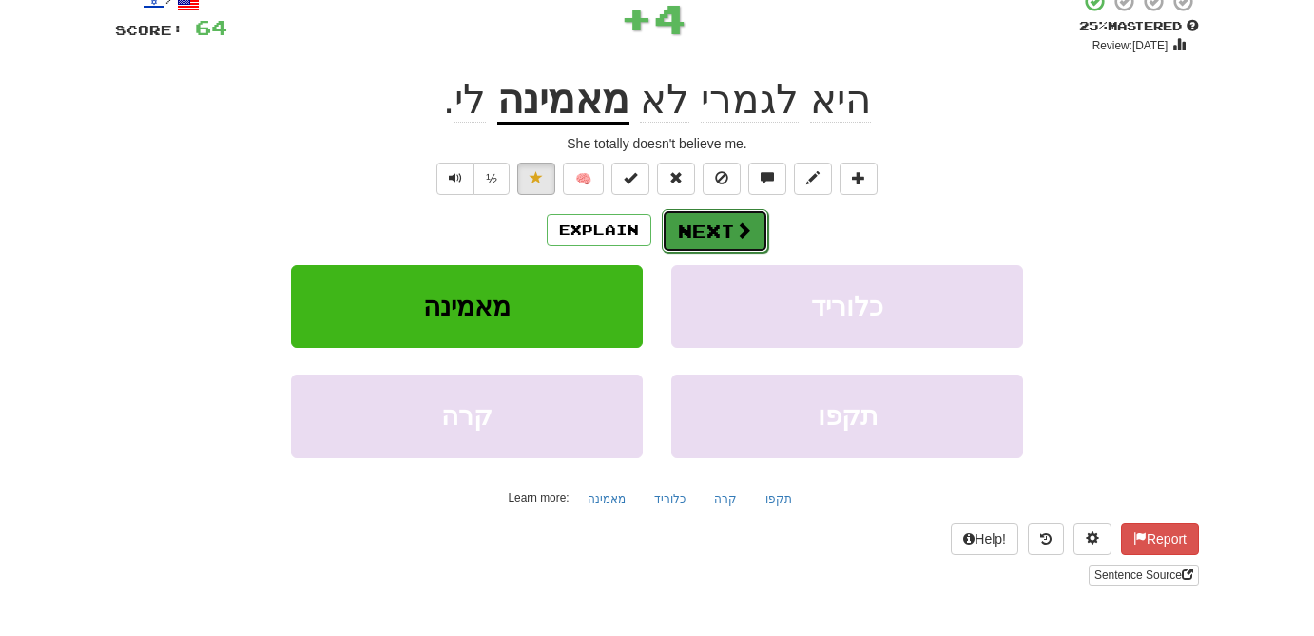
click at [738, 225] on span at bounding box center [743, 229] width 17 height 17
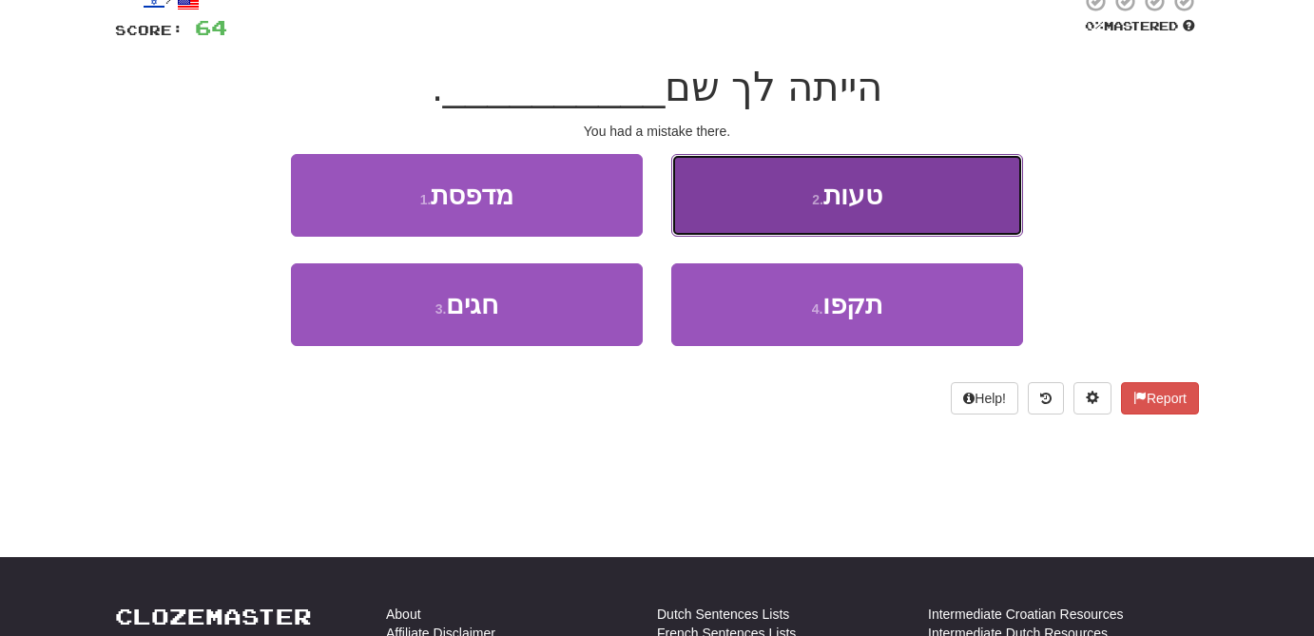
click at [794, 209] on button "2 . טעות" at bounding box center [847, 195] width 352 height 83
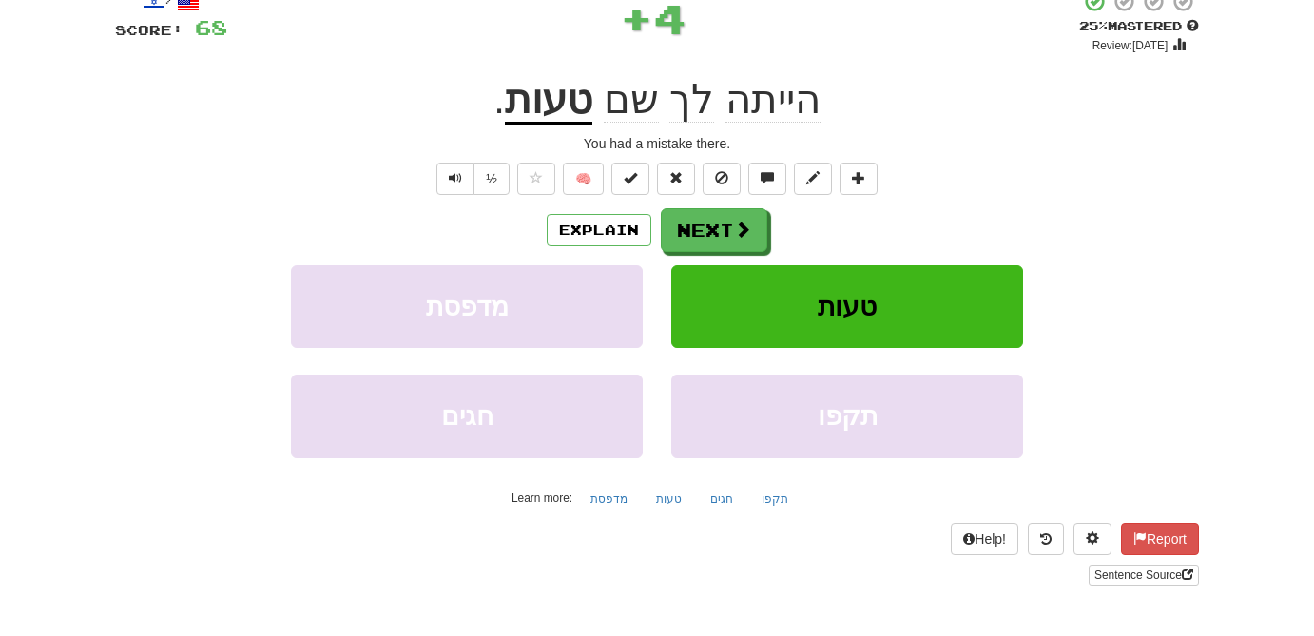
click at [560, 108] on u "טעות" at bounding box center [548, 101] width 87 height 48
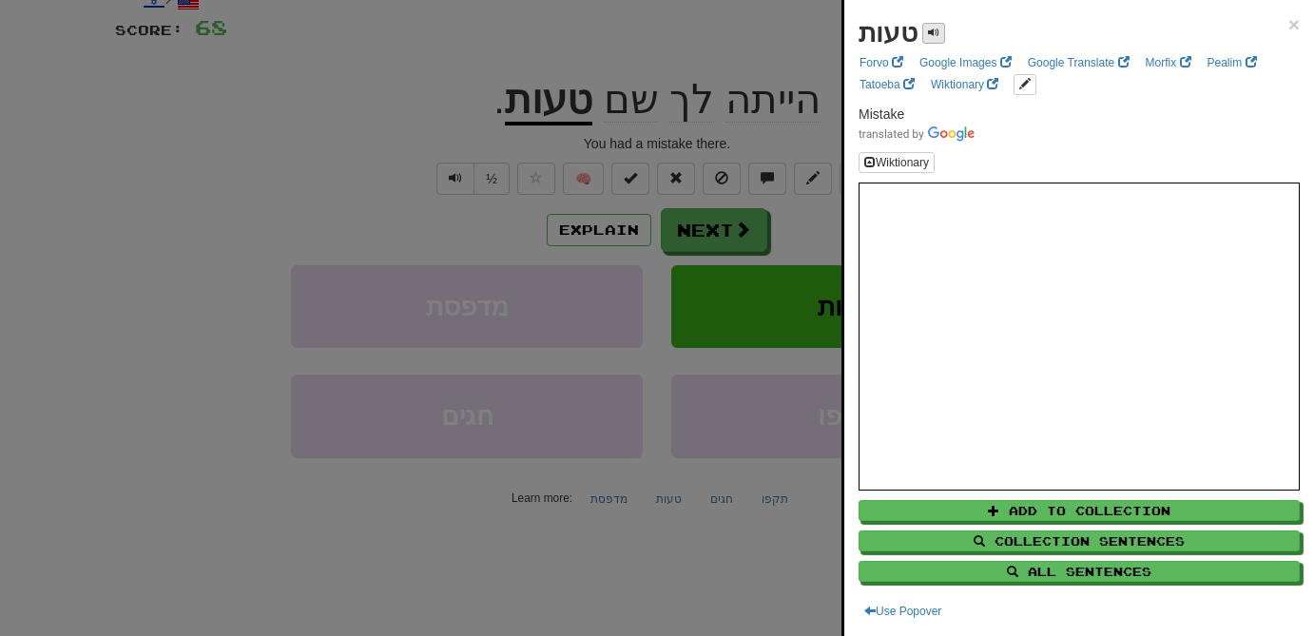
click at [930, 43] on div "טעות" at bounding box center [901, 33] width 86 height 38
click at [201, 244] on div at bounding box center [657, 318] width 1314 height 636
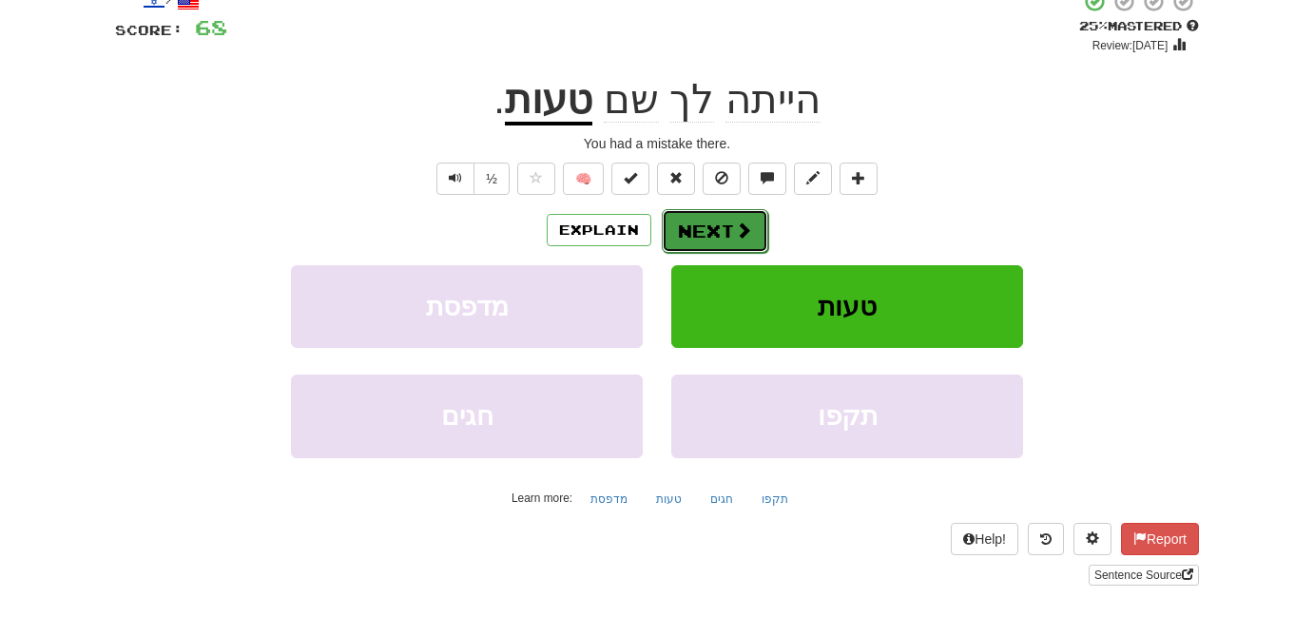
click at [698, 232] on button "Next" at bounding box center [715, 231] width 106 height 44
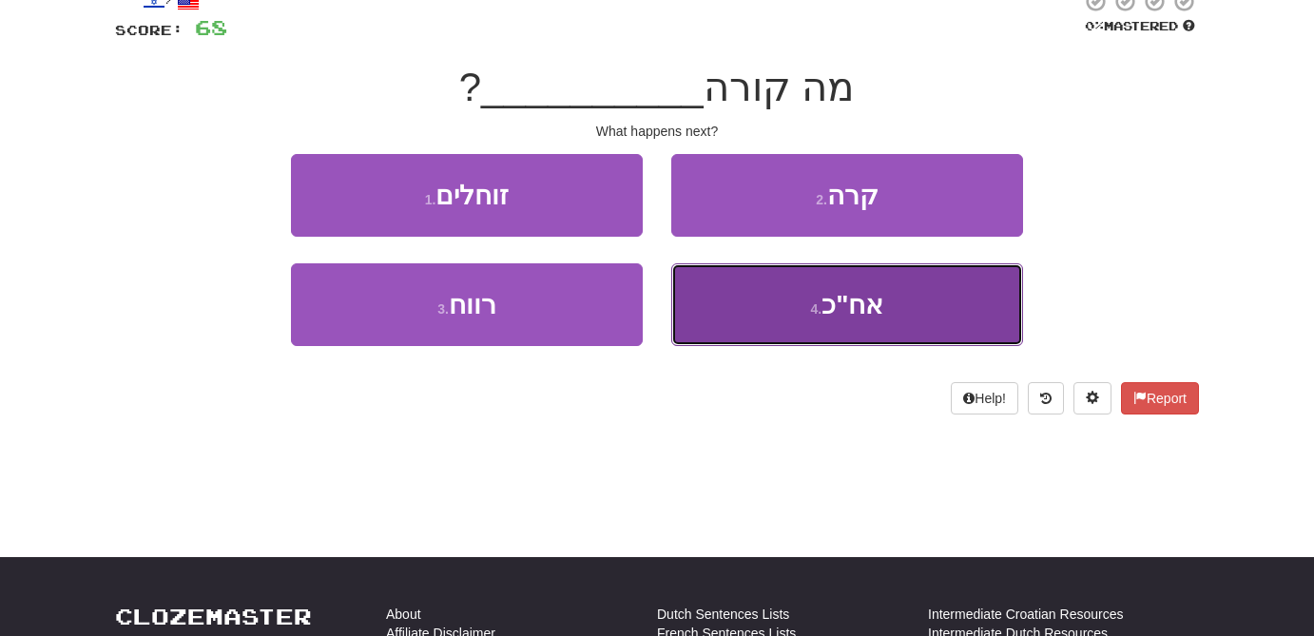
click at [874, 304] on span "אח"כ" at bounding box center [852, 304] width 62 height 29
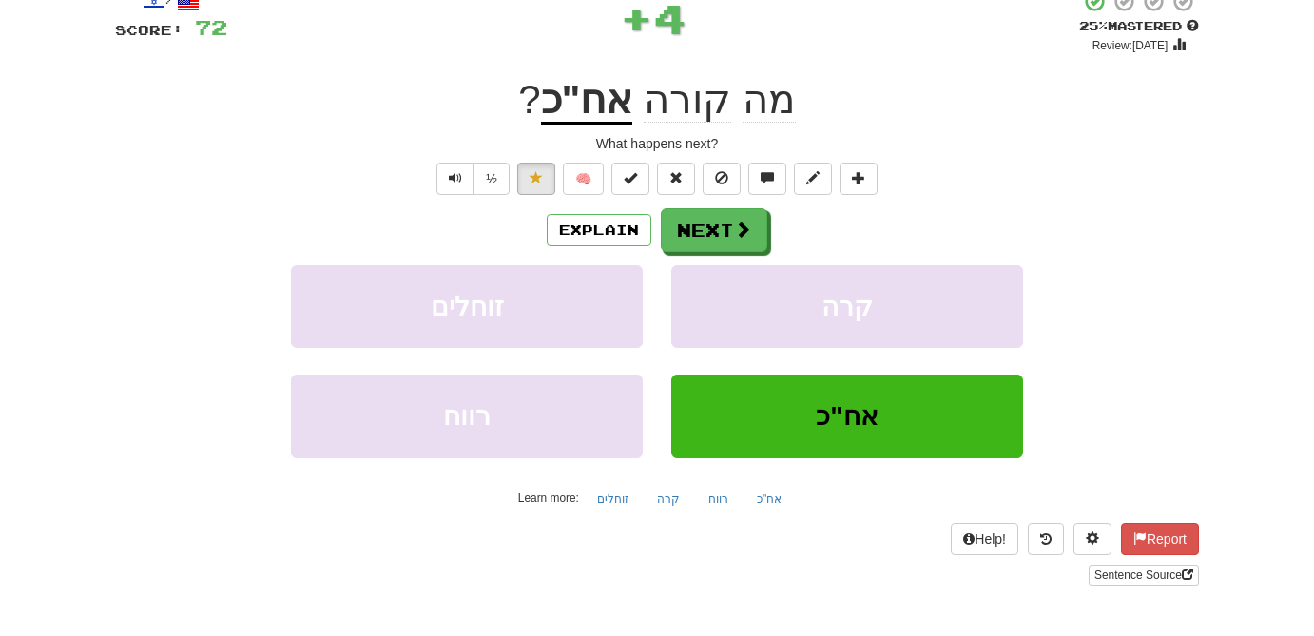
click at [625, 110] on u "אח"כ" at bounding box center [587, 101] width 92 height 48
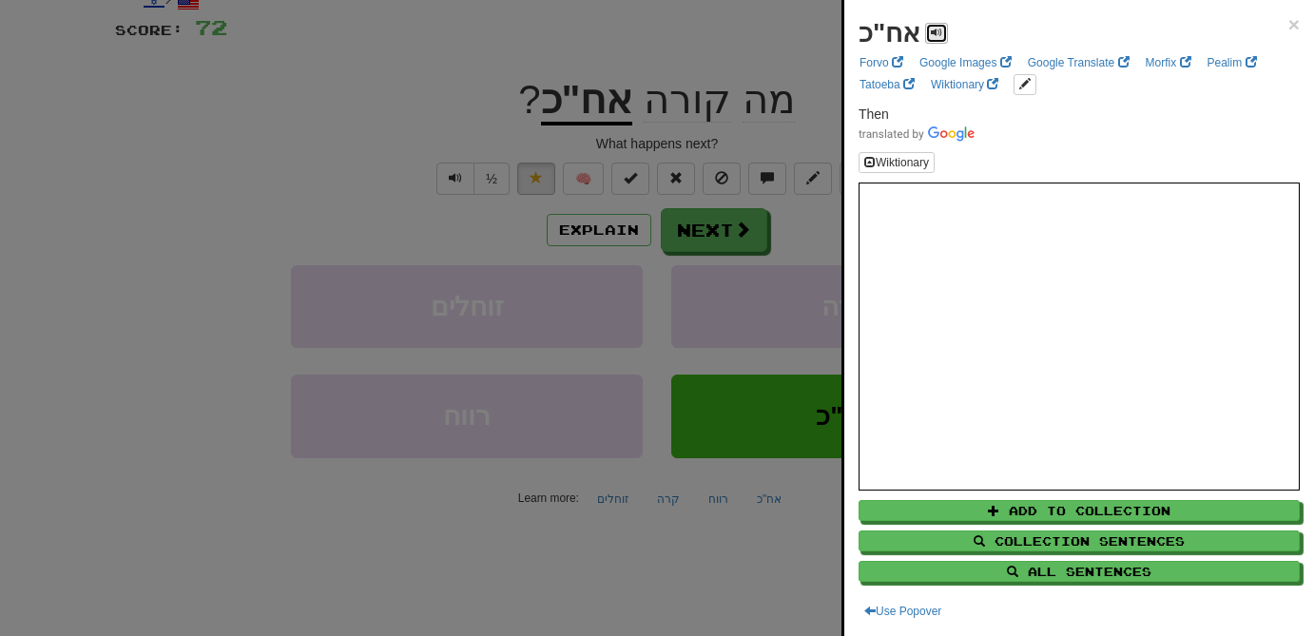
click at [930, 37] on span at bounding box center [935, 32] width 11 height 11
click at [935, 34] on span at bounding box center [935, 32] width 11 height 11
click at [1219, 62] on link "Pealim" at bounding box center [1231, 62] width 61 height 21
click at [933, 28] on span at bounding box center [935, 32] width 11 height 11
click at [733, 234] on div at bounding box center [657, 318] width 1314 height 636
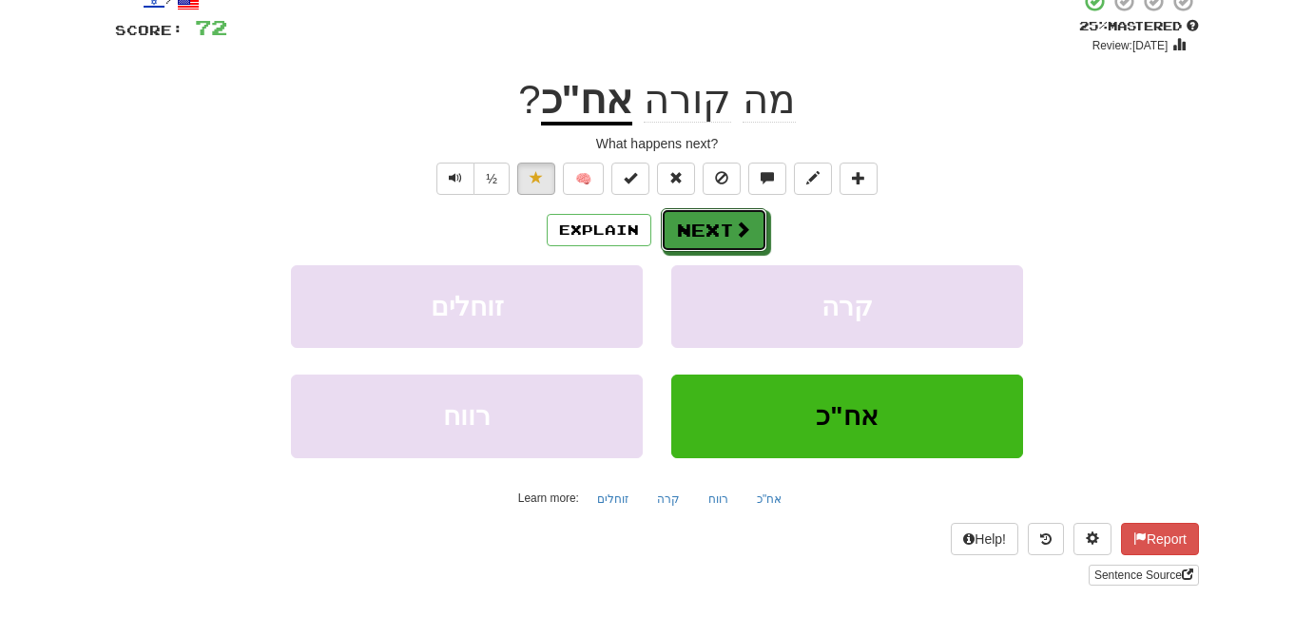
click at [734, 234] on span at bounding box center [742, 229] width 17 height 17
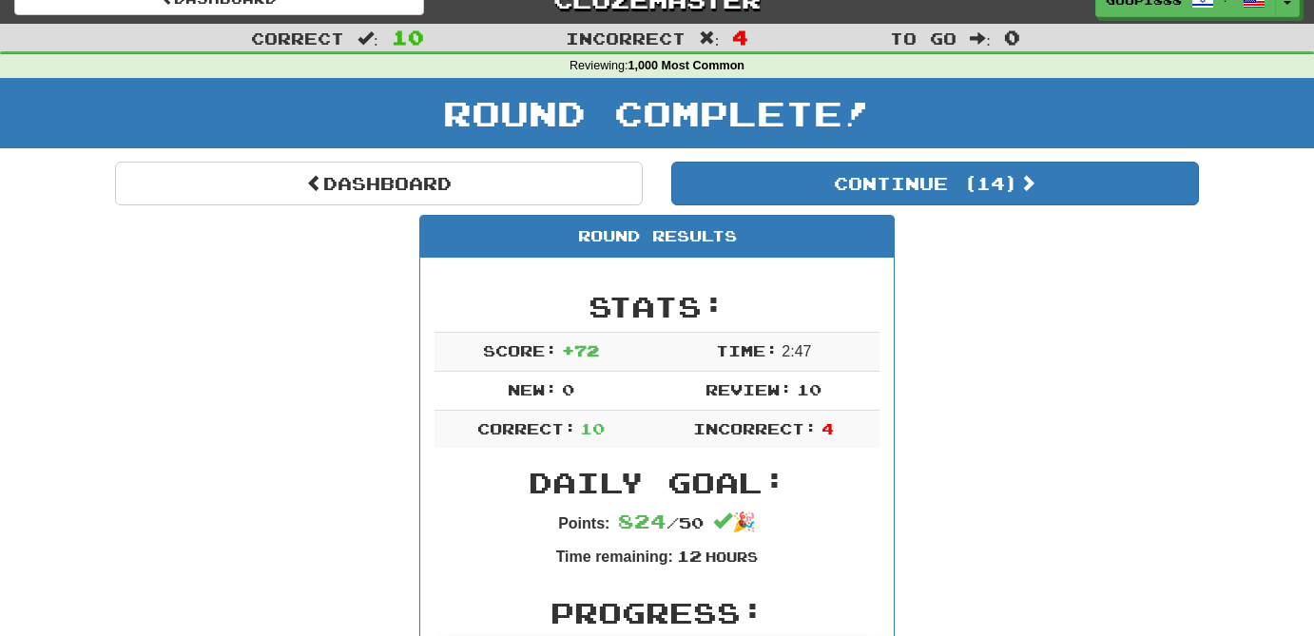
scroll to position [20, 0]
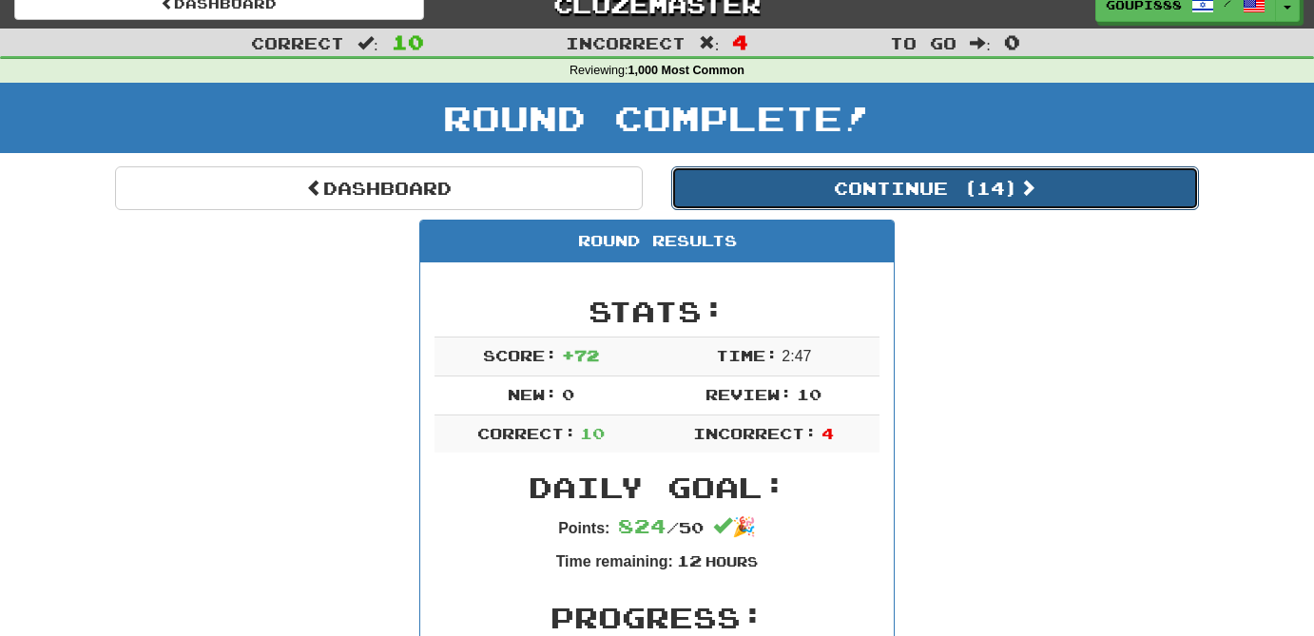
click at [1011, 189] on button "Continue ( 14 )" at bounding box center [934, 188] width 527 height 44
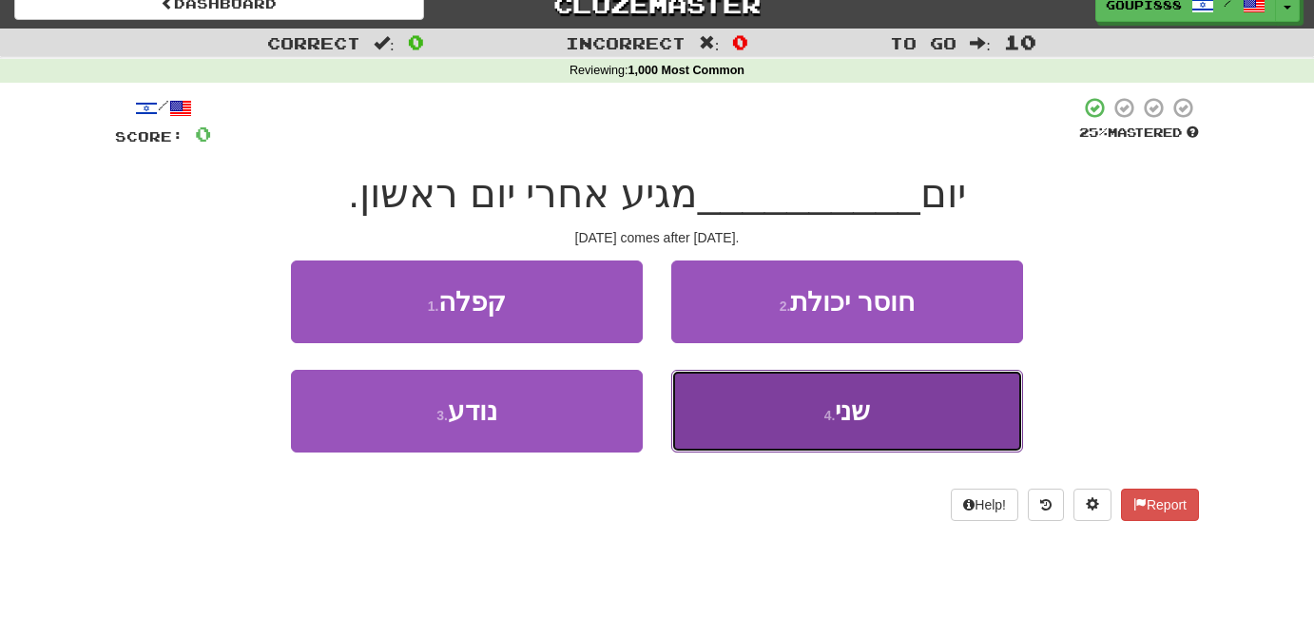
click at [920, 405] on button "4 . שני" at bounding box center [847, 411] width 352 height 83
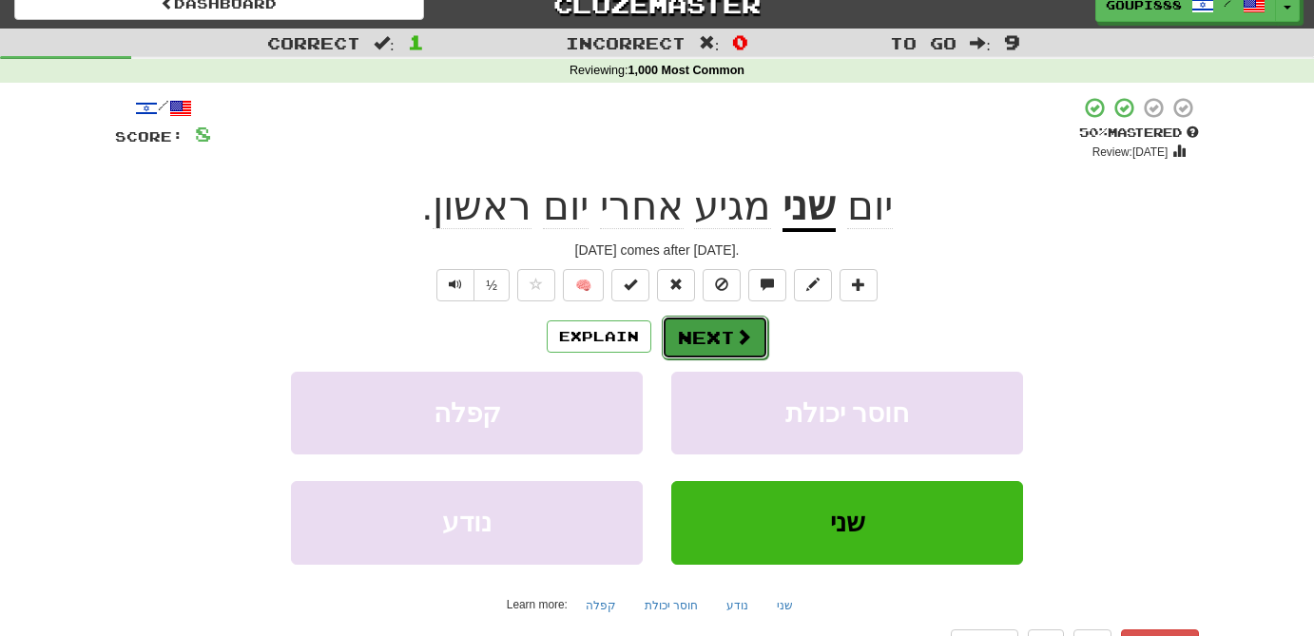
click at [738, 340] on span at bounding box center [743, 336] width 17 height 17
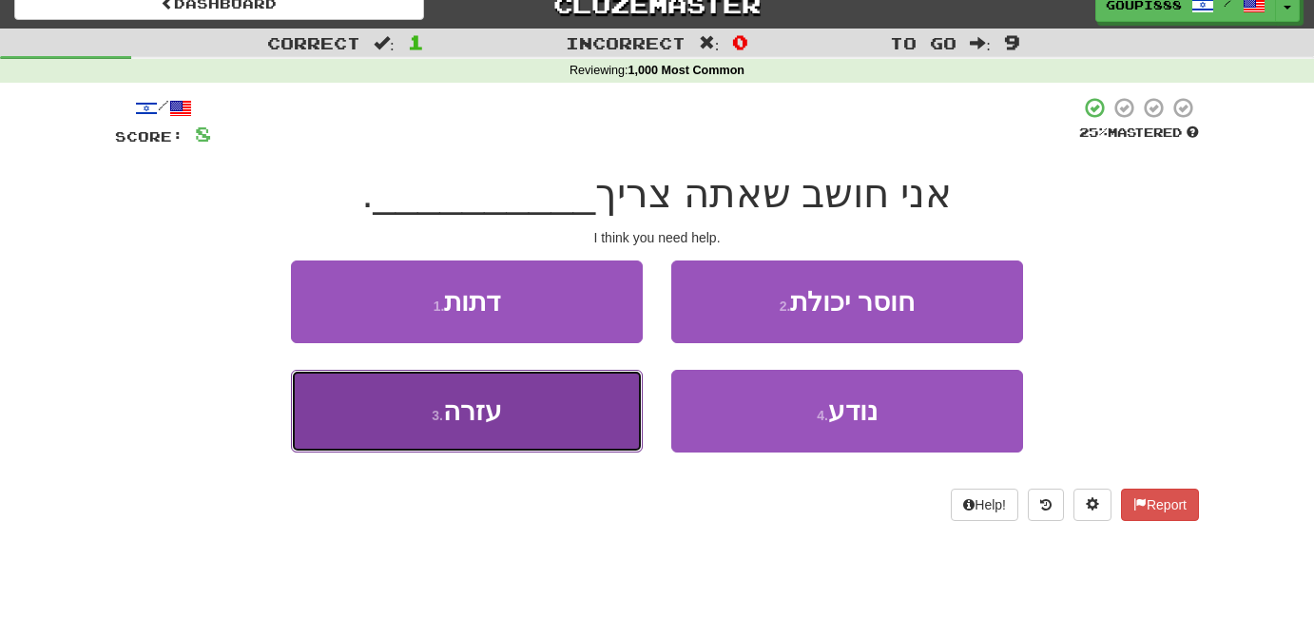
click at [549, 444] on button "3 . עזרה" at bounding box center [467, 411] width 352 height 83
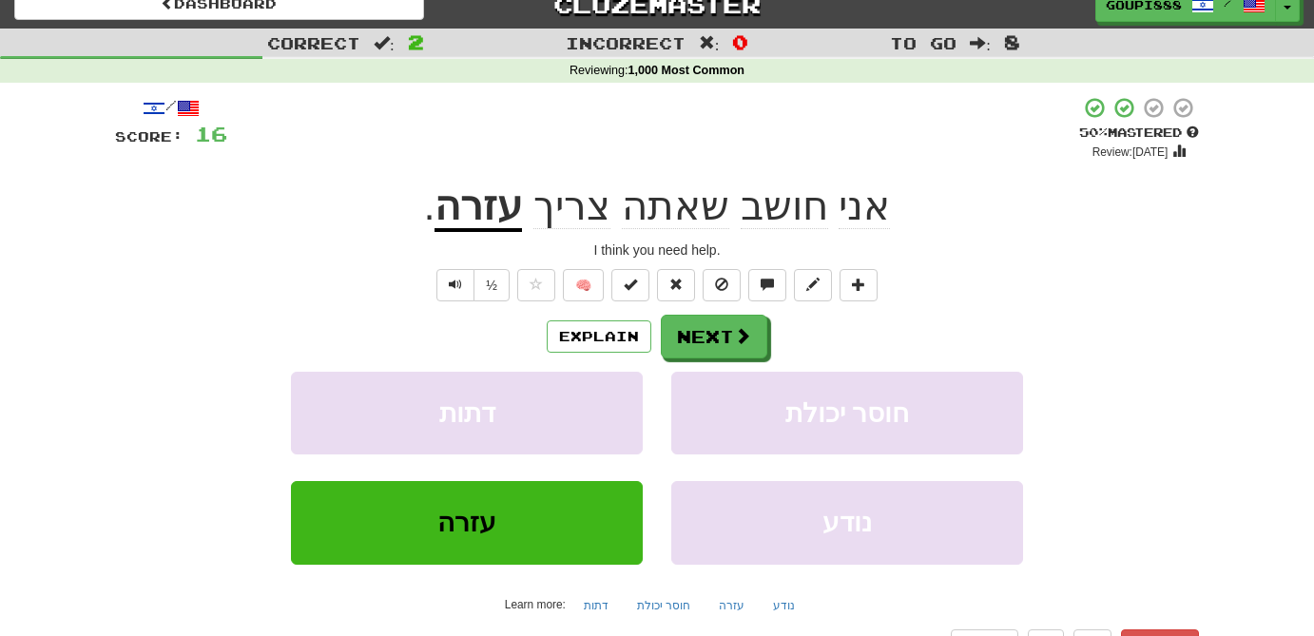
click at [503, 218] on u "עזרה" at bounding box center [477, 207] width 87 height 48
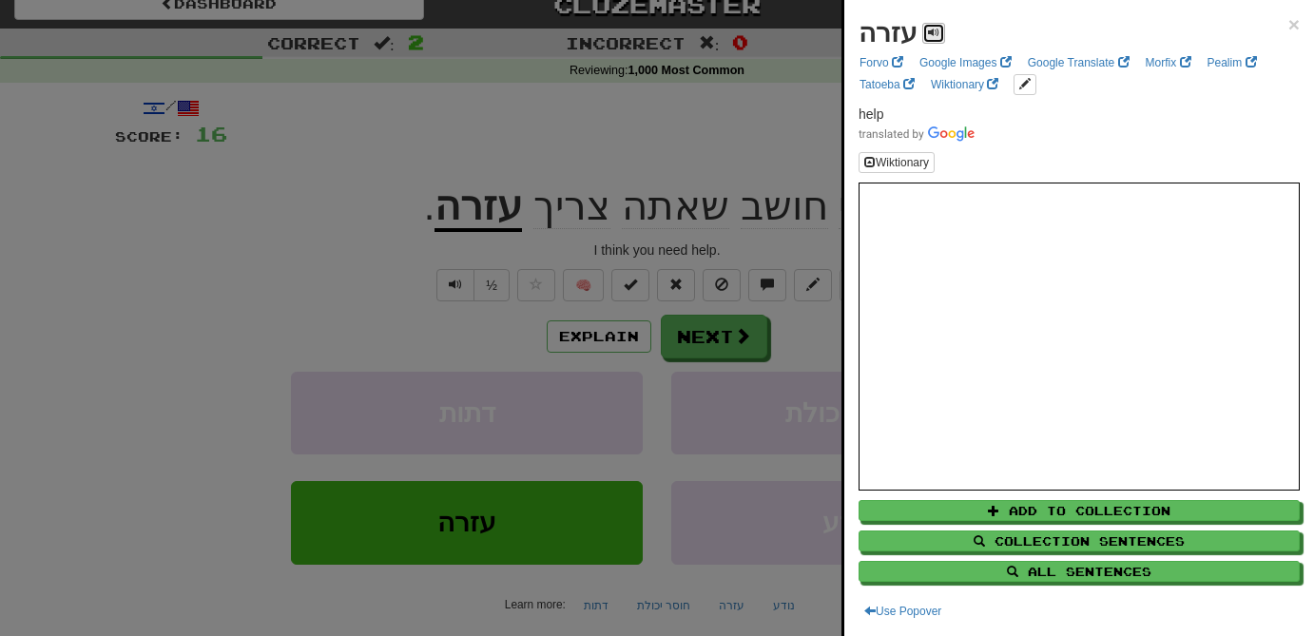
click at [931, 33] on span at bounding box center [933, 32] width 11 height 11
click at [934, 32] on span at bounding box center [933, 32] width 11 height 11
click at [923, 34] on button at bounding box center [933, 33] width 23 height 21
click at [732, 339] on div at bounding box center [657, 318] width 1314 height 636
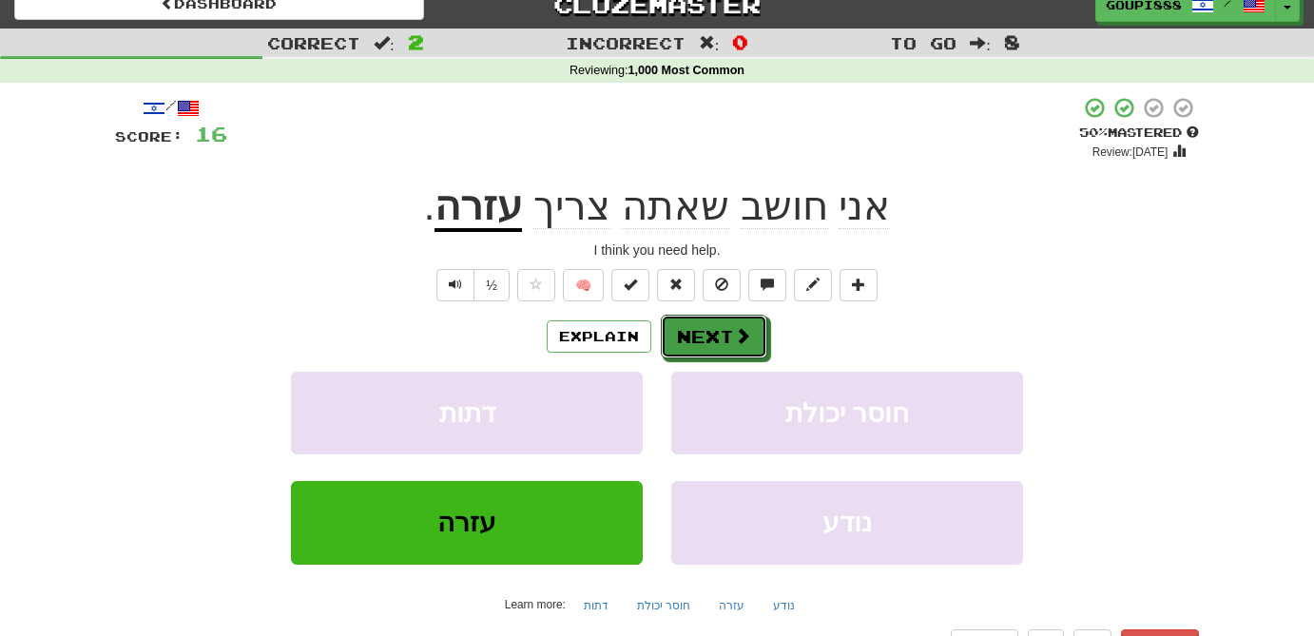
click at [732, 339] on button "Next" at bounding box center [714, 337] width 106 height 44
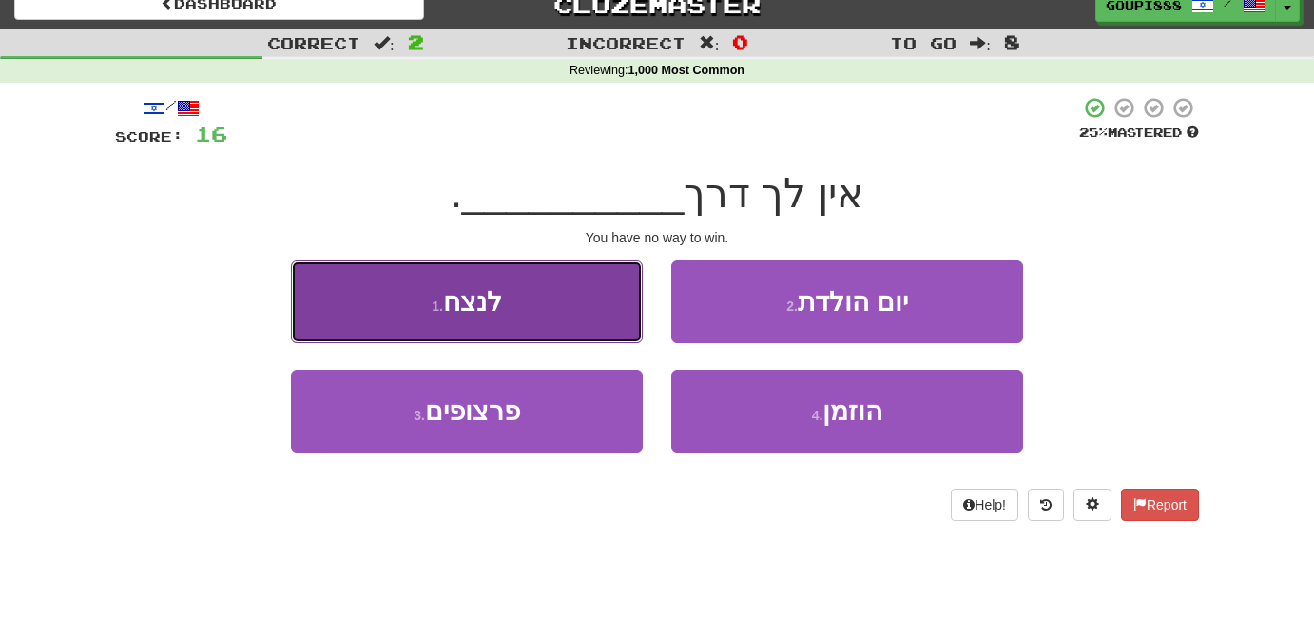
click at [561, 316] on button "1 . לנצח" at bounding box center [467, 301] width 352 height 83
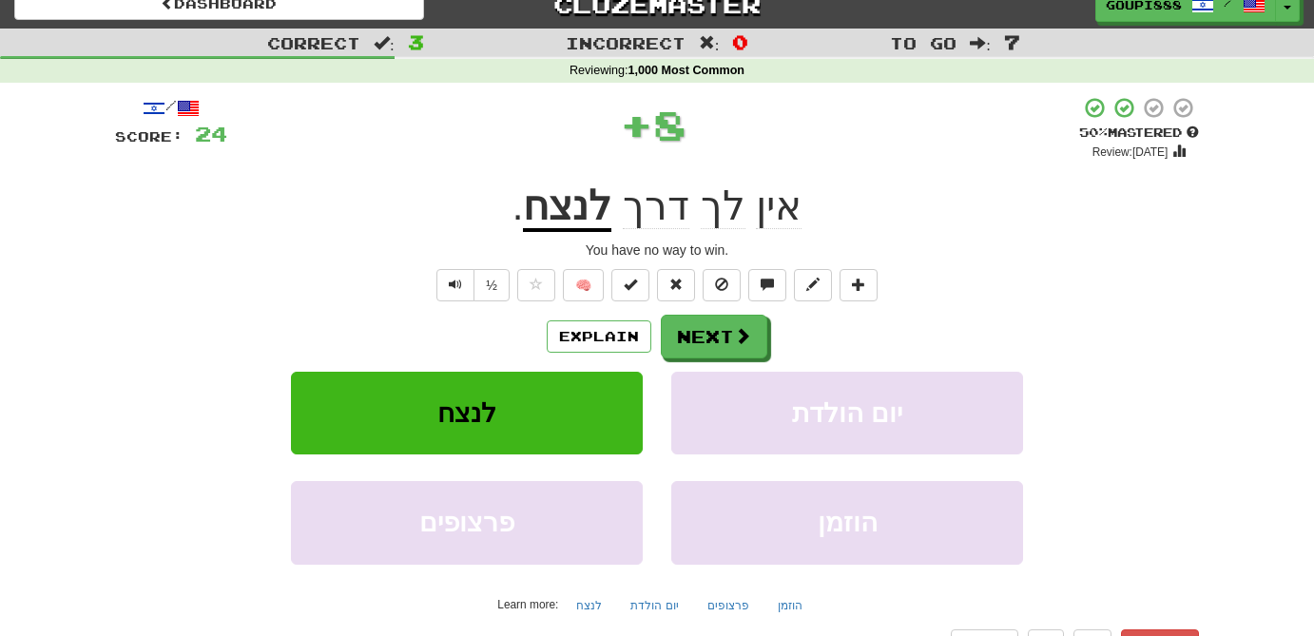
click at [568, 220] on u "לנצח" at bounding box center [567, 207] width 88 height 48
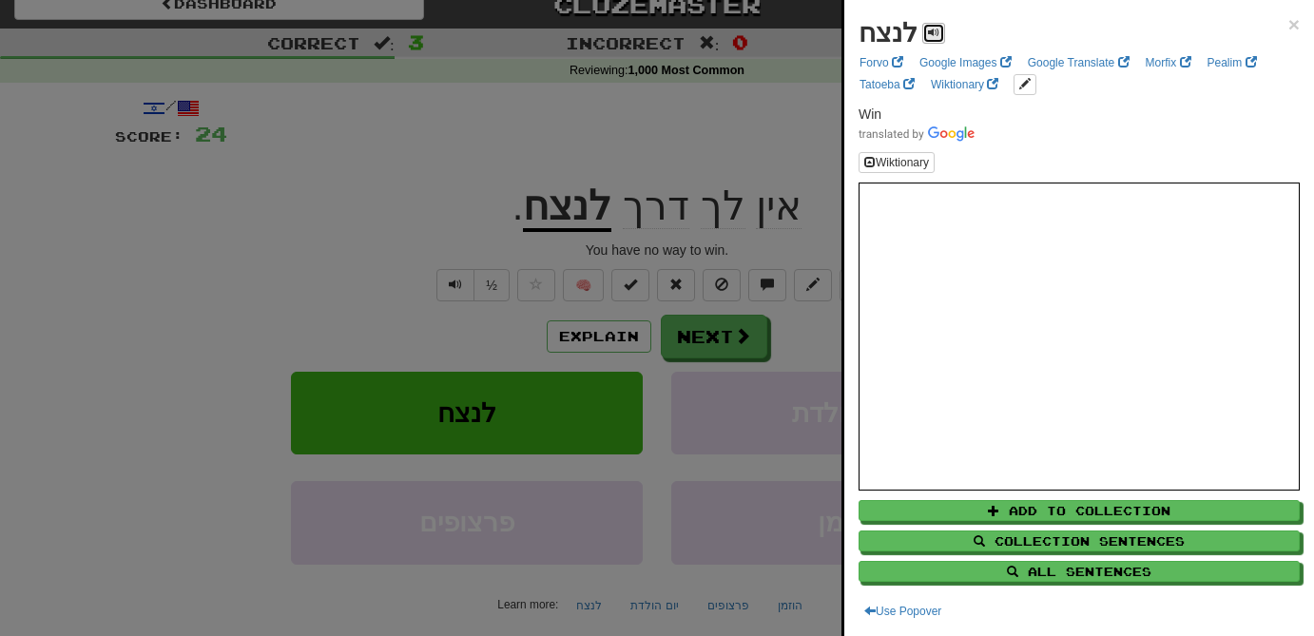
click at [931, 38] on span at bounding box center [933, 32] width 11 height 11
click at [930, 29] on span at bounding box center [933, 32] width 11 height 11
click at [738, 338] on div at bounding box center [657, 318] width 1314 height 636
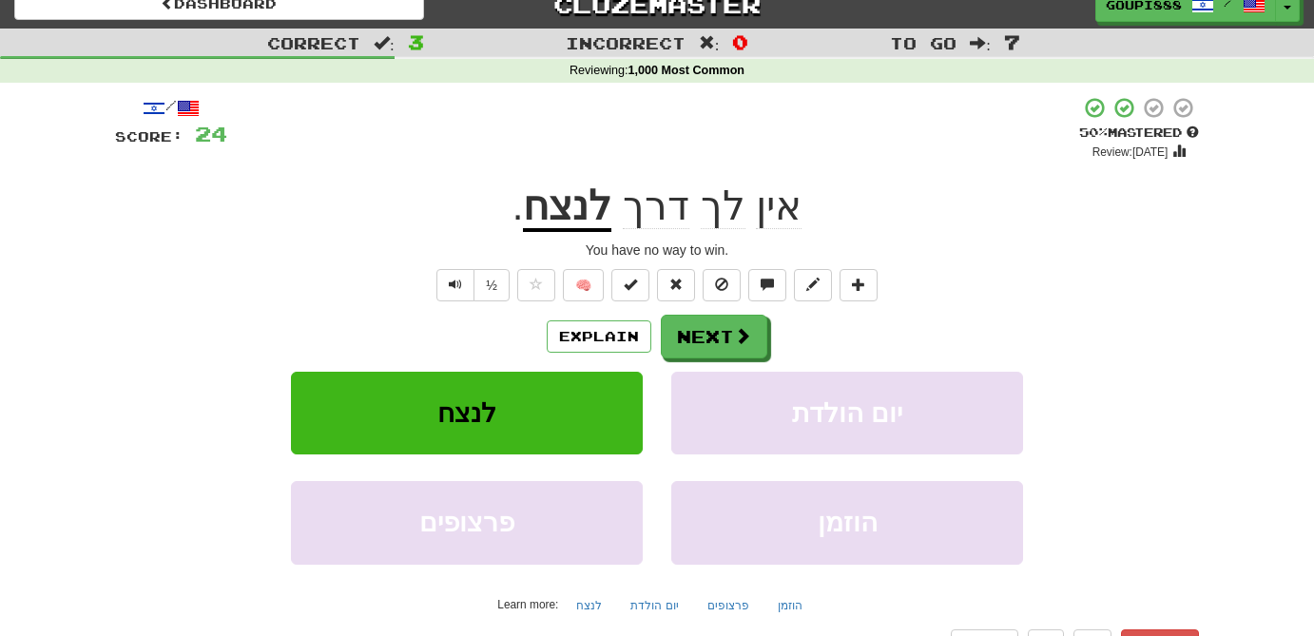
click at [588, 224] on u "לנצח" at bounding box center [567, 207] width 88 height 48
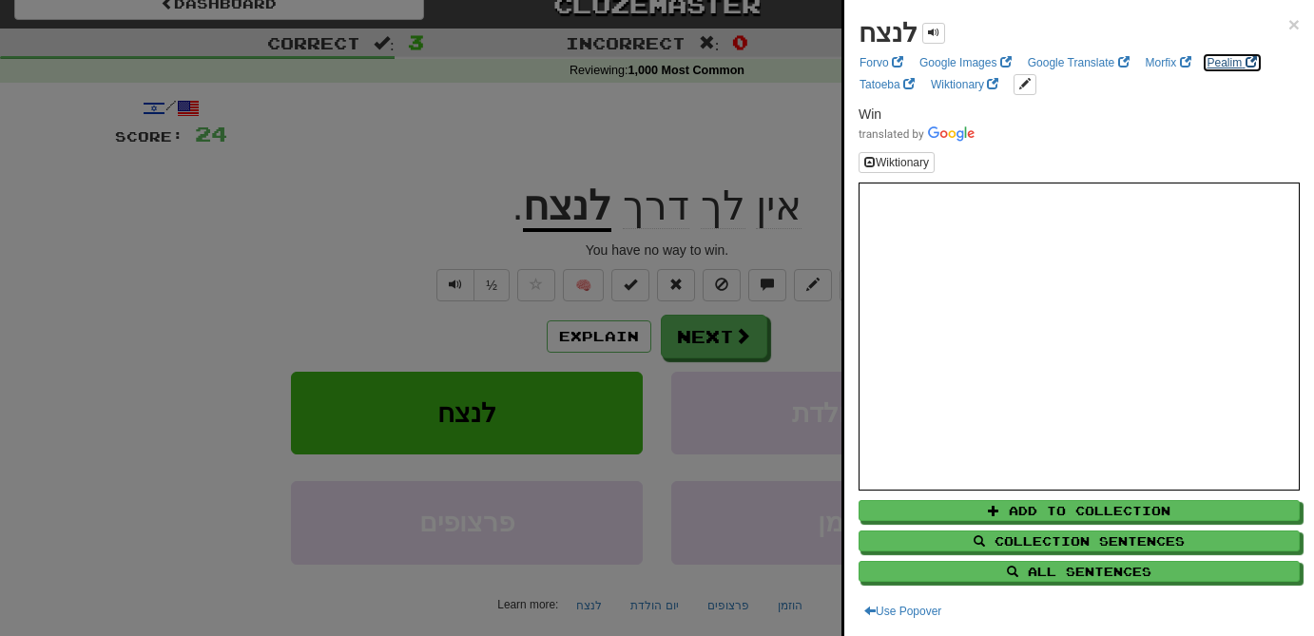
click at [1226, 67] on link "Pealim" at bounding box center [1231, 62] width 61 height 21
